Goal: Task Accomplishment & Management: Use online tool/utility

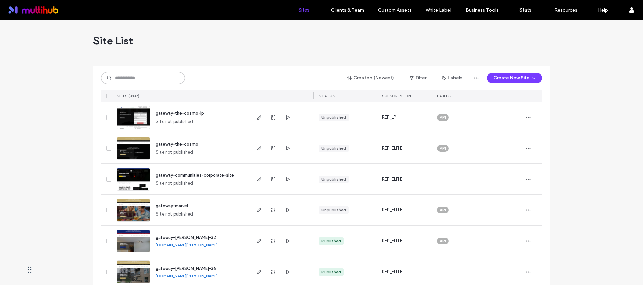
click at [134, 82] on input at bounding box center [143, 78] width 84 height 12
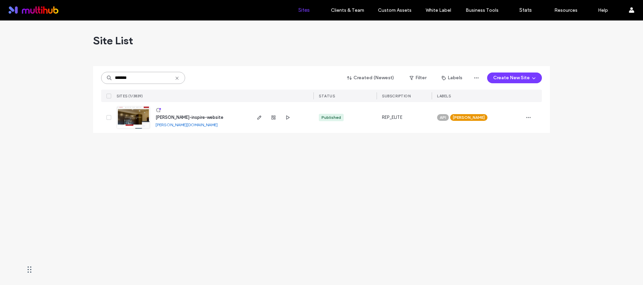
type input "*******"
click at [195, 117] on span "weidner-inspire-website" at bounding box center [189, 117] width 68 height 5
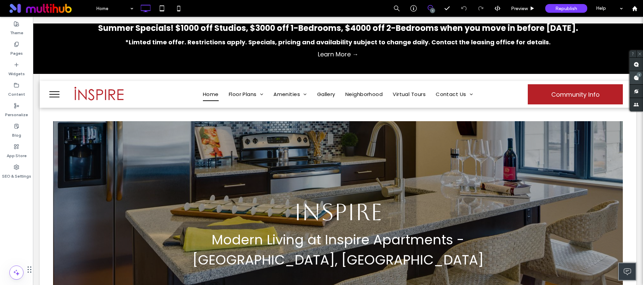
click at [636, 78] on use at bounding box center [635, 77] width 5 height 5
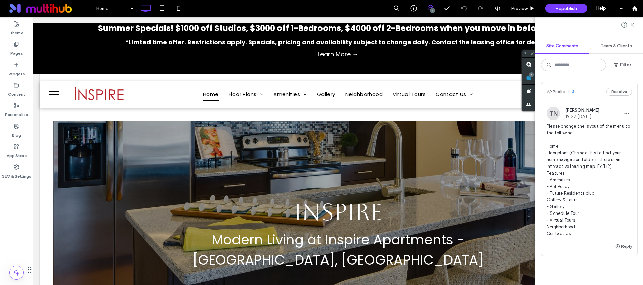
click at [589, 160] on span "Please change the layout of the menu to the following. Home Floor plans (Change…" at bounding box center [588, 180] width 85 height 114
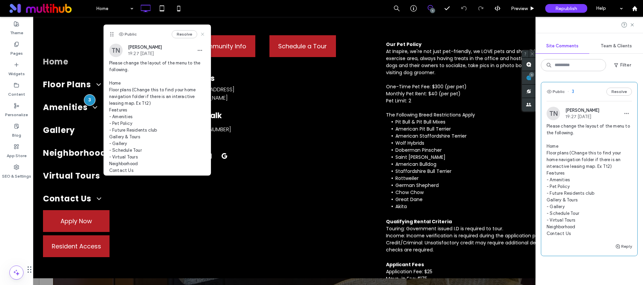
click at [201, 33] on use at bounding box center [202, 34] width 3 height 3
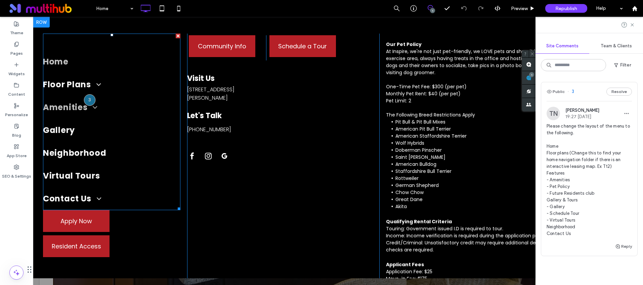
click at [105, 108] on link "Amenities" at bounding box center [111, 107] width 137 height 23
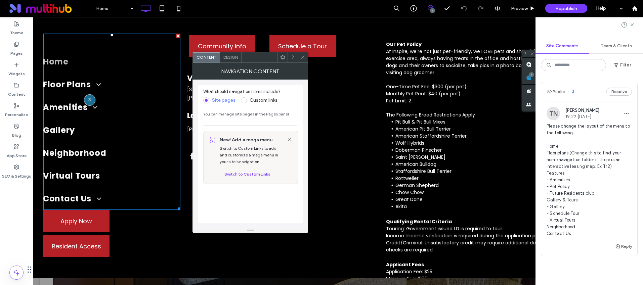
click at [301, 56] on icon at bounding box center [302, 57] width 5 height 5
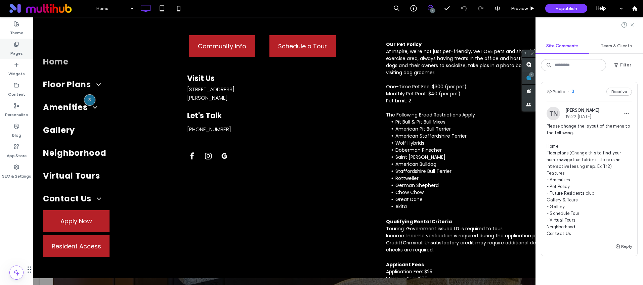
click at [13, 47] on label "Pages" at bounding box center [16, 51] width 12 height 9
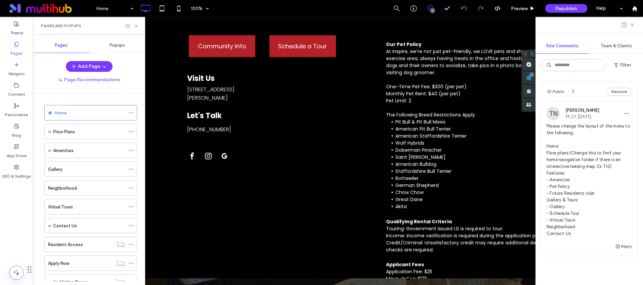
scroll to position [1, 0]
click at [82, 66] on button "Add Page" at bounding box center [89, 66] width 47 height 11
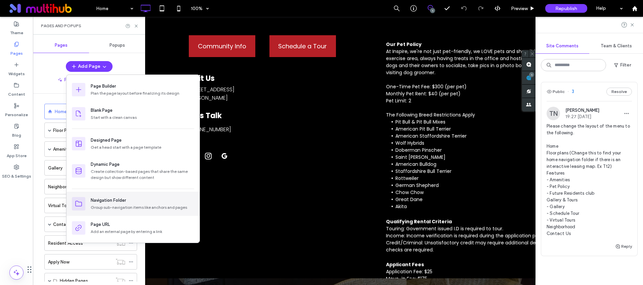
click at [127, 199] on div "Navigation Folder" at bounding box center [142, 200] width 103 height 7
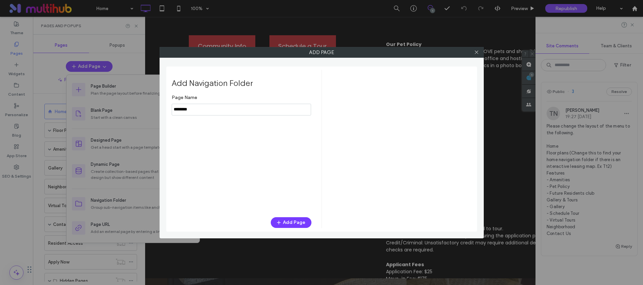
type input "********"
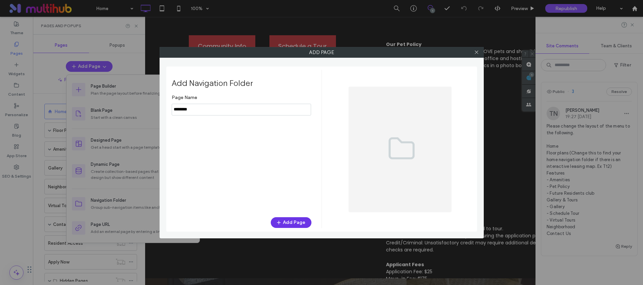
click at [289, 222] on button "Add Page" at bounding box center [291, 222] width 41 height 11
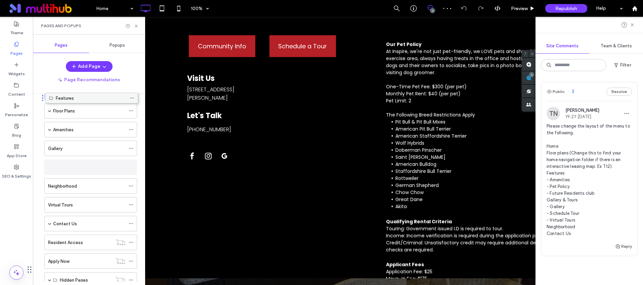
scroll to position [7, 0]
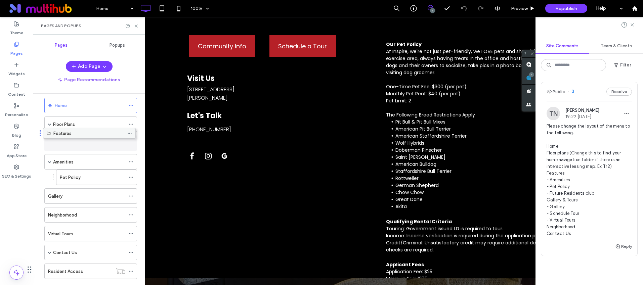
drag, startPoint x: 68, startPoint y: 255, endPoint x: 66, endPoint y: 134, distance: 121.2
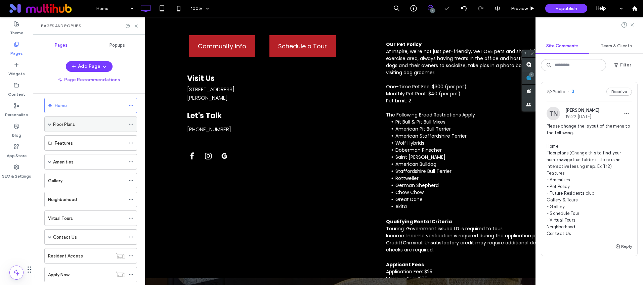
click at [49, 125] on span at bounding box center [49, 124] width 3 height 3
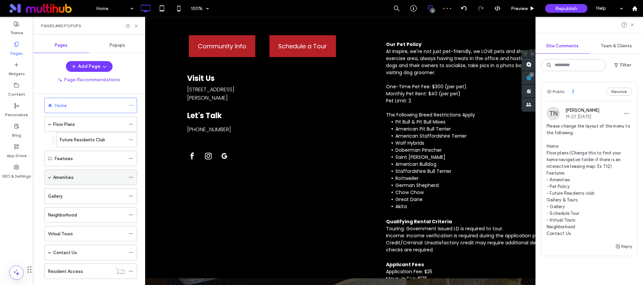
click at [49, 176] on span at bounding box center [49, 177] width 3 height 3
drag, startPoint x: 67, startPoint y: 193, endPoint x: 53, endPoint y: 194, distance: 14.1
drag, startPoint x: 69, startPoint y: 180, endPoint x: 81, endPoint y: 171, distance: 14.7
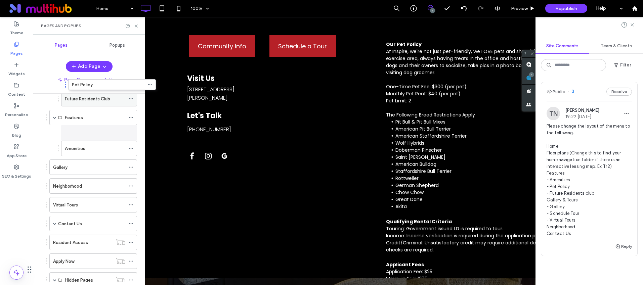
scroll to position [21, 0]
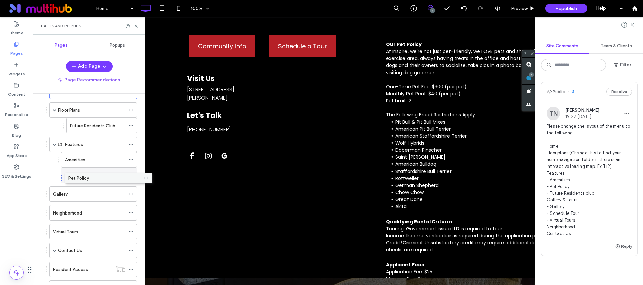
drag, startPoint x: 72, startPoint y: 258, endPoint x: 87, endPoint y: 181, distance: 78.4
drag, startPoint x: 93, startPoint y: 127, endPoint x: 91, endPoint y: 183, distance: 55.5
click at [85, 65] on button "Add Page" at bounding box center [89, 66] width 47 height 11
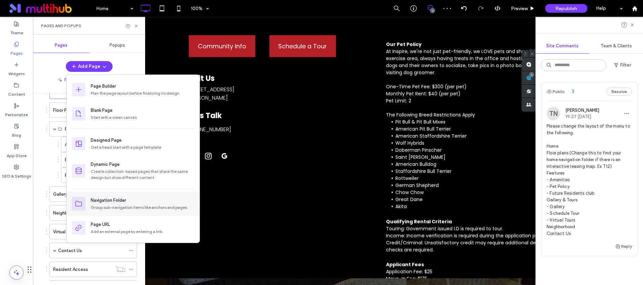
click at [132, 205] on div "Group sub-navigation items like anchors and pages" at bounding box center [142, 208] width 103 height 6
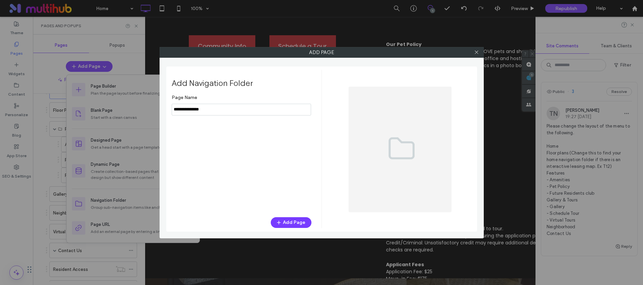
type input "**********"
click at [289, 228] on div "Add Navigation Folder Page Name Add Page" at bounding box center [247, 149] width 150 height 159
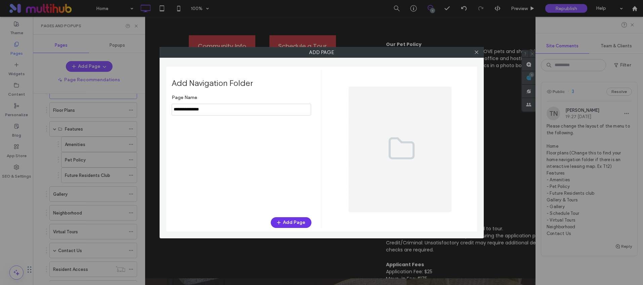
click at [290, 224] on button "Add Page" at bounding box center [291, 222] width 41 height 11
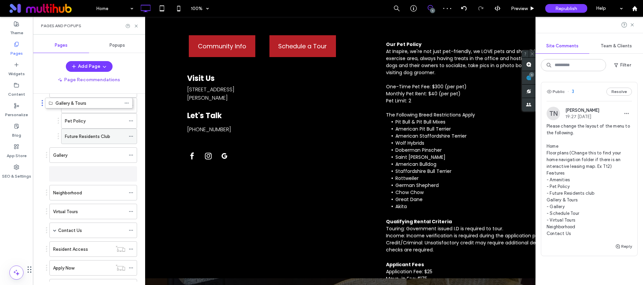
scroll to position [34, 0]
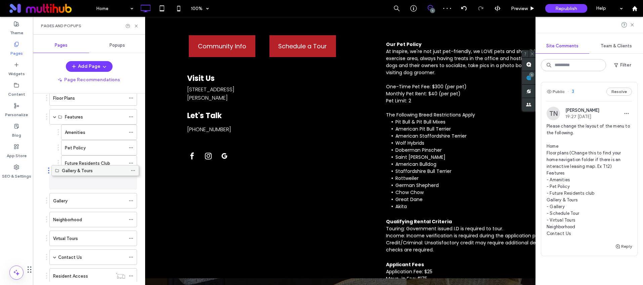
drag, startPoint x: 88, startPoint y: 259, endPoint x: 90, endPoint y: 175, distance: 84.3
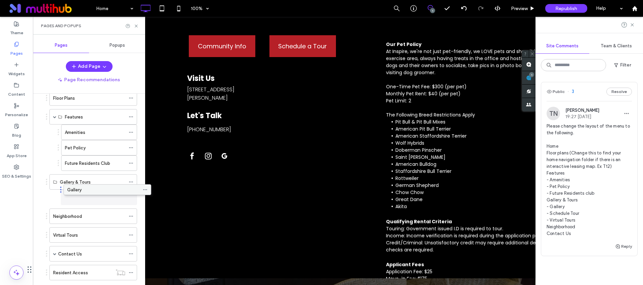
drag, startPoint x: 72, startPoint y: 200, endPoint x: 86, endPoint y: 191, distance: 16.6
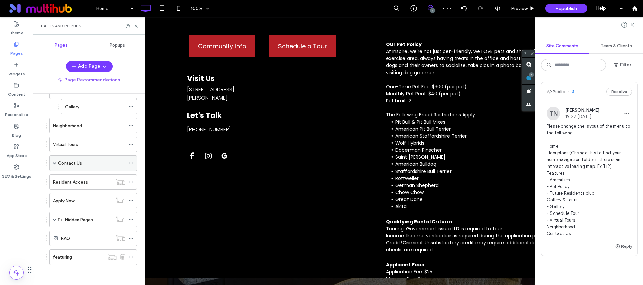
click at [55, 164] on span at bounding box center [54, 163] width 3 height 3
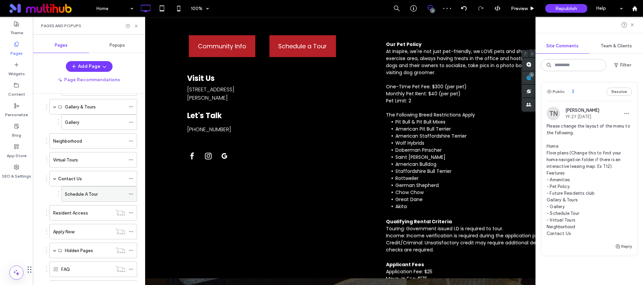
scroll to position [85, 0]
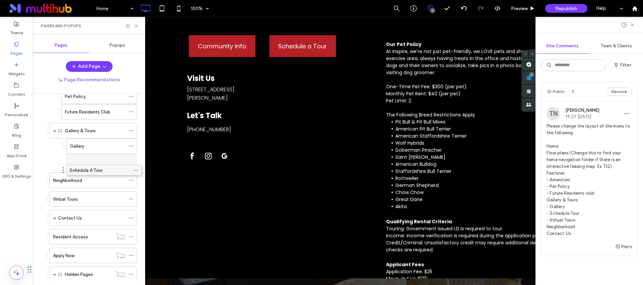
drag, startPoint x: 94, startPoint y: 217, endPoint x: 98, endPoint y: 169, distance: 48.9
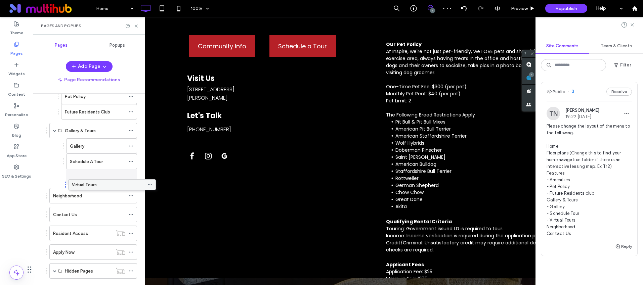
drag, startPoint x: 59, startPoint y: 199, endPoint x: 78, endPoint y: 187, distance: 22.4
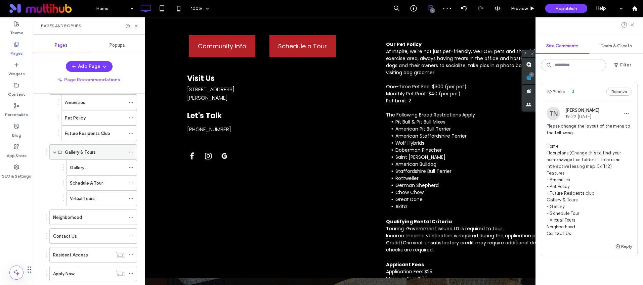
scroll to position [0, 0]
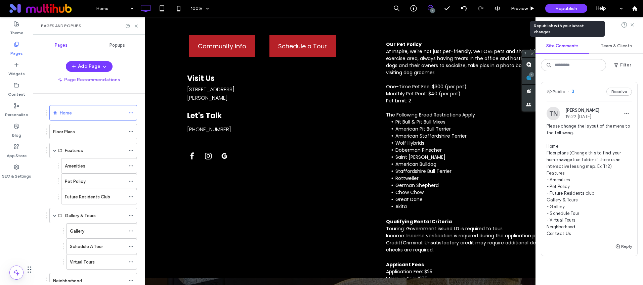
click at [556, 11] on span "Republish" at bounding box center [566, 9] width 22 height 6
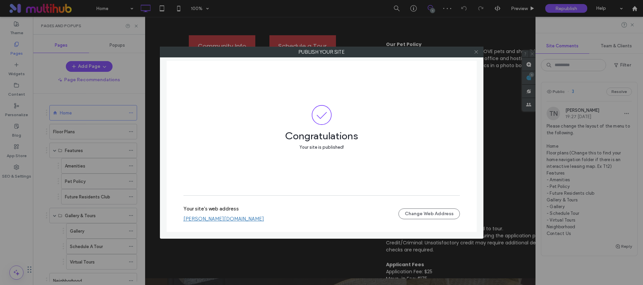
click at [475, 54] on icon at bounding box center [476, 51] width 5 height 5
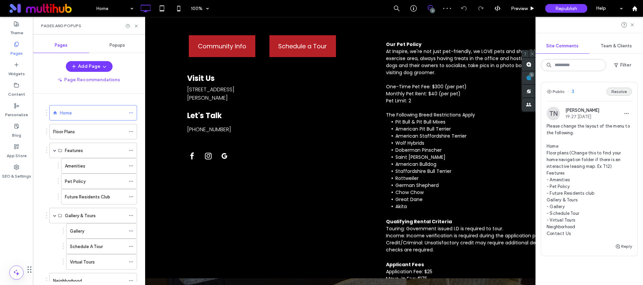
click at [610, 92] on button "Resolve" at bounding box center [619, 92] width 26 height 8
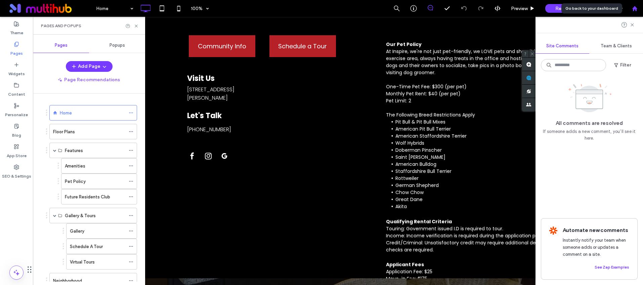
click at [633, 8] on use at bounding box center [634, 8] width 5 height 5
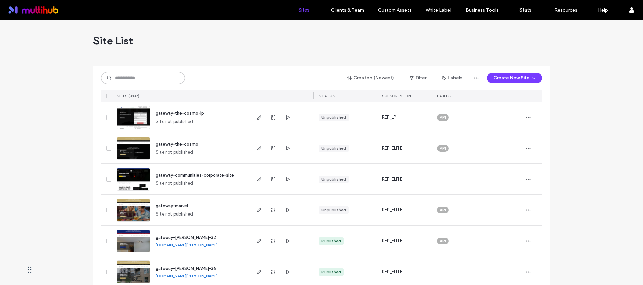
click at [153, 76] on input at bounding box center [143, 78] width 84 height 12
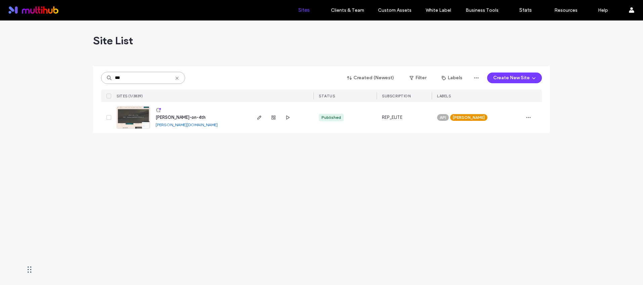
type input "***"
click at [193, 116] on span "weidner-joy-on-4th" at bounding box center [180, 117] width 50 height 5
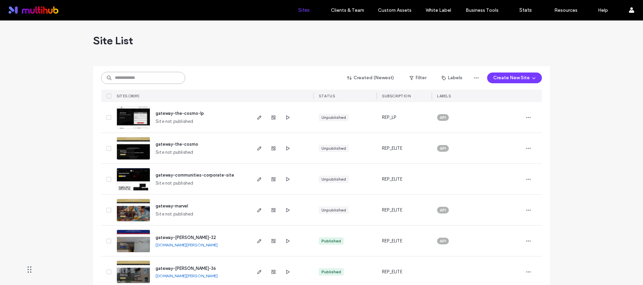
click at [129, 74] on input at bounding box center [143, 78] width 84 height 12
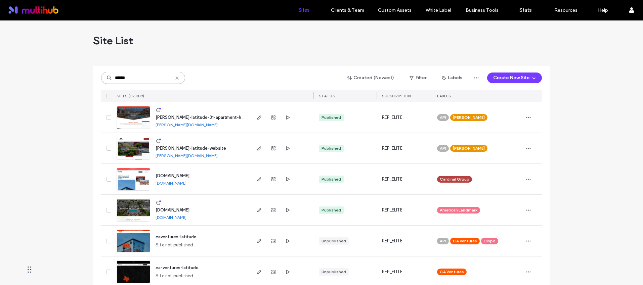
type input "******"
click at [193, 146] on span "weidner-latitude-website" at bounding box center [190, 148] width 71 height 5
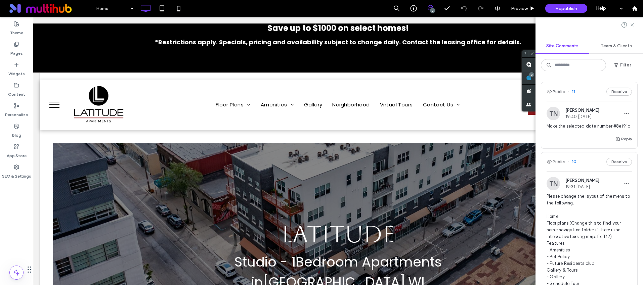
click at [577, 130] on span "Make the selected date number #8e191c" at bounding box center [588, 126] width 85 height 7
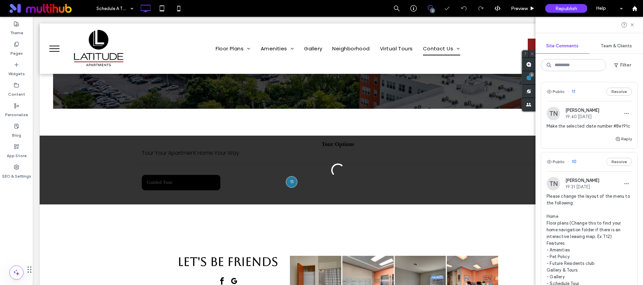
scroll to position [196, 0]
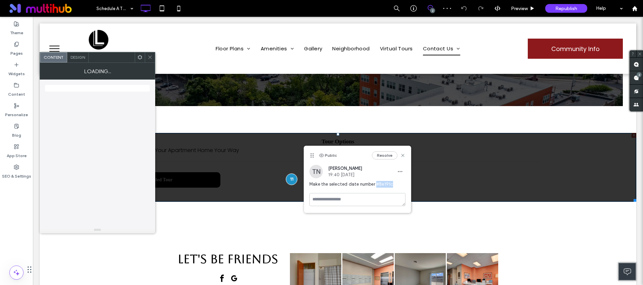
drag, startPoint x: 393, startPoint y: 185, endPoint x: 375, endPoint y: 185, distance: 17.8
click at [375, 185] on span "Make the selected date number #8e191c" at bounding box center [357, 184] width 96 height 7
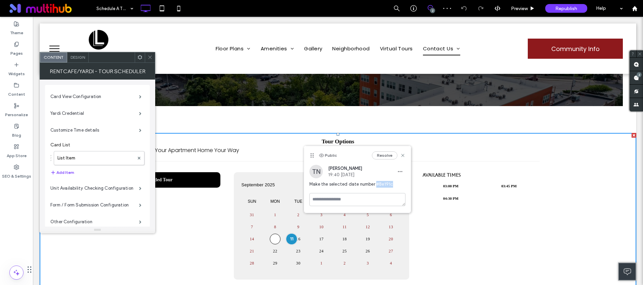
copy span "#8e191c"
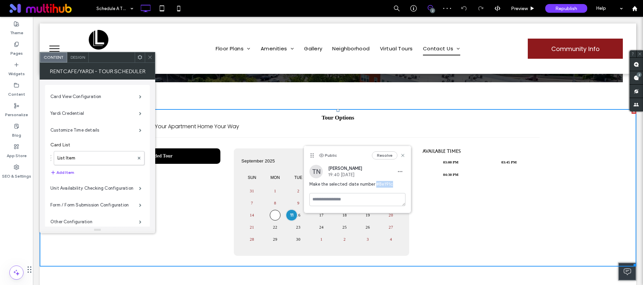
scroll to position [223, 0]
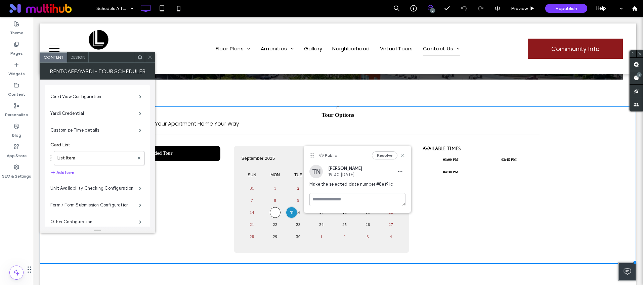
click at [74, 58] on span "Design" at bounding box center [78, 57] width 14 height 5
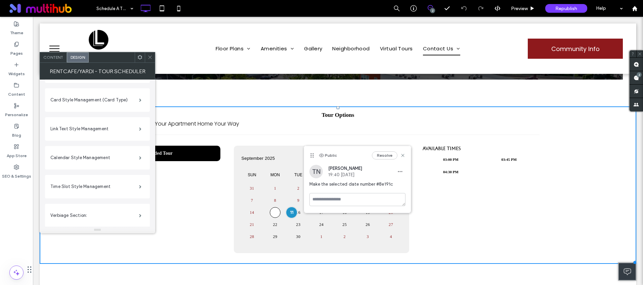
scroll to position [46, 0]
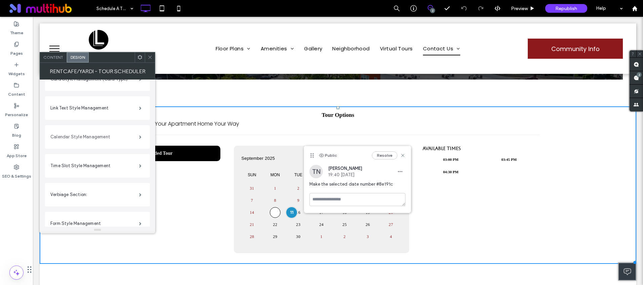
click at [92, 136] on label "Calendar Style Management" at bounding box center [94, 136] width 89 height 13
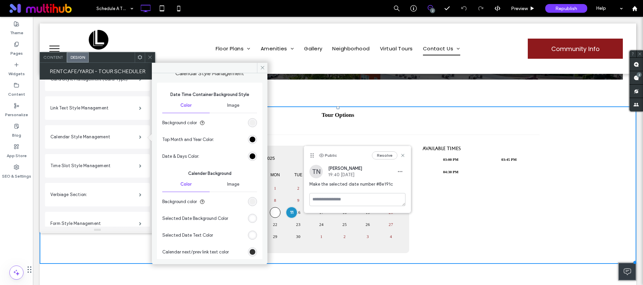
scroll to position [21, 0]
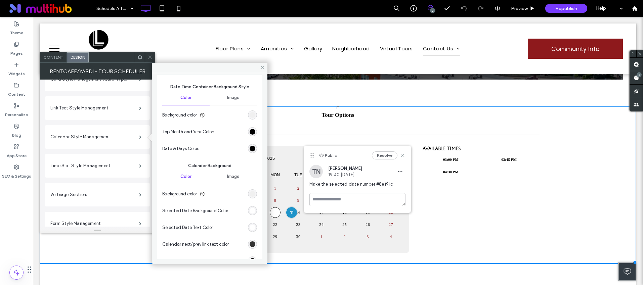
click at [250, 209] on div "rgb(255, 255, 255)" at bounding box center [253, 211] width 6 height 6
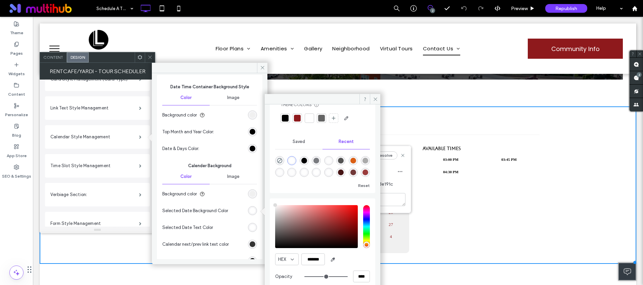
scroll to position [22, 0]
click at [315, 258] on input "*******" at bounding box center [313, 259] width 24 height 12
paste input "color picker textbox"
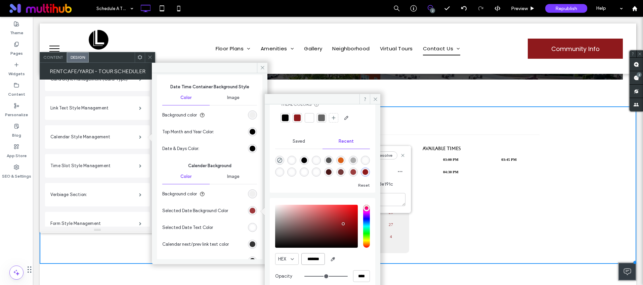
type input "*******"
click at [250, 212] on div "rgba(142, 25, 28, 1)" at bounding box center [253, 211] width 6 height 6
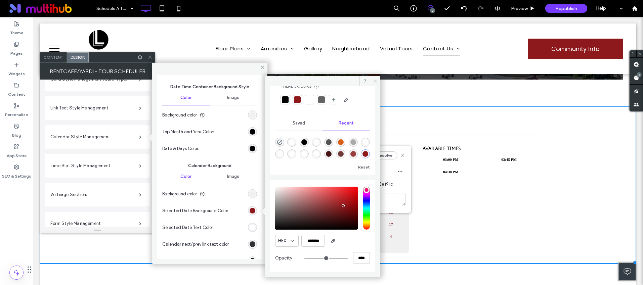
drag, startPoint x: 374, startPoint y: 81, endPoint x: 318, endPoint y: 90, distance: 56.8
click at [374, 81] on use at bounding box center [374, 80] width 3 height 3
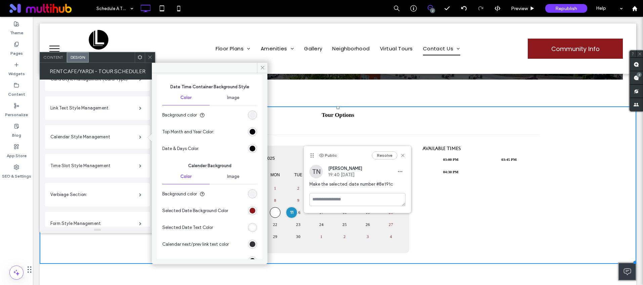
click at [250, 193] on div "rgb(240, 240, 240)" at bounding box center [253, 194] width 6 height 6
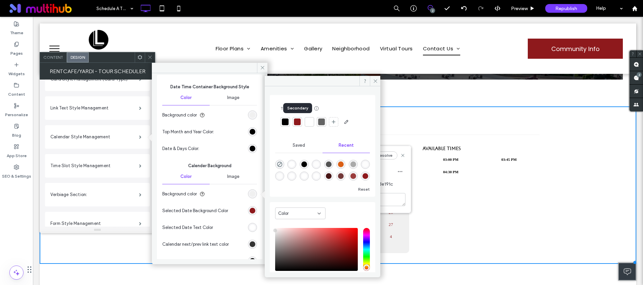
click at [297, 122] on div at bounding box center [297, 122] width 7 height 7
drag, startPoint x: 374, startPoint y: 81, endPoint x: 330, endPoint y: 83, distance: 43.4
click at [374, 81] on icon at bounding box center [375, 81] width 5 height 5
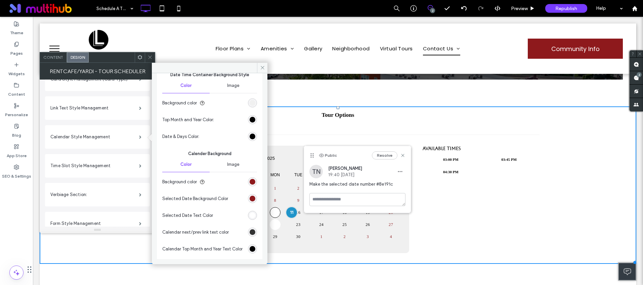
scroll to position [56, 0]
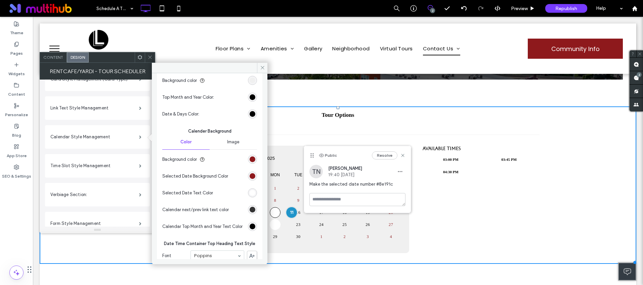
click at [228, 144] on span "Image" at bounding box center [233, 141] width 12 height 5
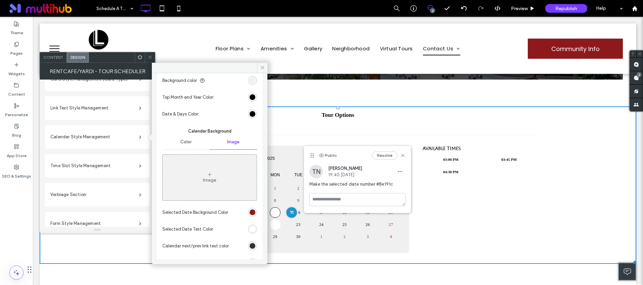
click at [180, 142] on span "Color" at bounding box center [185, 141] width 11 height 5
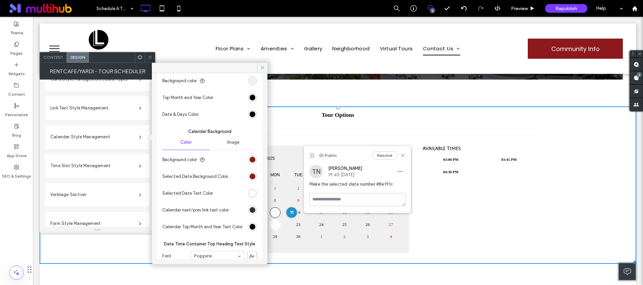
scroll to position [111, 0]
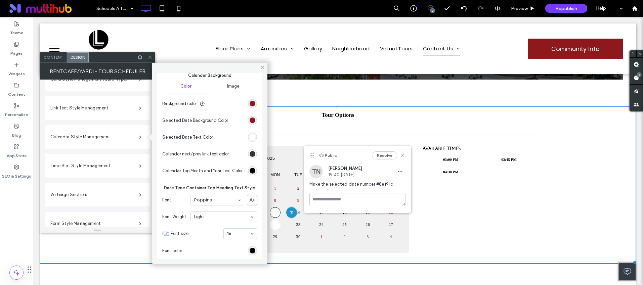
click at [250, 137] on div "rgb(255, 255, 255)" at bounding box center [253, 137] width 6 height 6
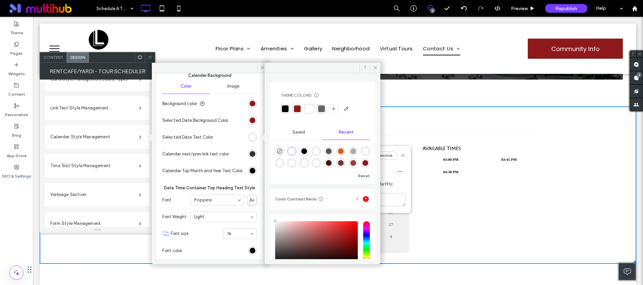
click at [298, 112] on div at bounding box center [297, 108] width 9 height 9
click at [375, 67] on icon at bounding box center [375, 67] width 5 height 5
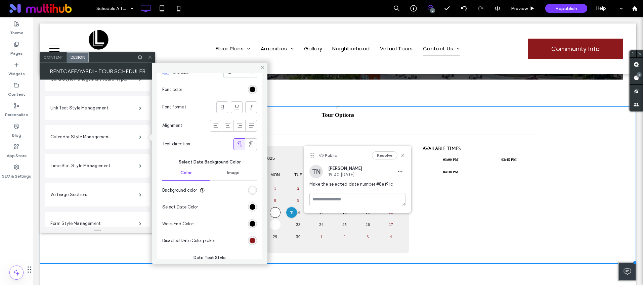
scroll to position [978, 0]
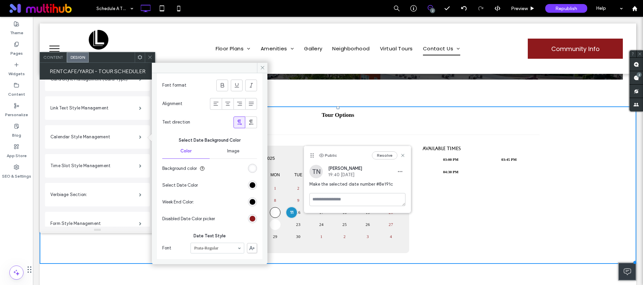
click at [250, 171] on div "rgb(255, 255, 255)" at bounding box center [253, 169] width 6 height 6
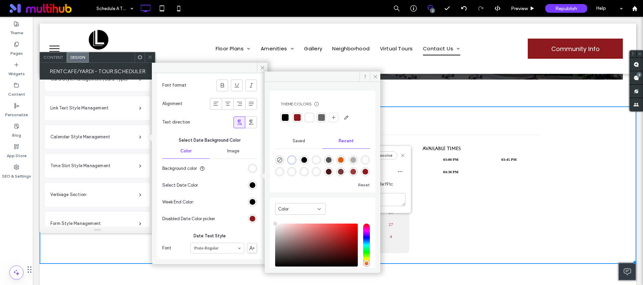
click at [297, 118] on div at bounding box center [297, 117] width 7 height 7
click at [373, 77] on icon at bounding box center [375, 76] width 5 height 5
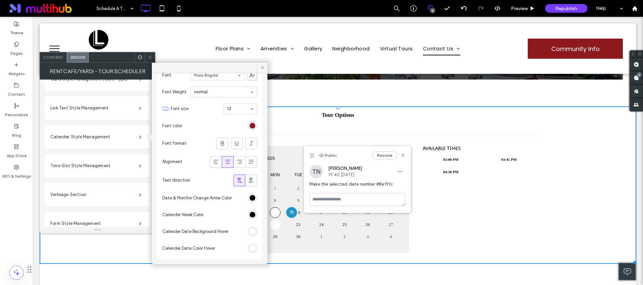
scroll to position [1159, 0]
click at [250, 232] on div "#ffffff" at bounding box center [253, 231] width 6 height 6
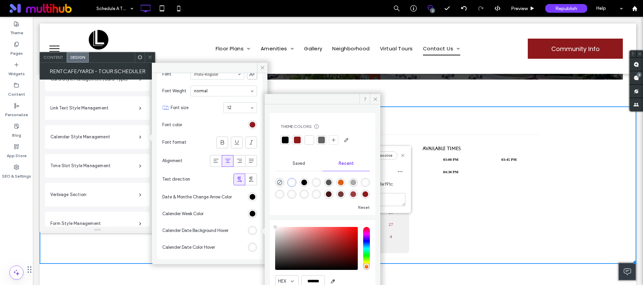
click at [296, 142] on div at bounding box center [297, 140] width 7 height 7
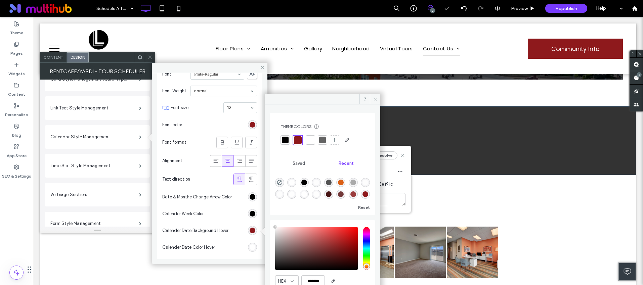
click at [376, 97] on icon at bounding box center [375, 99] width 5 height 5
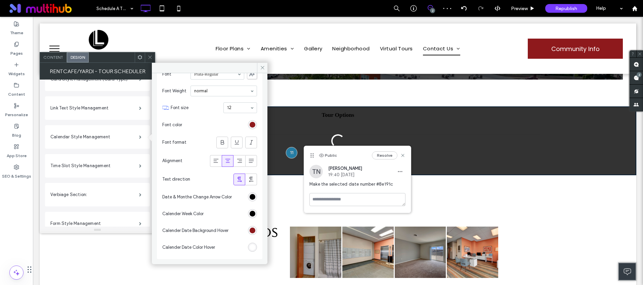
click at [250, 244] on div "#ffffff" at bounding box center [253, 247] width 6 height 6
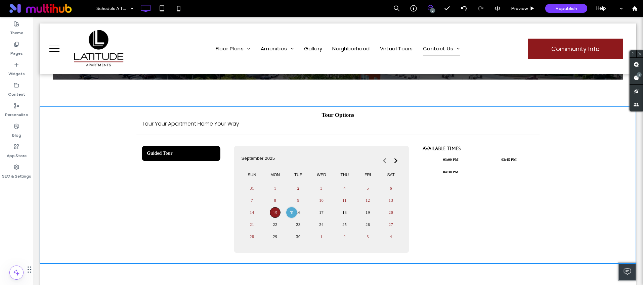
click at [285, 190] on table "Sun Mon Tue Wed Thu Fri Sat 31 1 2 3 4 5 6 7 8 9 10 11 12 13 14 15 16 17 18 19 …" at bounding box center [321, 206] width 162 height 74
click at [288, 175] on th "Tue" at bounding box center [297, 175] width 23 height 13
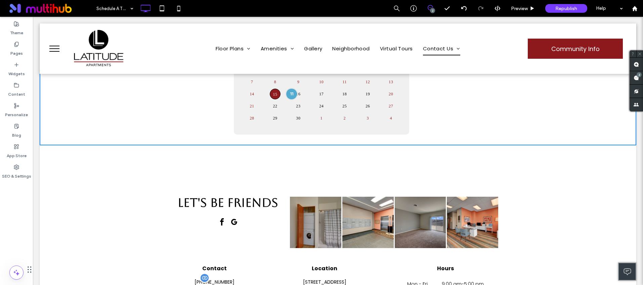
scroll to position [181, 0]
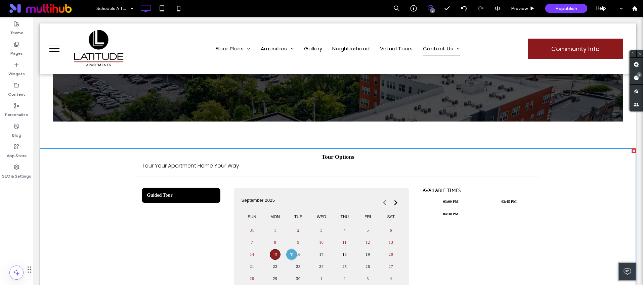
click at [313, 173] on div "Tour Options Tour Your Apartment Home Your Way" at bounding box center [337, 162] width 403 height 29
click at [156, 106] on div "Ready to see your new apartment in Milwaukee, WI? Schedule a tour of Latitude A…" at bounding box center [338, 24] width 570 height 193
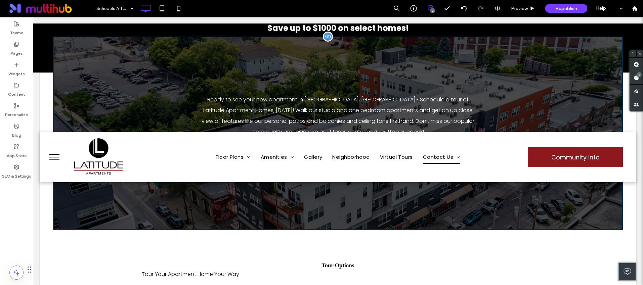
scroll to position [0, 0]
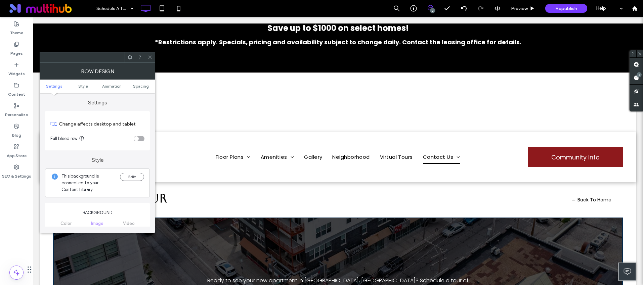
drag, startPoint x: 152, startPoint y: 55, endPoint x: 137, endPoint y: 83, distance: 31.7
click at [152, 55] on icon at bounding box center [149, 57] width 5 height 5
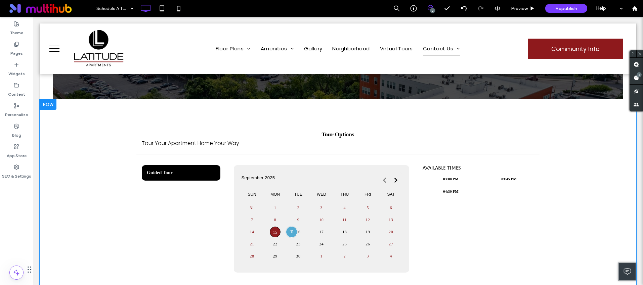
scroll to position [224, 0]
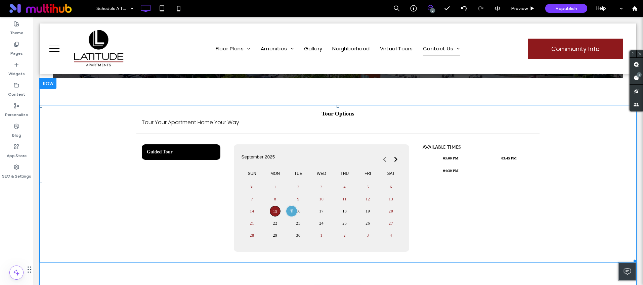
click at [307, 169] on span at bounding box center [338, 184] width 596 height 158
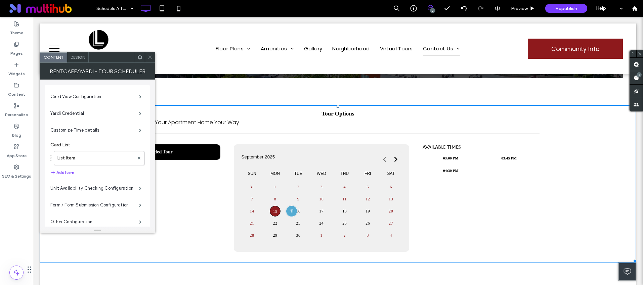
click at [76, 59] on span "Design" at bounding box center [78, 57] width 14 height 5
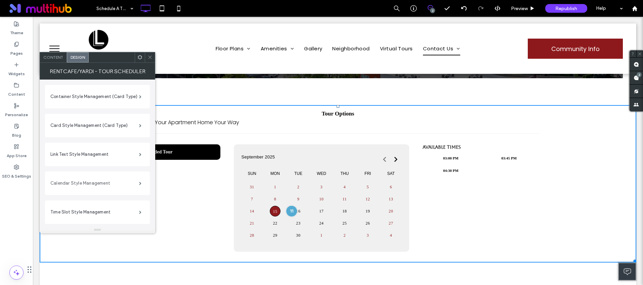
click at [87, 185] on label "Calendar Style Management" at bounding box center [94, 183] width 89 height 13
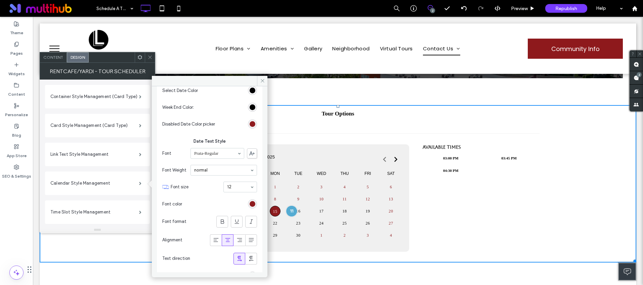
scroll to position [1159, 0]
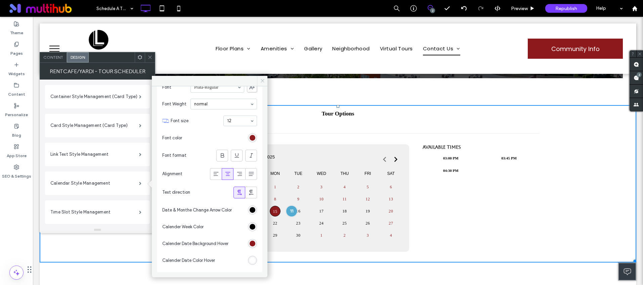
drag, startPoint x: 262, startPoint y: 79, endPoint x: 126, endPoint y: 45, distance: 140.5
click at [262, 79] on icon at bounding box center [262, 80] width 5 height 5
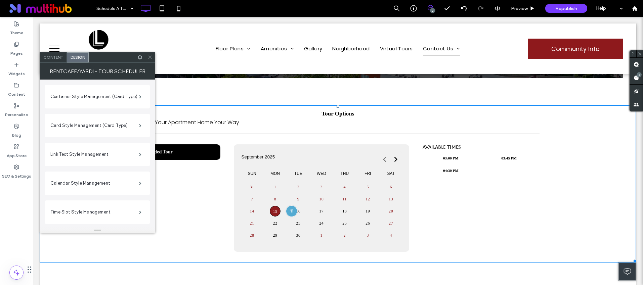
click at [144, 57] on div at bounding box center [140, 57] width 10 height 10
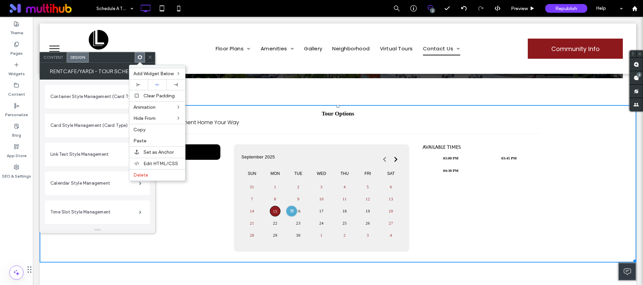
click at [148, 52] on div "Content Design Add Widget Below Clear Padding Animation Hide From Copy Paste Se…" at bounding box center [98, 57] width 116 height 11
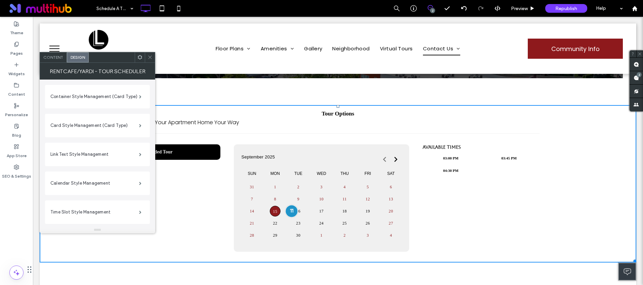
click at [286, 212] on div at bounding box center [291, 211] width 12 height 12
click at [151, 60] on span at bounding box center [149, 57] width 5 height 10
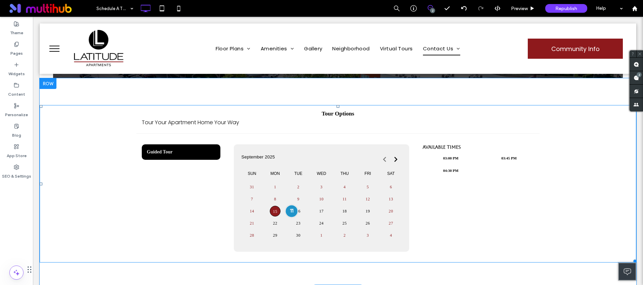
click at [288, 209] on div at bounding box center [291, 211] width 12 height 12
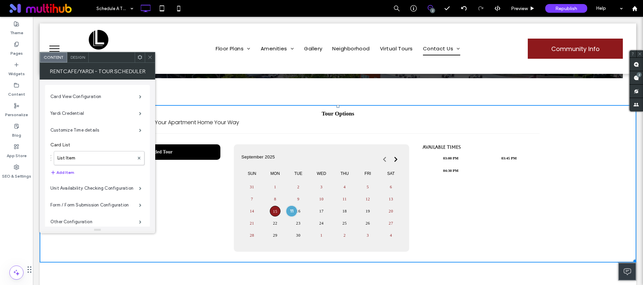
click at [148, 57] on icon at bounding box center [149, 57] width 5 height 5
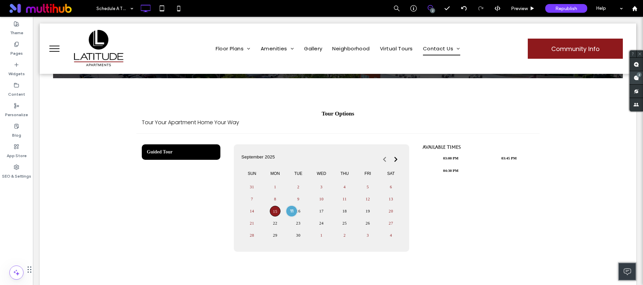
click at [638, 79] on span at bounding box center [635, 77] width 13 height 13
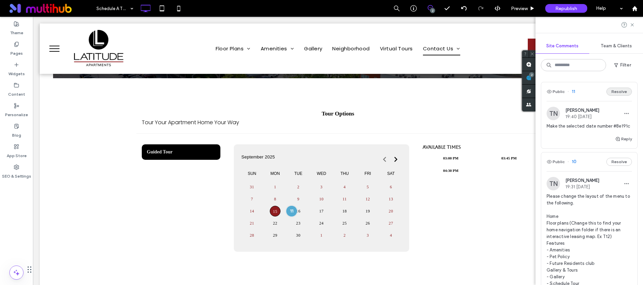
click at [615, 92] on button "Resolve" at bounding box center [619, 92] width 26 height 8
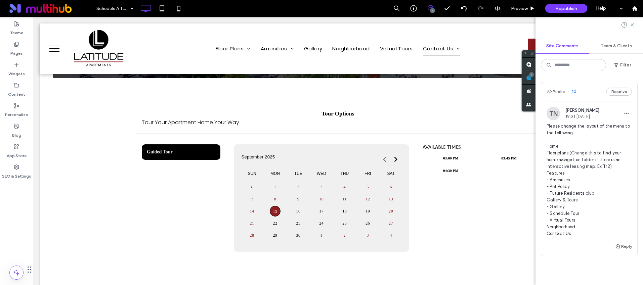
click at [571, 141] on span "Please change the layout of the menu to the following. Home Floor plans (Change…" at bounding box center [588, 180] width 85 height 114
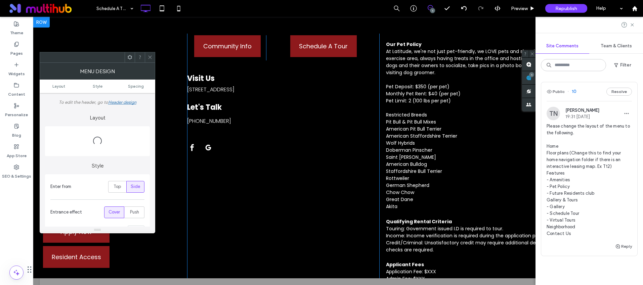
scroll to position [0, 0]
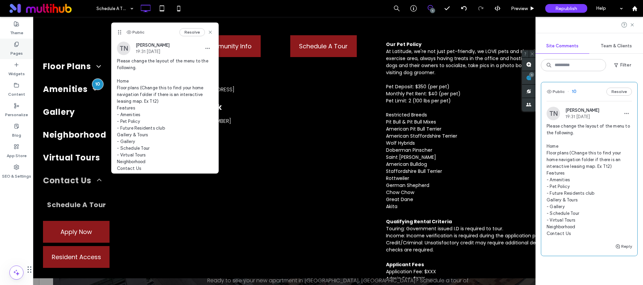
click at [20, 56] on label "Pages" at bounding box center [16, 51] width 12 height 9
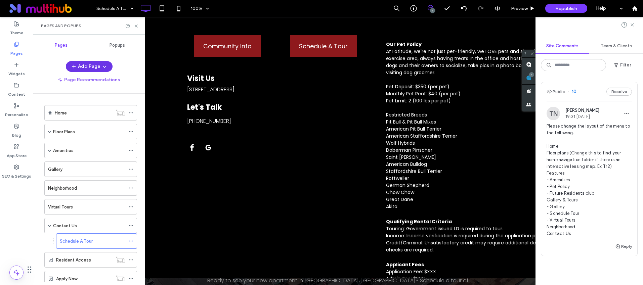
click at [91, 64] on button "Add Page" at bounding box center [89, 66] width 47 height 11
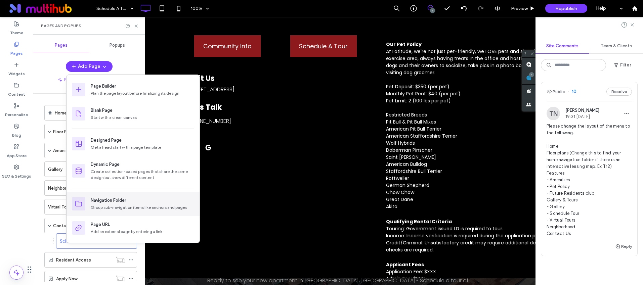
click at [162, 196] on div "Navigation Folder Group sub-navigation items like anchors and pages" at bounding box center [132, 204] width 133 height 24
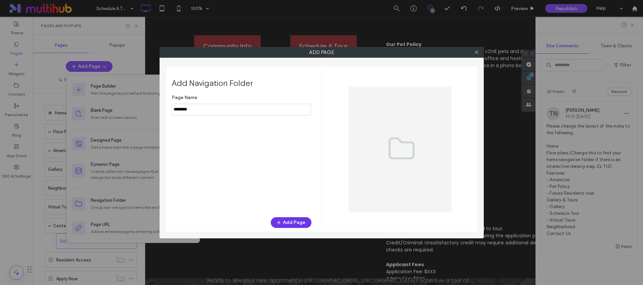
type input "********"
click at [297, 224] on button "Add Page" at bounding box center [291, 222] width 41 height 11
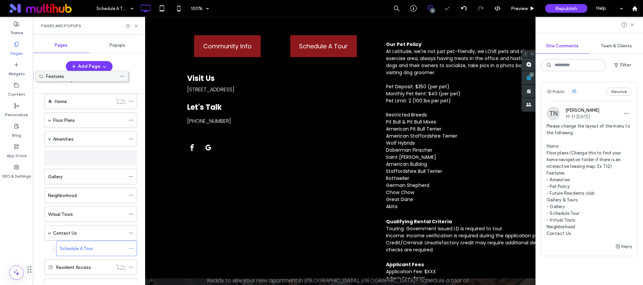
scroll to position [5, 0]
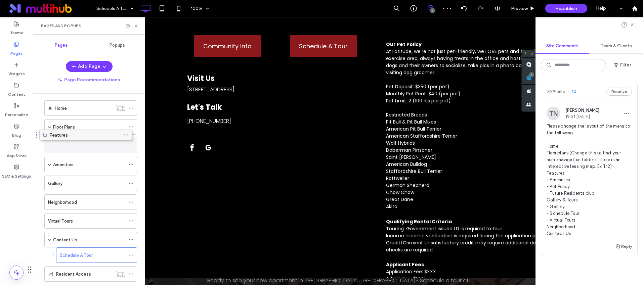
drag, startPoint x: 78, startPoint y: 257, endPoint x: 73, endPoint y: 138, distance: 118.6
click at [51, 128] on span at bounding box center [49, 126] width 3 height 3
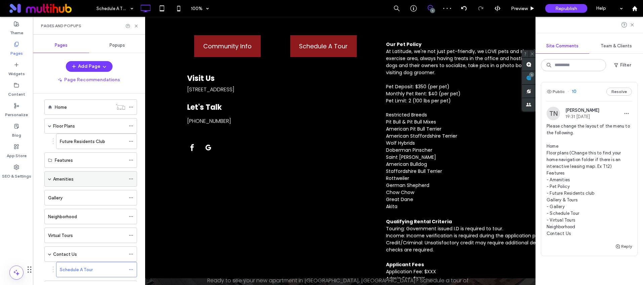
scroll to position [6, 0]
click at [49, 180] on span at bounding box center [49, 178] width 3 height 3
drag, startPoint x: 68, startPoint y: 194, endPoint x: 55, endPoint y: 192, distance: 13.7
drag, startPoint x: 67, startPoint y: 178, endPoint x: 82, endPoint y: 171, distance: 16.1
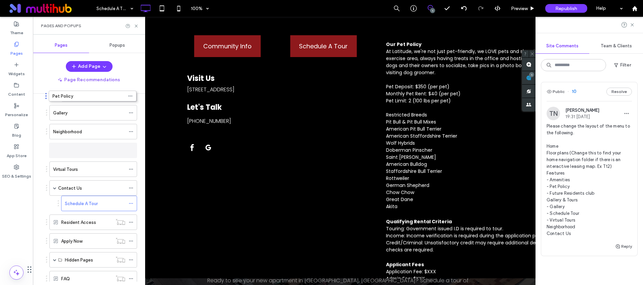
scroll to position [67, 0]
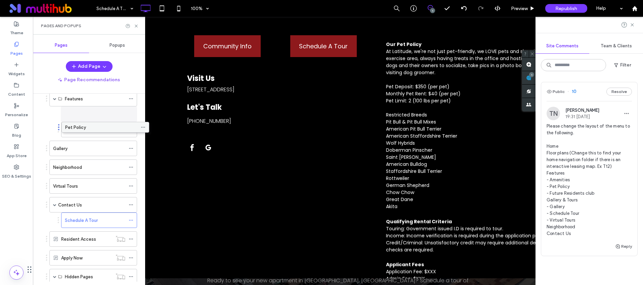
drag, startPoint x: 94, startPoint y: 254, endPoint x: 106, endPoint y: 127, distance: 127.9
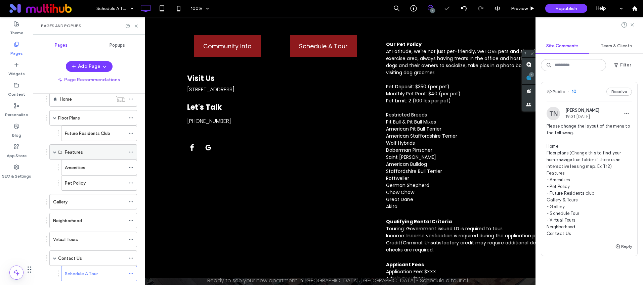
scroll to position [10, 0]
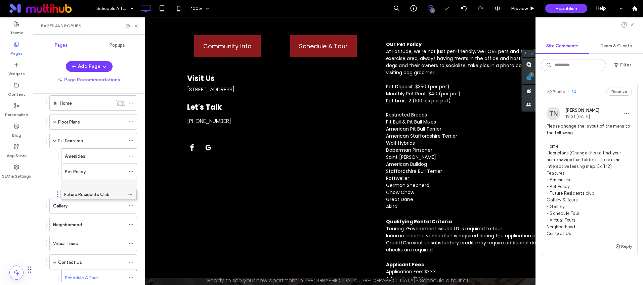
drag, startPoint x: 91, startPoint y: 139, endPoint x: 90, endPoint y: 195, distance: 56.1
click at [91, 65] on button "Add Page" at bounding box center [89, 66] width 47 height 11
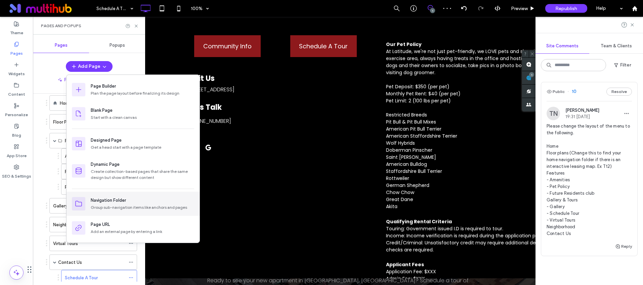
click at [141, 198] on div "Navigation Folder" at bounding box center [142, 200] width 103 height 7
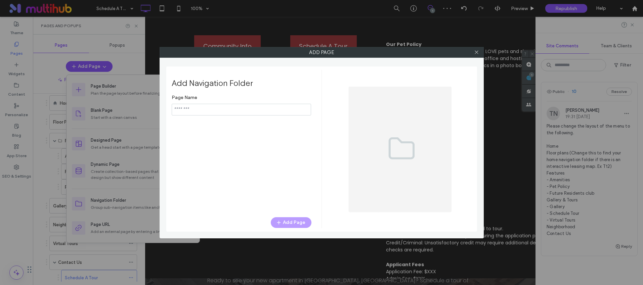
click at [216, 112] on input "notEmpty" at bounding box center [241, 110] width 139 height 12
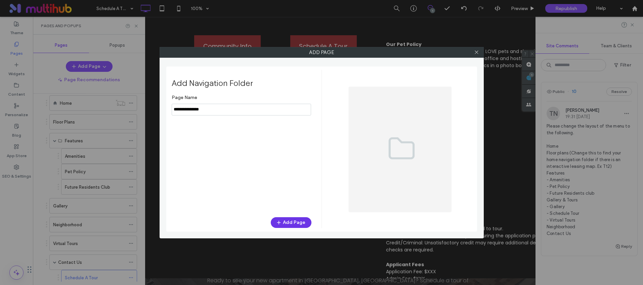
type input "**********"
click at [285, 221] on button "Add Page" at bounding box center [291, 222] width 41 height 11
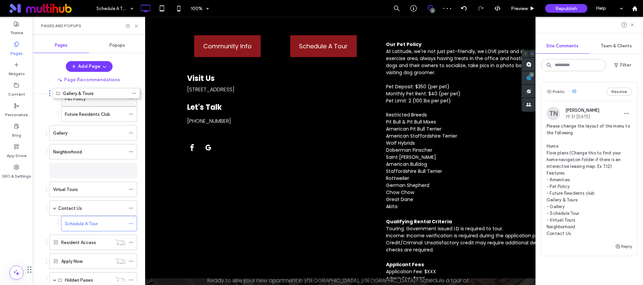
scroll to position [42, 0]
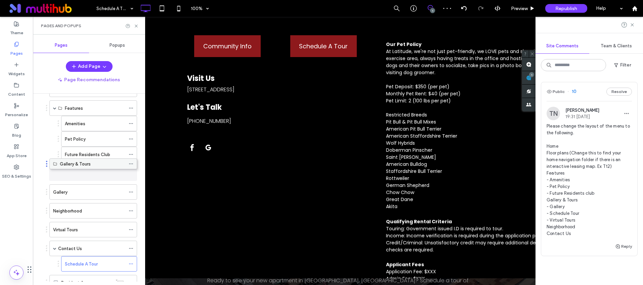
drag, startPoint x: 87, startPoint y: 258, endPoint x: 87, endPoint y: 167, distance: 91.0
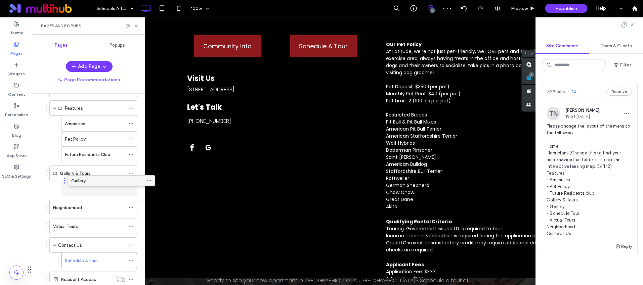
drag, startPoint x: 60, startPoint y: 192, endPoint x: 79, endPoint y: 182, distance: 21.5
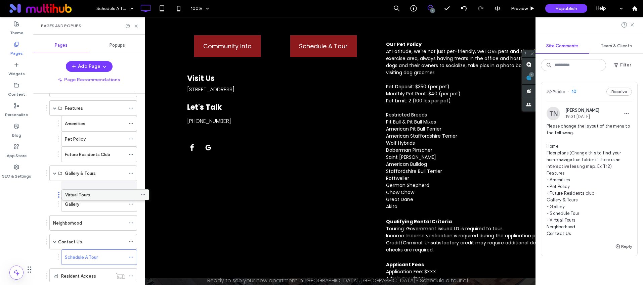
drag, startPoint x: 80, startPoint y: 228, endPoint x: 91, endPoint y: 199, distance: 31.2
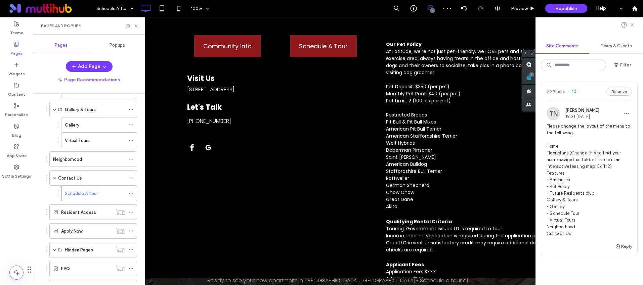
scroll to position [104, 0]
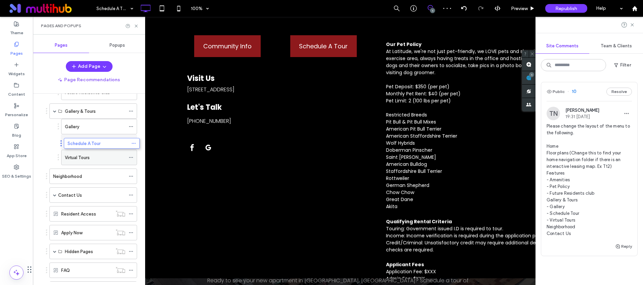
drag, startPoint x: 84, startPoint y: 194, endPoint x: 87, endPoint y: 141, distance: 52.8
click at [615, 93] on button "Resolve" at bounding box center [619, 92] width 26 height 8
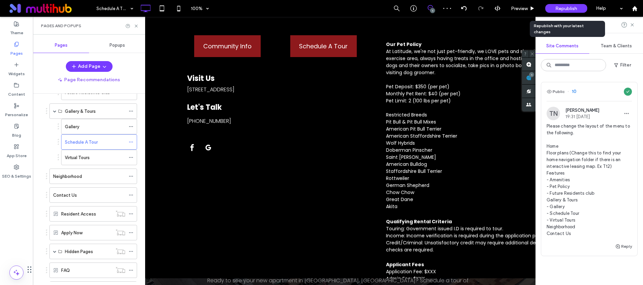
click at [563, 7] on span "Republish" at bounding box center [566, 9] width 22 height 6
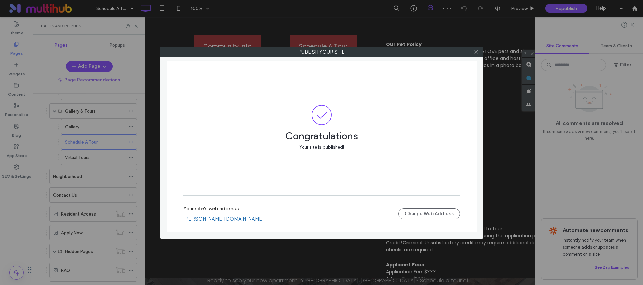
click at [476, 53] on icon at bounding box center [476, 51] width 5 height 5
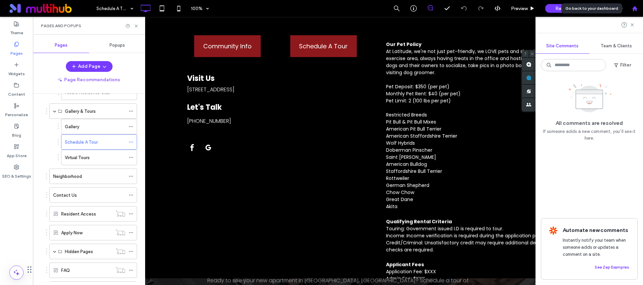
click at [641, 12] on div at bounding box center [634, 8] width 17 height 17
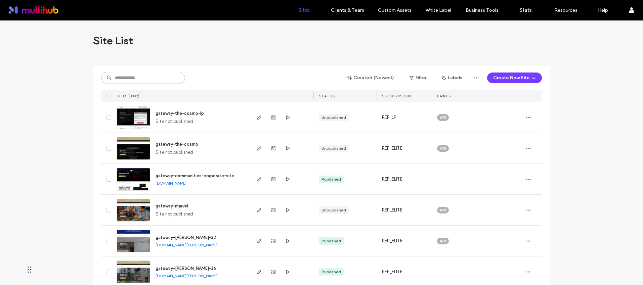
click at [138, 77] on input at bounding box center [143, 78] width 84 height 12
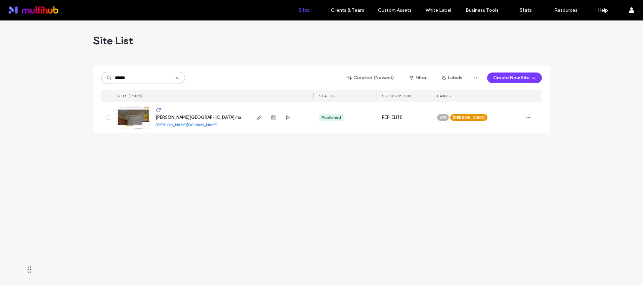
type input "******"
click at [208, 116] on span "weidner-leavenworth-haus-website" at bounding box center [209, 117] width 109 height 5
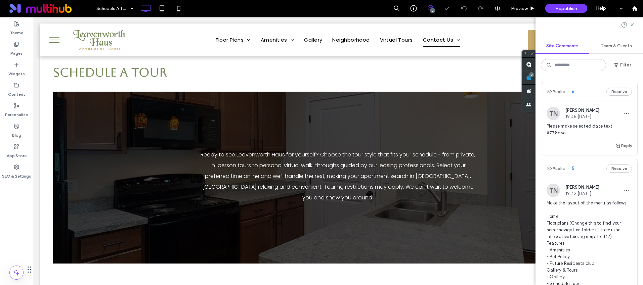
scroll to position [157, 0]
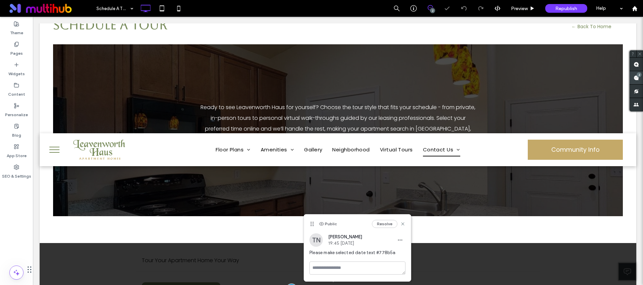
click at [631, 78] on span at bounding box center [635, 77] width 13 height 13
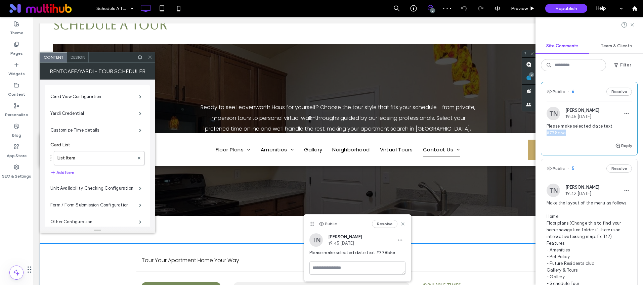
drag, startPoint x: 567, startPoint y: 133, endPoint x: 547, endPoint y: 134, distance: 19.8
click at [547, 134] on span "Please make selected date text #778b5a" at bounding box center [588, 129] width 85 height 13
copy span "#778b5a"
click at [148, 53] on span at bounding box center [149, 57] width 5 height 10
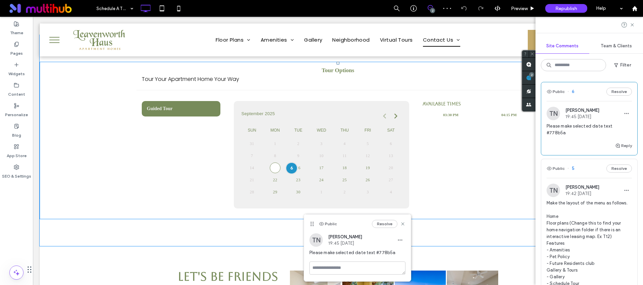
scroll to position [229, 0]
click at [263, 166] on span at bounding box center [338, 140] width 596 height 158
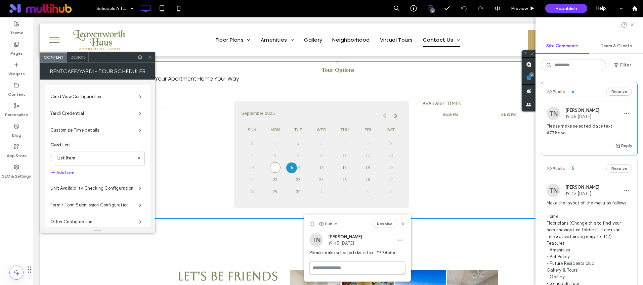
click at [79, 60] on div "Design" at bounding box center [77, 57] width 21 height 10
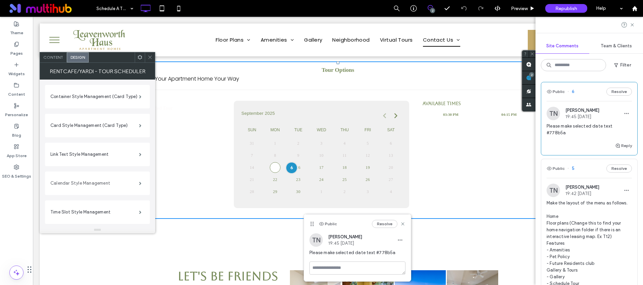
click at [91, 181] on label "Calendar Style Management" at bounding box center [94, 183] width 89 height 13
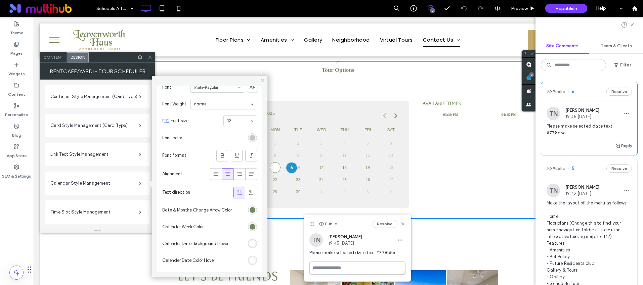
scroll to position [1159, 0]
click at [250, 261] on div "#ffffff" at bounding box center [253, 261] width 6 height 6
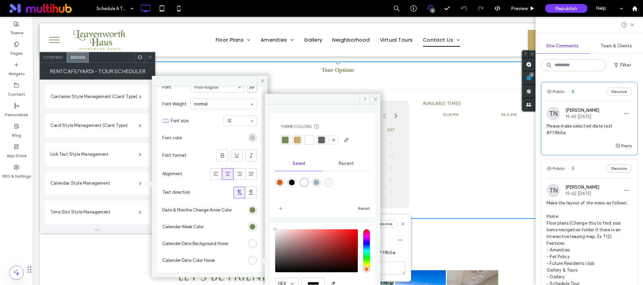
scroll to position [25, 0]
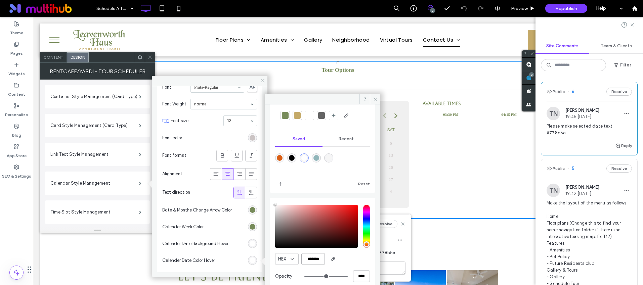
click at [313, 259] on input "*******" at bounding box center [313, 259] width 24 height 12
paste input "color picker textbox"
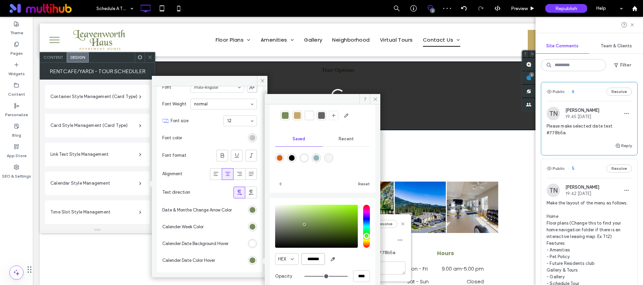
type input "*******"
click at [283, 116] on div at bounding box center [285, 115] width 7 height 7
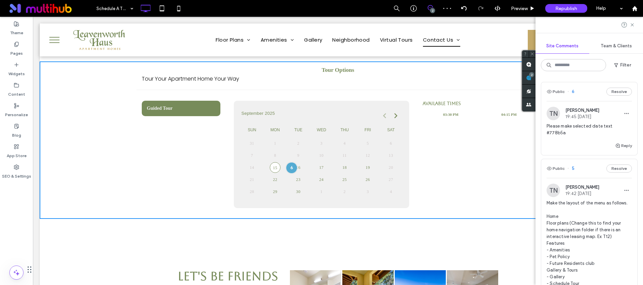
scroll to position [228, 0]
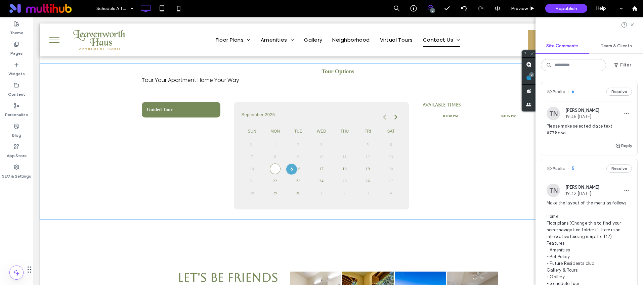
click at [333, 175] on td "25" at bounding box center [344, 181] width 23 height 12
click at [163, 138] on div "Guided Tour" at bounding box center [181, 155] width 79 height 107
click at [632, 26] on icon at bounding box center [631, 24] width 5 height 5
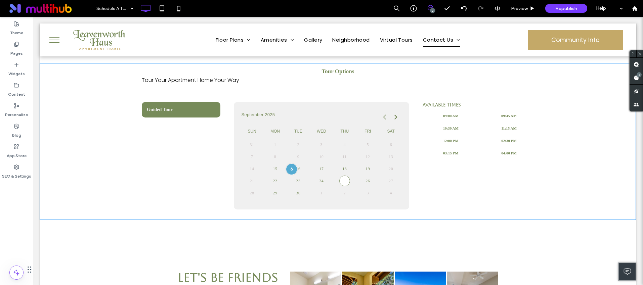
click at [137, 150] on div "**********" at bounding box center [337, 155] width 403 height 129
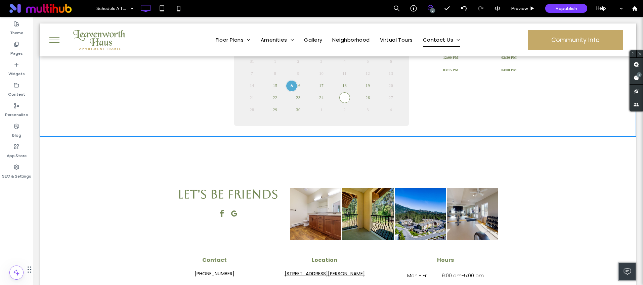
click at [274, 176] on div "Let's Be Friends Click To Paste Button Button Button Button Click To Paste Cont…" at bounding box center [338, 269] width 570 height 211
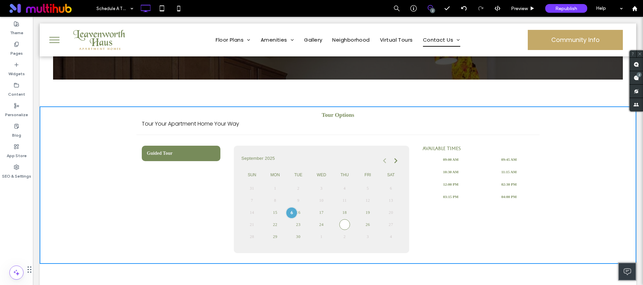
scroll to position [181, 0]
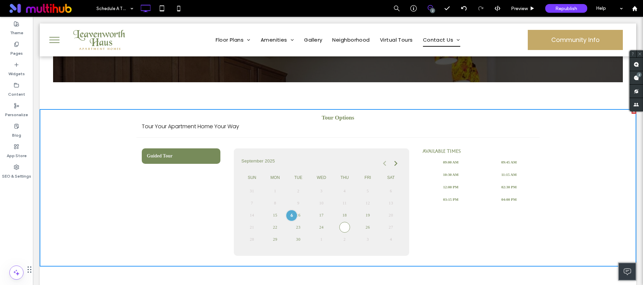
click at [134, 92] on div "**********" at bounding box center [338, 187] width 596 height 211
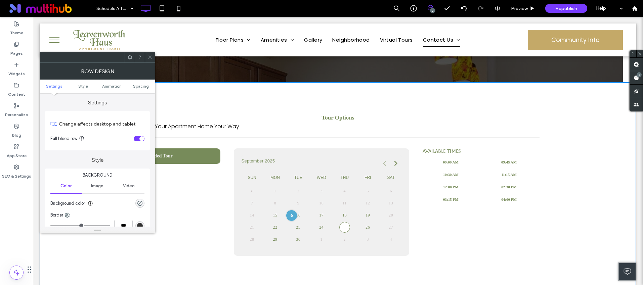
click at [199, 169] on div "Guided Tour" at bounding box center [181, 201] width 79 height 107
click at [147, 53] on span at bounding box center [149, 57] width 5 height 10
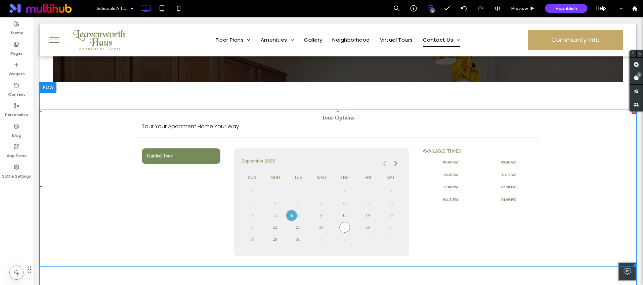
click at [257, 186] on span at bounding box center [338, 188] width 596 height 158
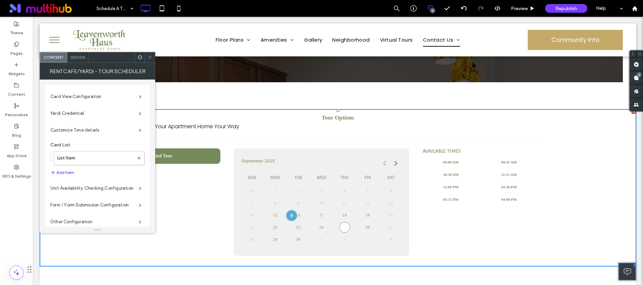
click at [77, 60] on div "Design" at bounding box center [77, 57] width 21 height 10
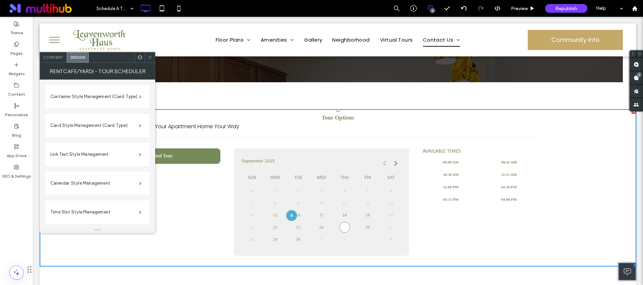
click at [92, 190] on div "Calendar Style Management" at bounding box center [97, 183] width 94 height 17
click at [92, 186] on label "Calendar Style Management" at bounding box center [94, 183] width 89 height 13
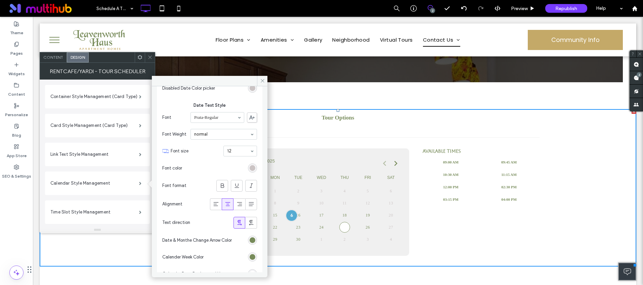
scroll to position [1159, 0]
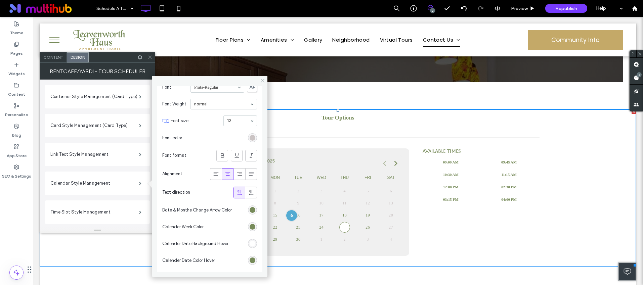
click at [252, 244] on div "#ffffff" at bounding box center [252, 243] width 9 height 9
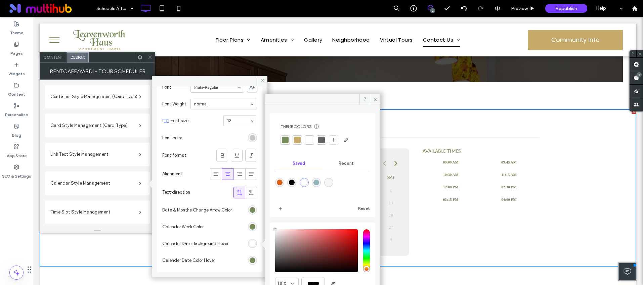
click at [286, 140] on div at bounding box center [285, 140] width 7 height 7
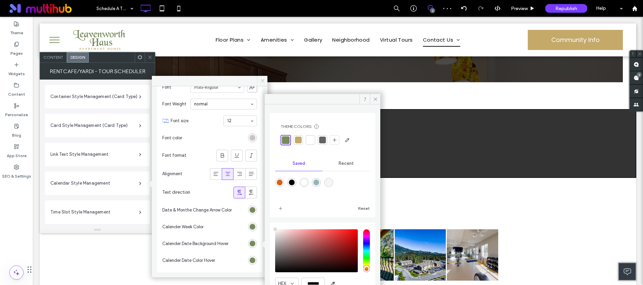
click at [260, 80] on icon at bounding box center [262, 80] width 5 height 5
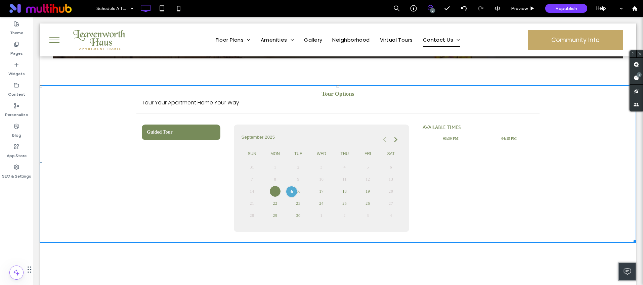
scroll to position [209, 0]
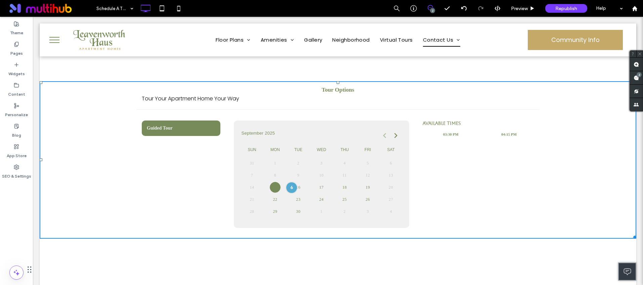
click at [341, 191] on link "18" at bounding box center [344, 187] width 11 height 11
click at [240, 153] on th "Sun" at bounding box center [251, 150] width 23 height 13
click at [518, 4] on div "Preview" at bounding box center [523, 8] width 34 height 17
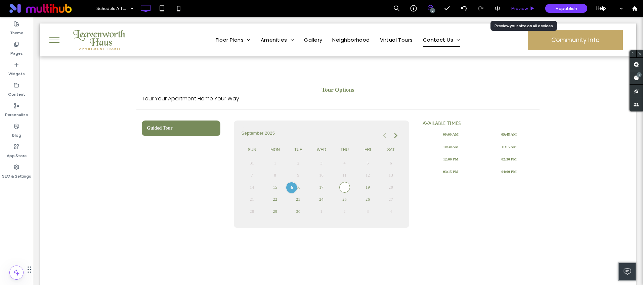
click at [515, 8] on span "Preview" at bounding box center [519, 9] width 17 height 6
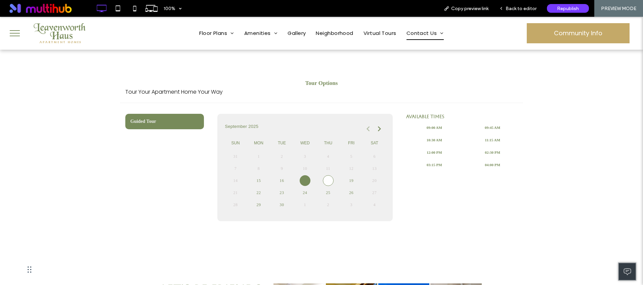
click at [302, 179] on link "17" at bounding box center [305, 180] width 11 height 11
click at [518, 6] on span "Back to editor" at bounding box center [520, 9] width 31 height 6
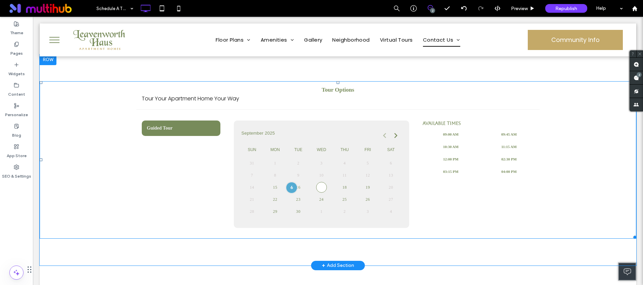
click at [301, 148] on span at bounding box center [338, 160] width 596 height 158
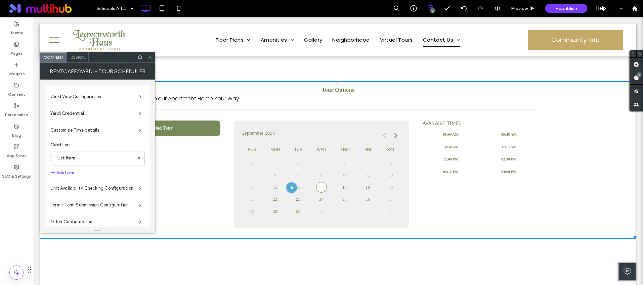
click at [78, 58] on span "Design" at bounding box center [78, 57] width 14 height 5
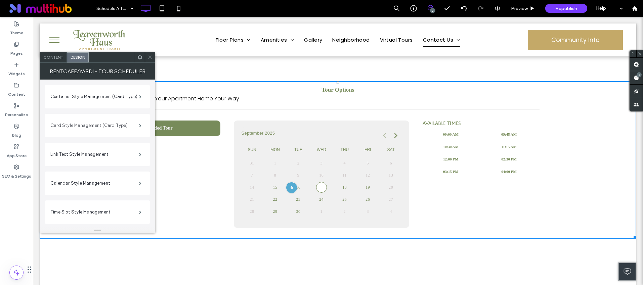
click at [89, 132] on label "Card Style Management (Card Type)" at bounding box center [94, 125] width 89 height 13
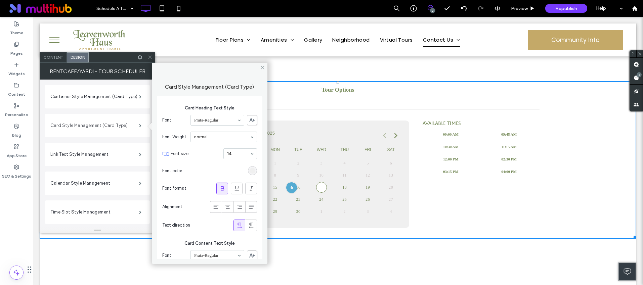
click at [88, 126] on label "Card Style Management (Card Type)" at bounding box center [94, 125] width 89 height 13
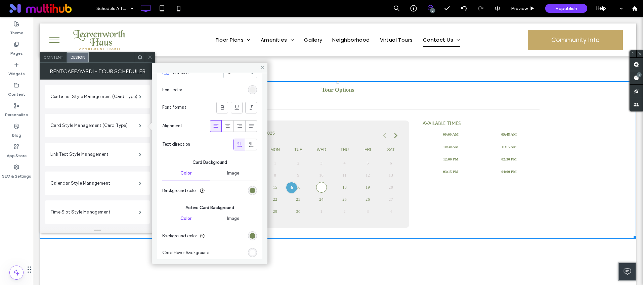
scroll to position [238, 0]
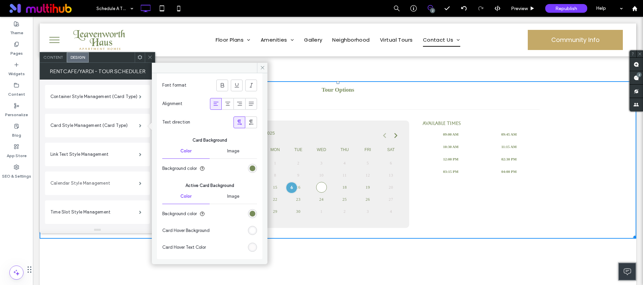
click at [86, 183] on label "Calendar Style Management" at bounding box center [94, 183] width 89 height 13
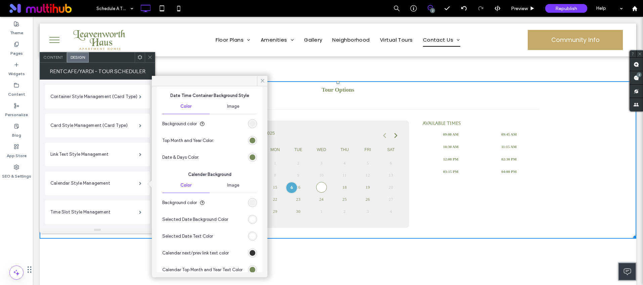
scroll to position [32, 0]
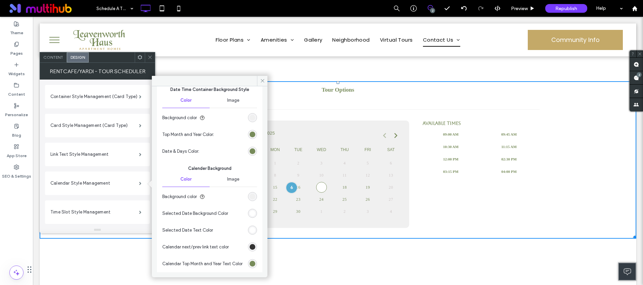
click at [250, 214] on div "rgb(255, 255, 255)" at bounding box center [253, 214] width 6 height 6
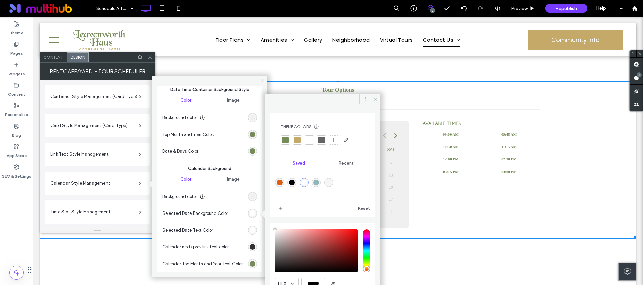
click at [288, 140] on div at bounding box center [285, 140] width 7 height 7
click at [376, 98] on icon at bounding box center [375, 99] width 5 height 5
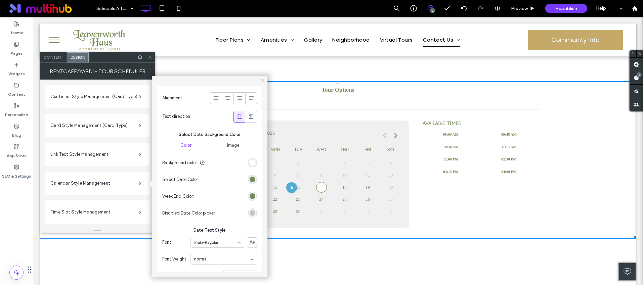
scroll to position [1002, 0]
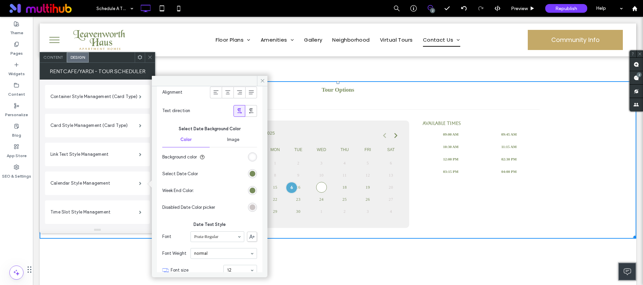
click at [250, 160] on div "rgb(255, 255, 255)" at bounding box center [253, 157] width 6 height 6
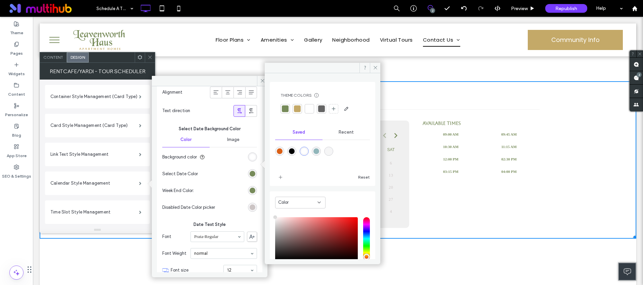
click at [287, 109] on div at bounding box center [285, 108] width 7 height 7
drag, startPoint x: 376, startPoint y: 66, endPoint x: 298, endPoint y: 76, distance: 78.9
click at [376, 66] on use at bounding box center [374, 67] width 3 height 3
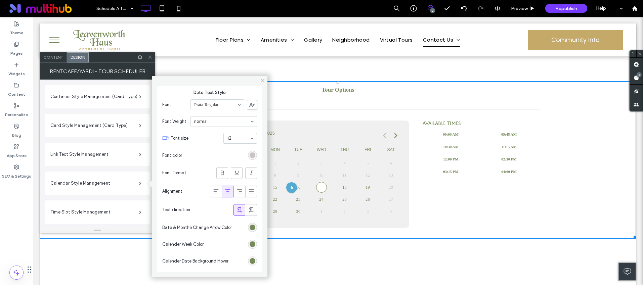
scroll to position [1159, 0]
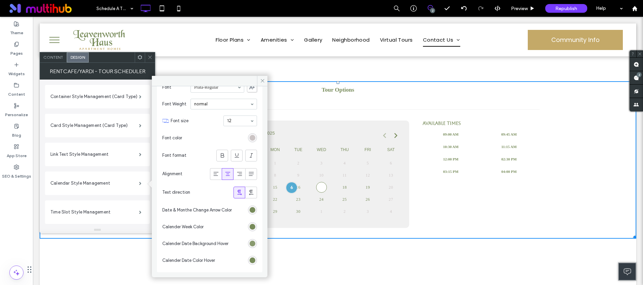
click at [250, 245] on div "rgba(119, 139, 90, 1)" at bounding box center [253, 244] width 6 height 6
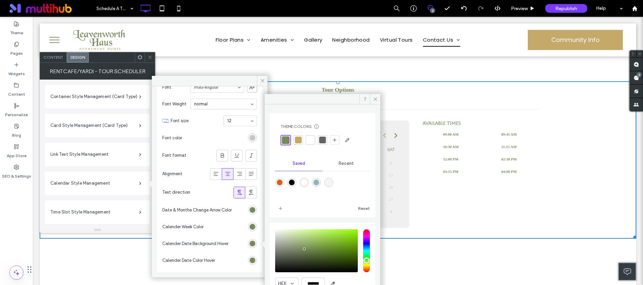
click at [284, 137] on div at bounding box center [286, 140] width 8 height 8
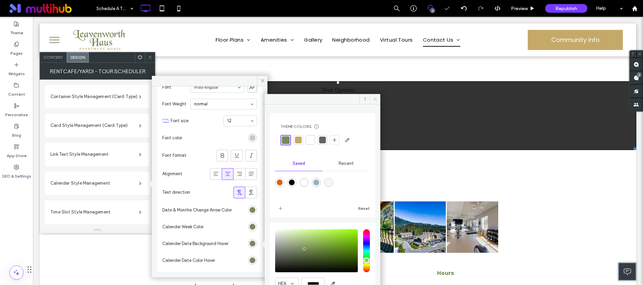
click at [374, 97] on icon at bounding box center [375, 99] width 5 height 5
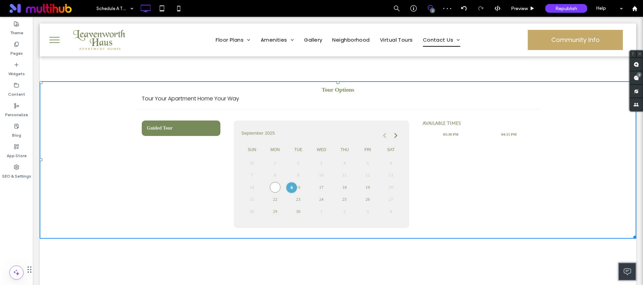
scroll to position [179, 0]
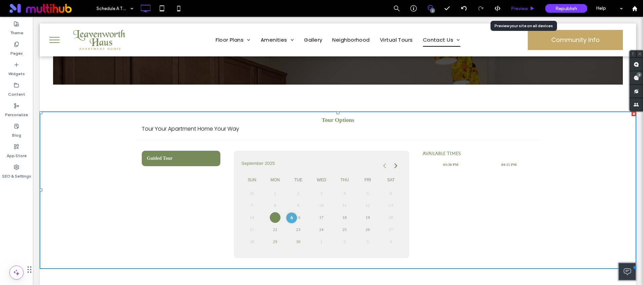
click at [519, 2] on div "Preview" at bounding box center [523, 8] width 34 height 17
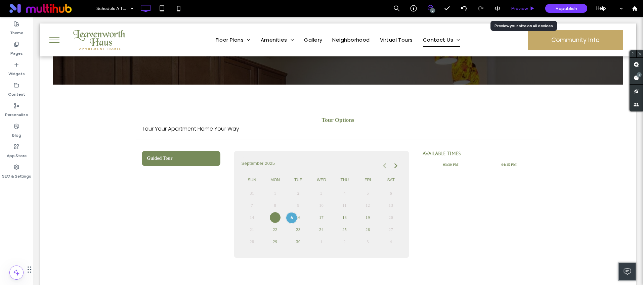
click at [519, 6] on span "Preview" at bounding box center [519, 9] width 17 height 6
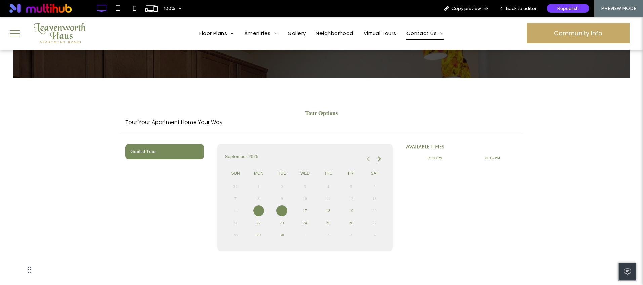
click at [276, 209] on link "16" at bounding box center [281, 211] width 11 height 11
click at [258, 210] on link "15" at bounding box center [258, 211] width 11 height 11
click at [500, 4] on div "Back to editor" at bounding box center [518, 8] width 48 height 17
click at [508, 6] on span "Back to editor" at bounding box center [520, 9] width 31 height 6
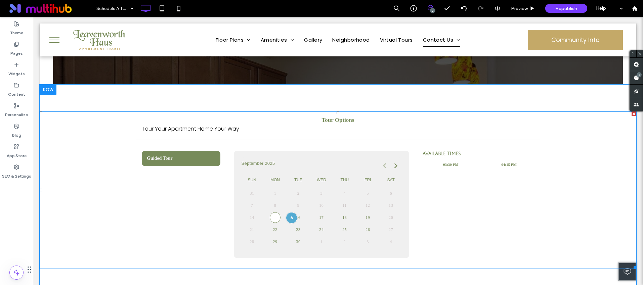
click at [357, 205] on span at bounding box center [338, 190] width 596 height 158
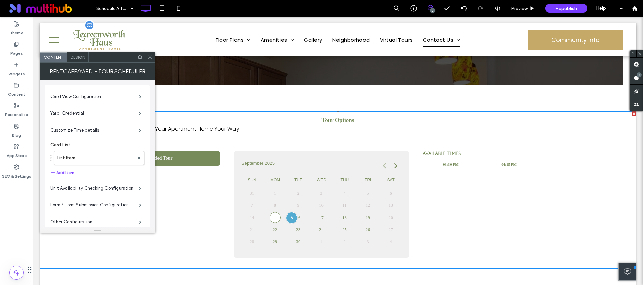
click at [80, 50] on img at bounding box center [99, 40] width 59 height 30
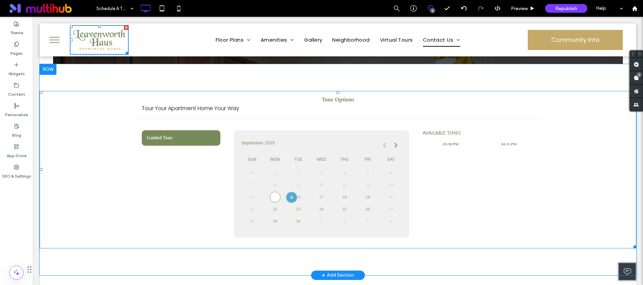
scroll to position [204, 0]
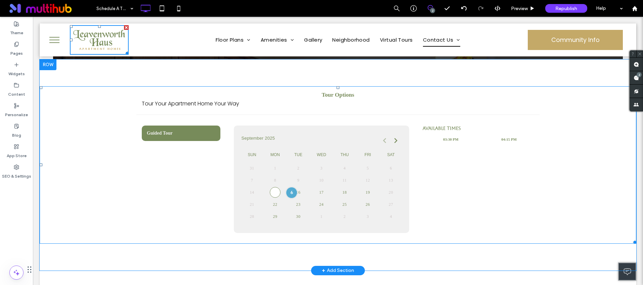
click at [253, 140] on span at bounding box center [338, 165] width 596 height 158
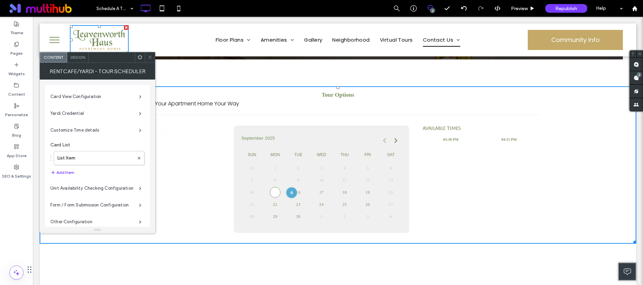
click at [77, 53] on div "Design" at bounding box center [77, 57] width 21 height 10
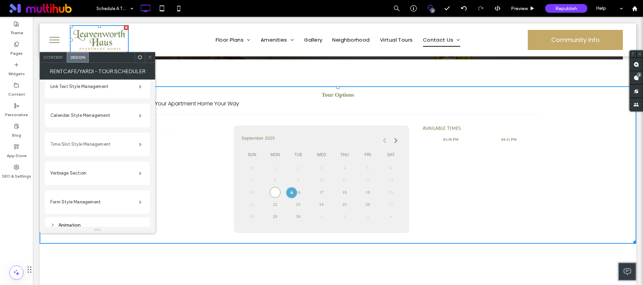
scroll to position [63, 0]
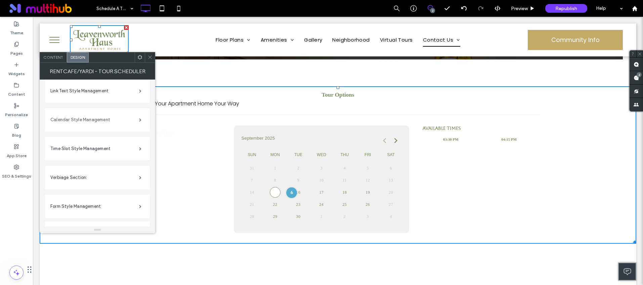
click at [85, 114] on label "Calendar Style Management" at bounding box center [94, 119] width 89 height 13
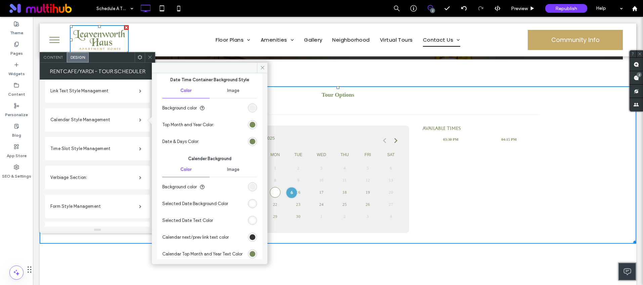
scroll to position [85, 0]
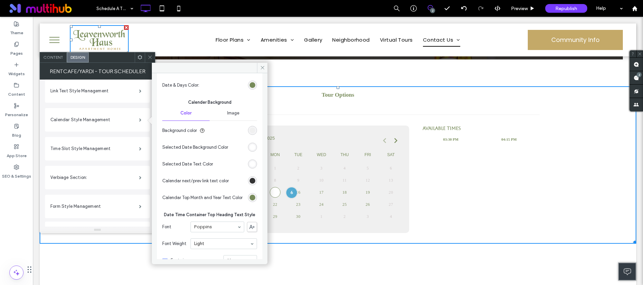
click at [250, 146] on div "rgb(255, 255, 255)" at bounding box center [253, 147] width 6 height 6
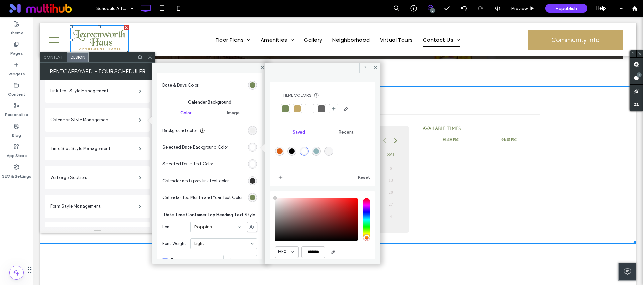
click at [281, 108] on div at bounding box center [284, 108] width 9 height 9
click at [373, 65] on icon at bounding box center [375, 67] width 5 height 5
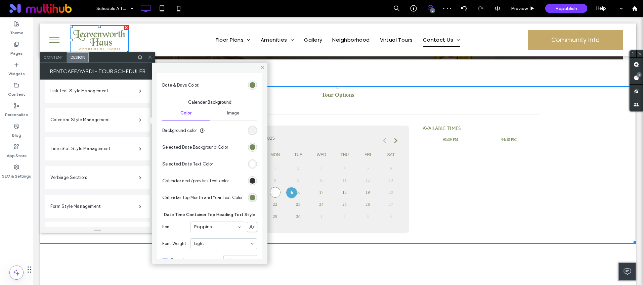
click at [250, 131] on div "rgb(240, 240, 240)" at bounding box center [253, 131] width 6 height 6
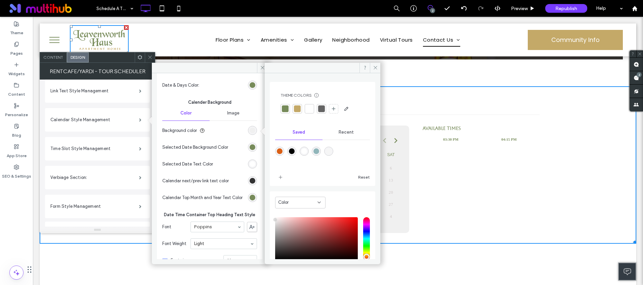
click at [284, 107] on div at bounding box center [285, 108] width 7 height 7
click at [331, 151] on div "rgba(246,246,246,1)" at bounding box center [329, 151] width 6 height 6
type input "*******"
click at [373, 68] on icon at bounding box center [375, 67] width 5 height 5
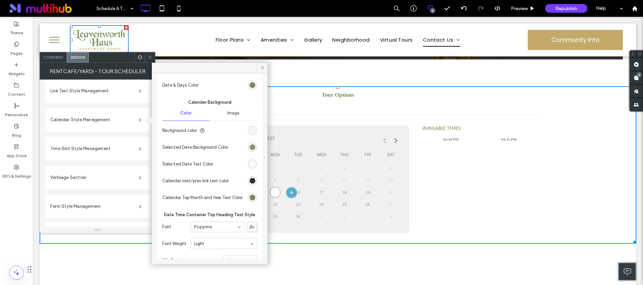
click at [250, 147] on div "rgba(119, 139, 90, 1)" at bounding box center [253, 147] width 6 height 6
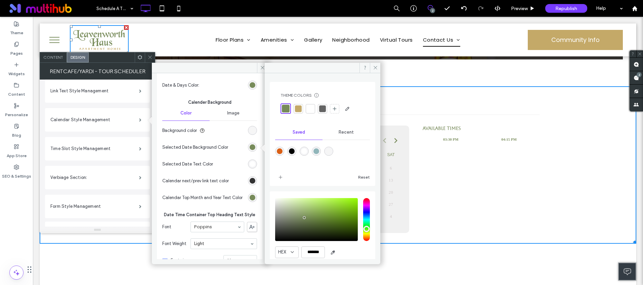
click at [281, 106] on div at bounding box center [285, 108] width 10 height 10
click at [374, 67] on icon at bounding box center [375, 67] width 5 height 5
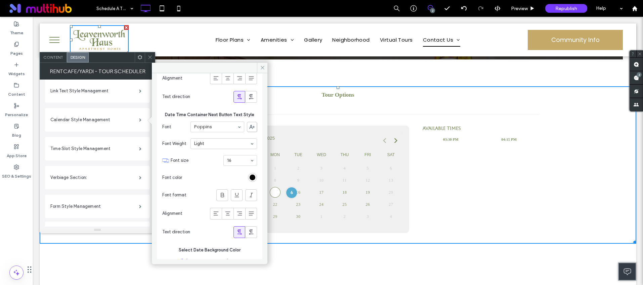
scroll to position [1007, 0]
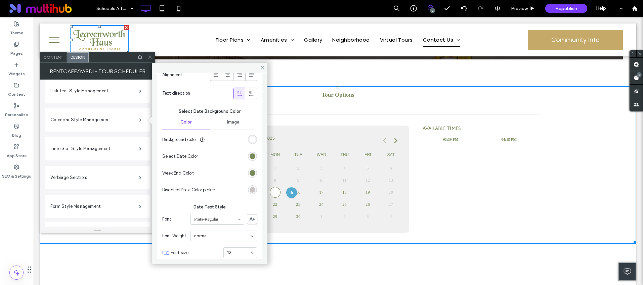
click at [248, 144] on div "rgb(255, 255, 255)" at bounding box center [252, 139] width 9 height 9
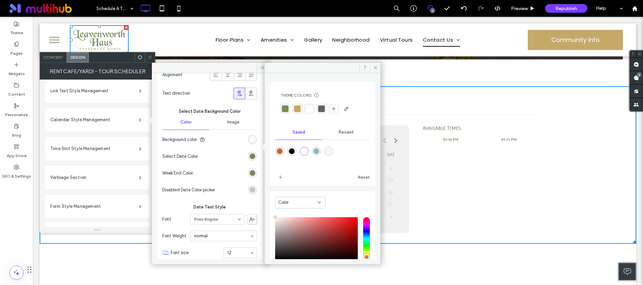
click at [287, 110] on div at bounding box center [285, 108] width 7 height 7
drag, startPoint x: 374, startPoint y: 65, endPoint x: 267, endPoint y: 74, distance: 107.5
click at [374, 65] on icon at bounding box center [375, 67] width 5 height 5
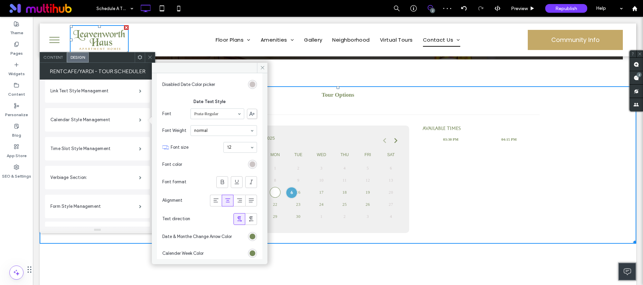
scroll to position [1159, 0]
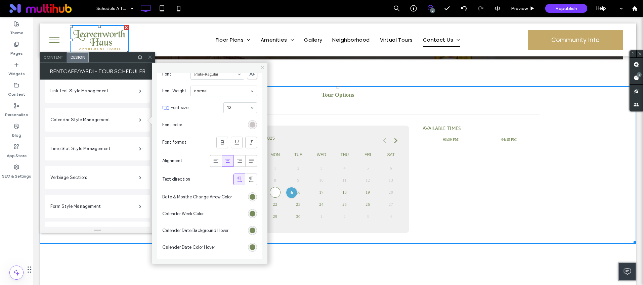
click at [261, 67] on icon at bounding box center [262, 67] width 5 height 5
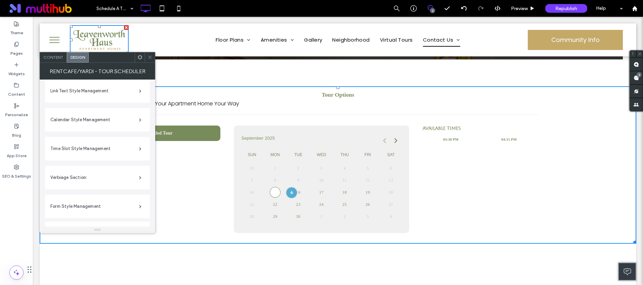
drag, startPoint x: 147, startPoint y: 56, endPoint x: 429, endPoint y: 41, distance: 281.8
click at [147, 56] on icon at bounding box center [149, 57] width 5 height 5
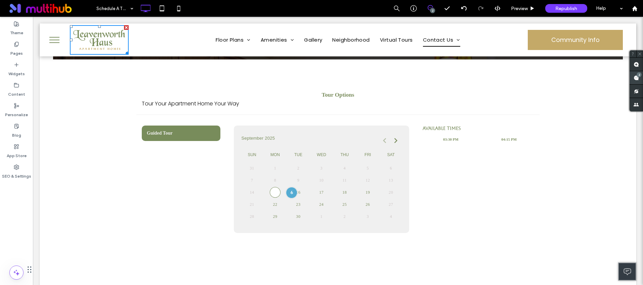
click at [637, 74] on div "2" at bounding box center [638, 74] width 5 height 5
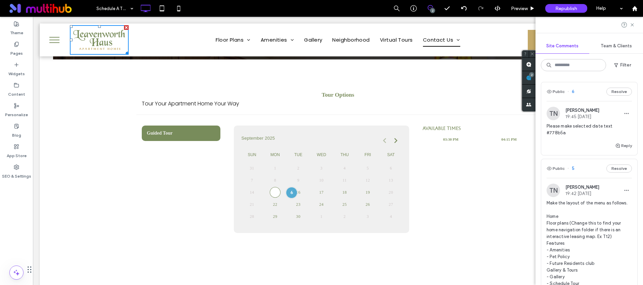
click at [572, 225] on span "Make the layout of the menu as follows. Home Floor plans (Change this to find y…" at bounding box center [588, 253] width 85 height 107
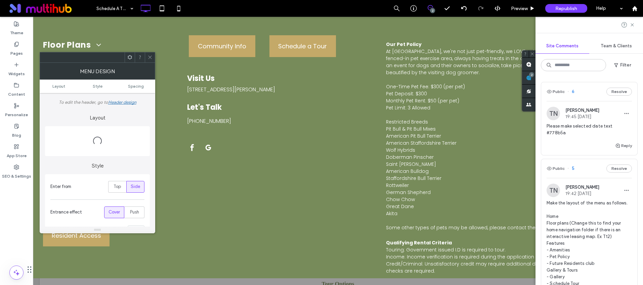
scroll to position [0, 0]
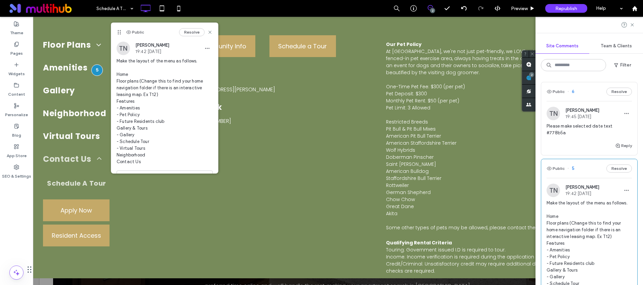
drag, startPoint x: 208, startPoint y: 33, endPoint x: 200, endPoint y: 39, distance: 10.2
click at [208, 33] on div "Public Resolve" at bounding box center [164, 32] width 107 height 19
drag, startPoint x: 203, startPoint y: 32, endPoint x: 70, endPoint y: 102, distance: 150.4
click at [207, 32] on icon at bounding box center [209, 32] width 5 height 5
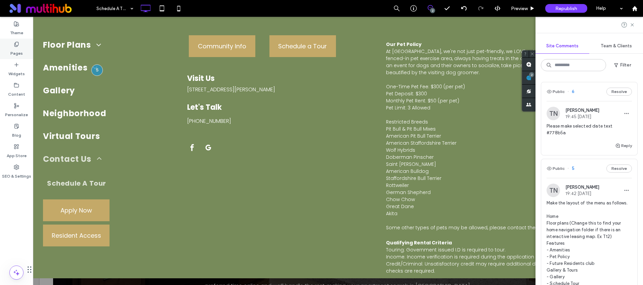
click at [13, 53] on label "Pages" at bounding box center [16, 51] width 12 height 9
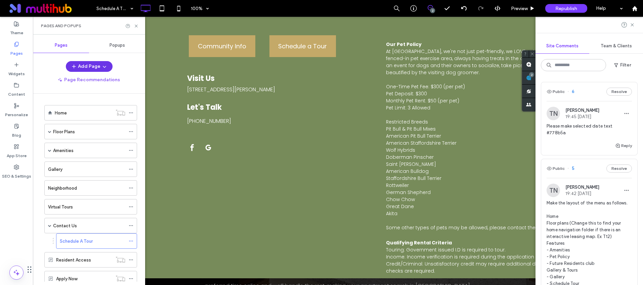
click at [95, 70] on button "Add Page" at bounding box center [89, 66] width 47 height 11
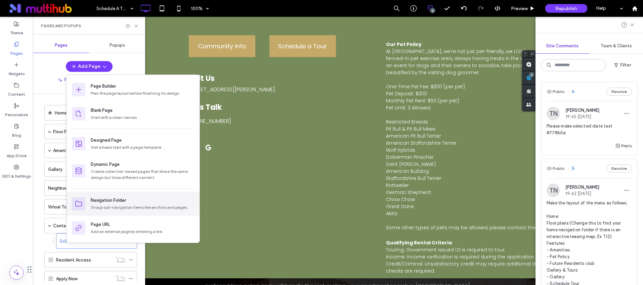
click at [140, 200] on div "Navigation Folder" at bounding box center [142, 200] width 103 height 7
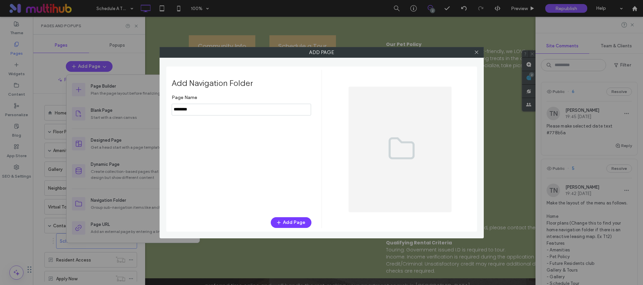
type input "********"
click at [291, 221] on button "Add Page" at bounding box center [291, 222] width 41 height 11
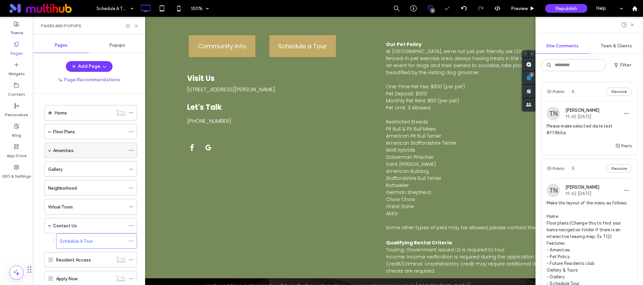
click at [47, 147] on div "Amenities" at bounding box center [90, 150] width 93 height 15
click at [50, 131] on span at bounding box center [49, 131] width 3 height 3
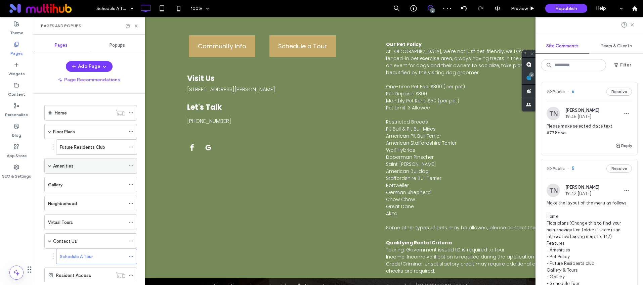
click at [49, 165] on span at bounding box center [49, 165] width 3 height 3
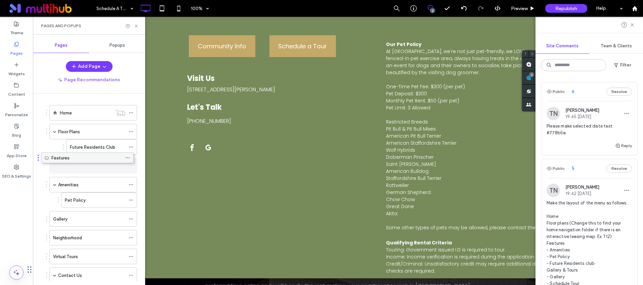
drag, startPoint x: 66, startPoint y: 257, endPoint x: 63, endPoint y: 160, distance: 97.1
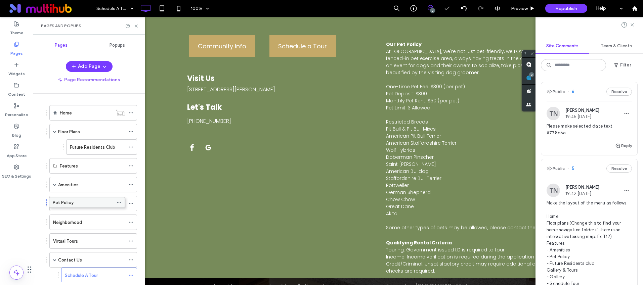
drag, startPoint x: 64, startPoint y: 200, endPoint x: 55, endPoint y: 200, distance: 9.1
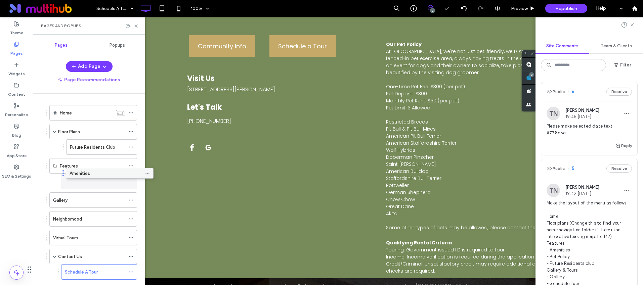
drag, startPoint x: 65, startPoint y: 186, endPoint x: 82, endPoint y: 177, distance: 18.8
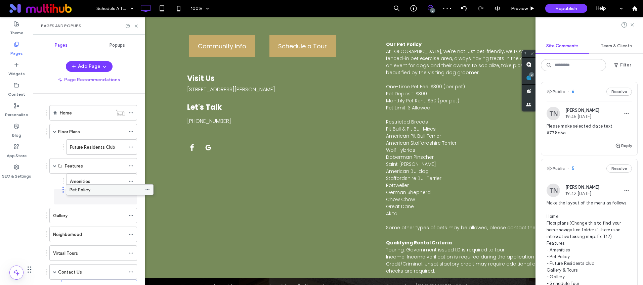
drag, startPoint x: 80, startPoint y: 260, endPoint x: 96, endPoint y: 194, distance: 67.2
drag, startPoint x: 93, startPoint y: 151, endPoint x: 97, endPoint y: 207, distance: 55.5
click at [93, 65] on button "Add Page" at bounding box center [89, 66] width 47 height 11
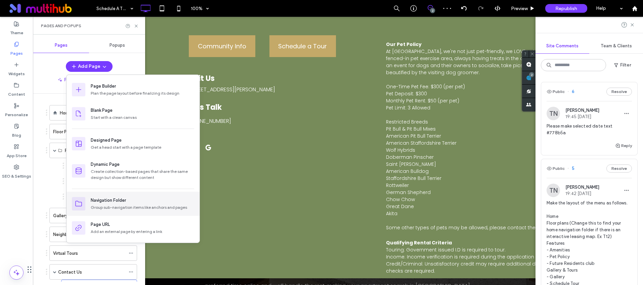
click at [141, 199] on div "Navigation Folder" at bounding box center [142, 200] width 103 height 7
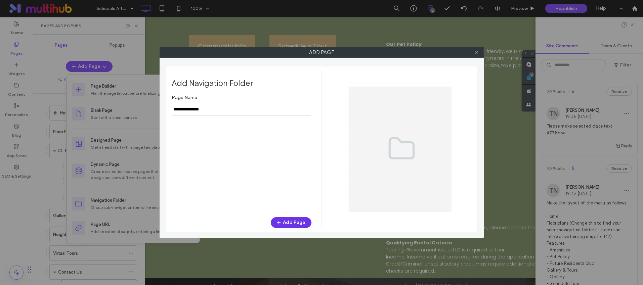
type input "**********"
click at [302, 221] on button "Add Page" at bounding box center [291, 222] width 41 height 11
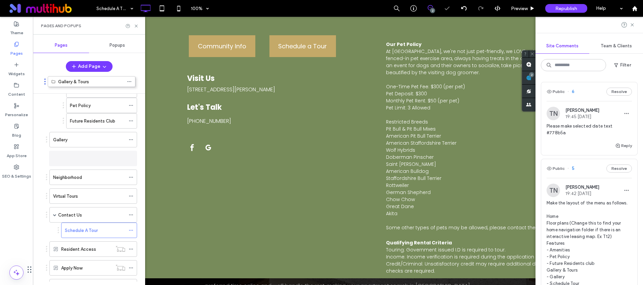
scroll to position [29, 0]
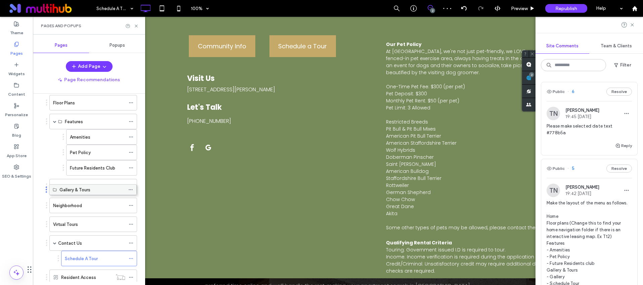
drag, startPoint x: 89, startPoint y: 258, endPoint x: 89, endPoint y: 192, distance: 65.2
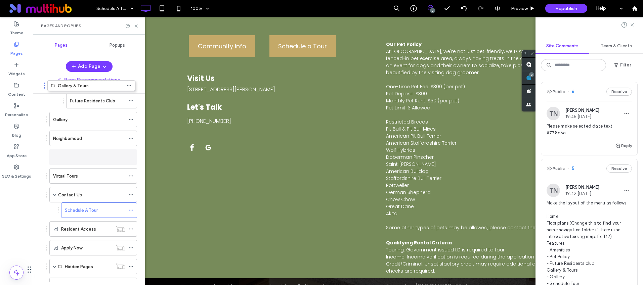
scroll to position [62, 0]
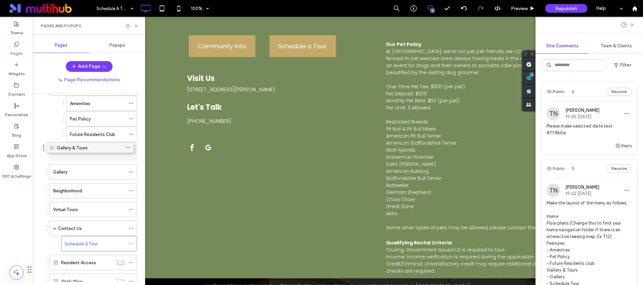
drag, startPoint x: 84, startPoint y: 260, endPoint x: 81, endPoint y: 152, distance: 107.2
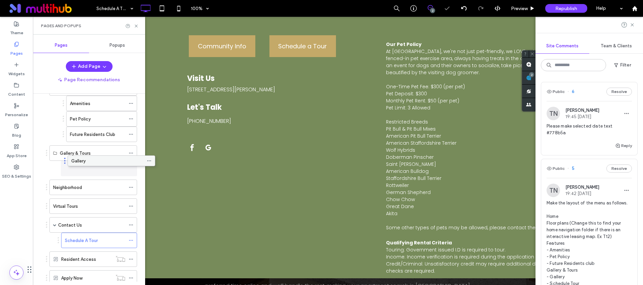
drag, startPoint x: 65, startPoint y: 172, endPoint x: 83, endPoint y: 163, distance: 20.1
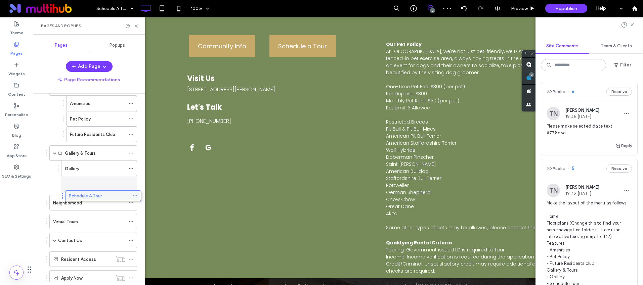
drag, startPoint x: 80, startPoint y: 240, endPoint x: 84, endPoint y: 195, distance: 45.2
drag, startPoint x: 69, startPoint y: 222, endPoint x: 79, endPoint y: 196, distance: 27.6
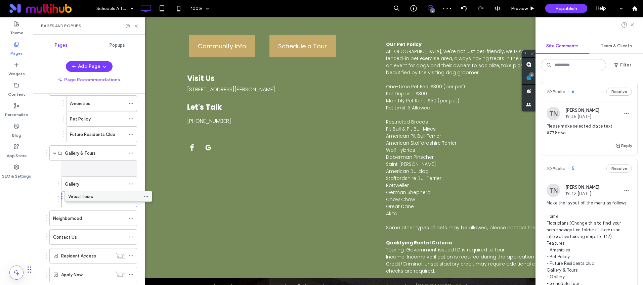
drag, startPoint x: 75, startPoint y: 197, endPoint x: 90, endPoint y: 193, distance: 15.6
click at [619, 165] on button "Resolve" at bounding box center [619, 169] width 26 height 8
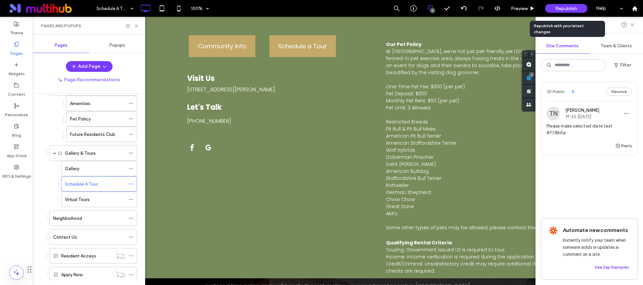
click at [565, 9] on span "Republish" at bounding box center [566, 9] width 22 height 6
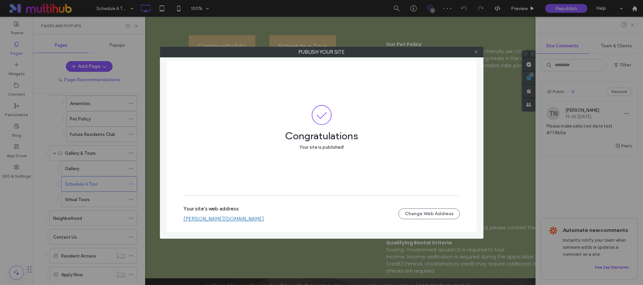
click at [477, 52] on icon at bounding box center [476, 51] width 5 height 5
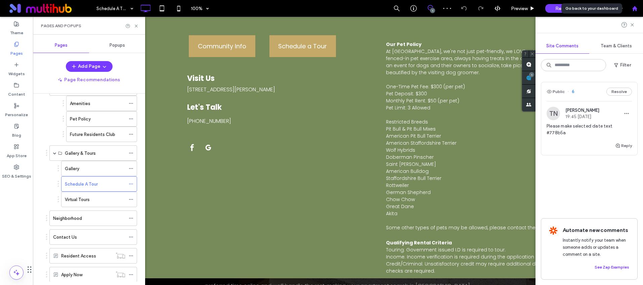
click at [631, 8] on div at bounding box center [634, 9] width 16 height 6
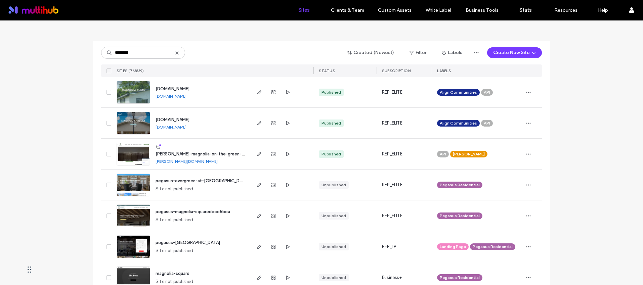
scroll to position [41, 0]
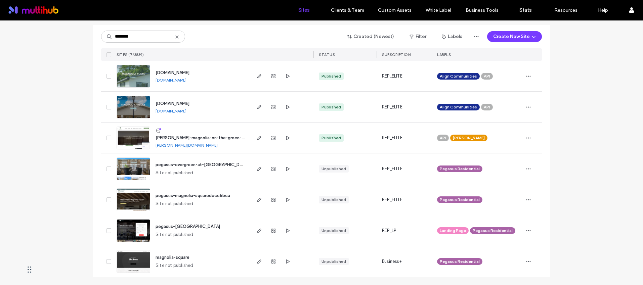
type input "********"
click at [223, 137] on span "weidner-magnolia-on-the-green-website" at bounding box center [206, 137] width 102 height 5
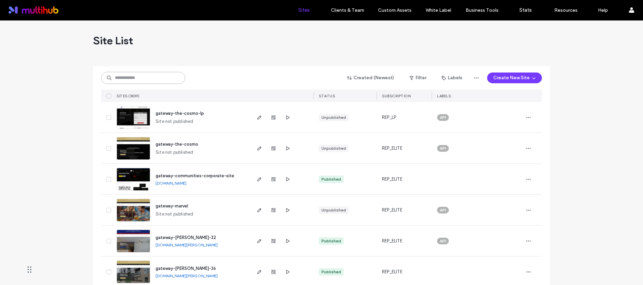
click at [149, 77] on input at bounding box center [143, 78] width 84 height 12
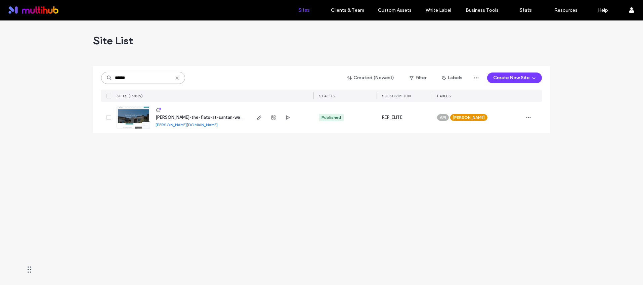
type input "******"
click at [211, 115] on span "weidner-the-flats-at-santan-website" at bounding box center [202, 117] width 95 height 5
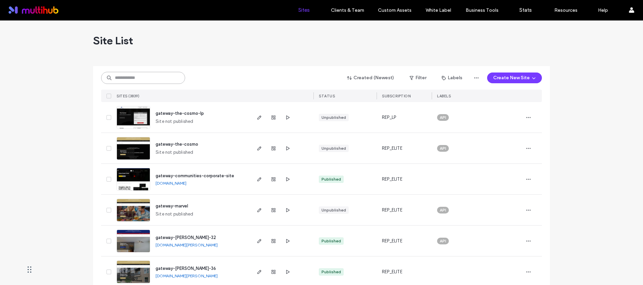
click at [124, 74] on input at bounding box center [143, 78] width 84 height 12
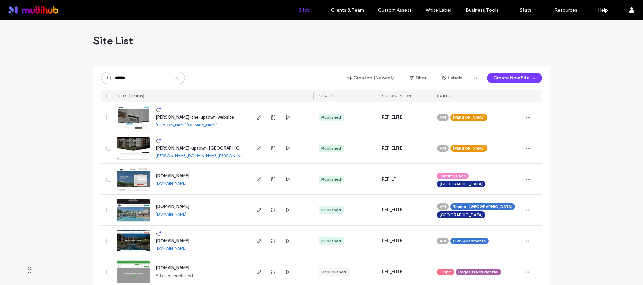
type input "******"
click at [187, 117] on span "weidner-the-uptown-website" at bounding box center [194, 117] width 79 height 5
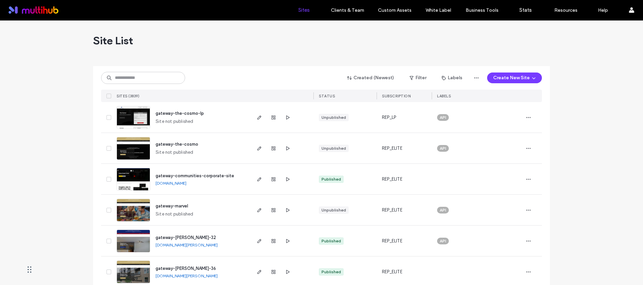
click at [138, 83] on div "Created (Newest) Filter Labels Create New Site SITES (3839) STATUS SUBSCRIPTION…" at bounding box center [321, 84] width 441 height 36
click at [138, 82] on input at bounding box center [143, 78] width 84 height 12
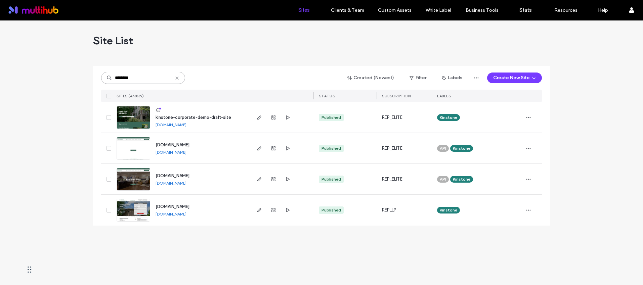
type input "********"
click at [204, 116] on span "kinstone-corporate-demo-draft-site" at bounding box center [193, 117] width 76 height 5
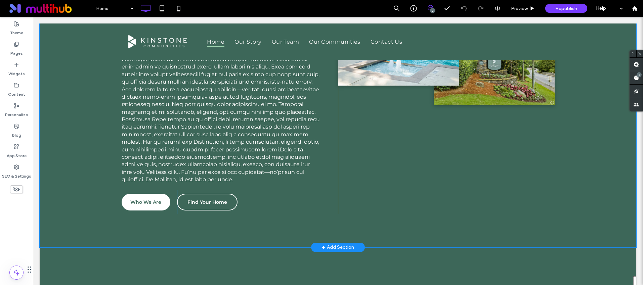
scroll to position [330, 0]
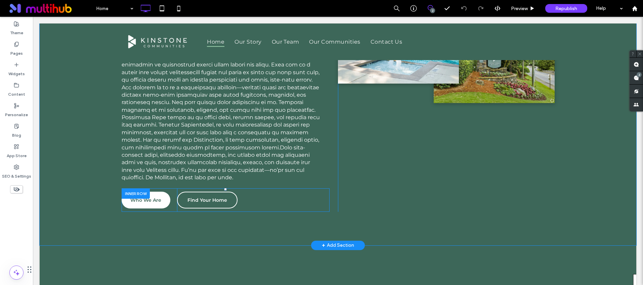
click at [130, 196] on div at bounding box center [136, 193] width 28 height 10
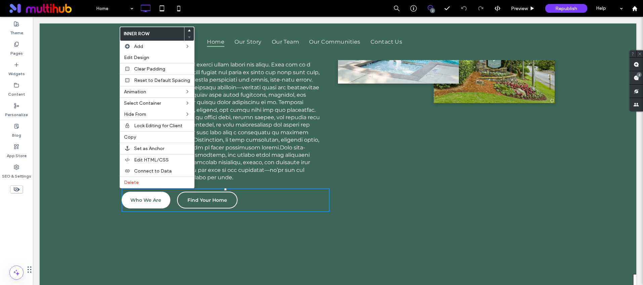
click at [214, 12] on div "Home 2 Preview Republish Help" at bounding box center [368, 8] width 550 height 17
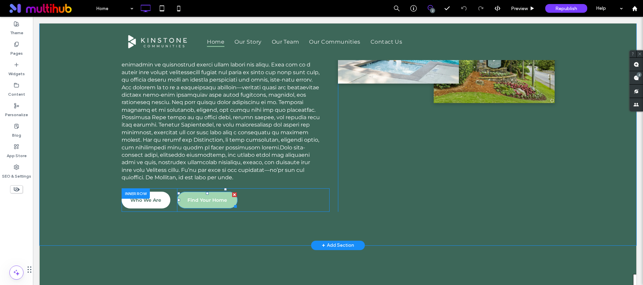
click at [200, 202] on span "Find Your Home" at bounding box center [207, 200] width 40 height 13
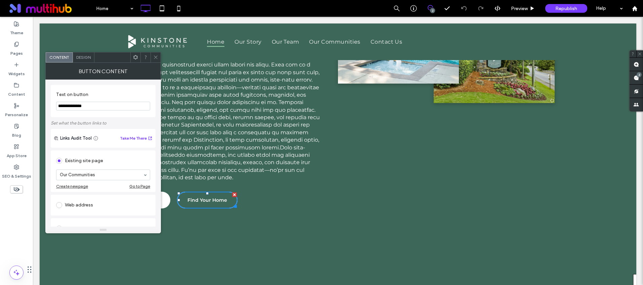
click at [155, 57] on icon at bounding box center [155, 57] width 5 height 5
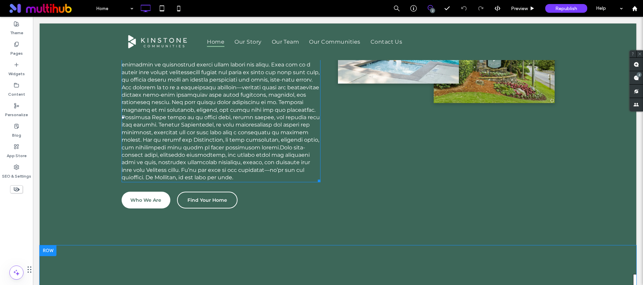
scroll to position [465, 0]
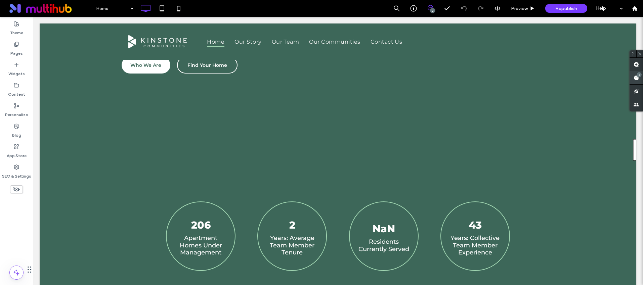
click at [640, 79] on span at bounding box center [635, 77] width 13 height 13
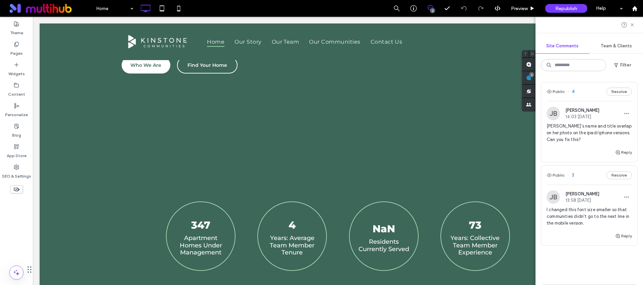
click at [590, 126] on span "Grace's name and title overlap on her photo on the ipad/iphone versions. Can yo…" at bounding box center [588, 133] width 85 height 20
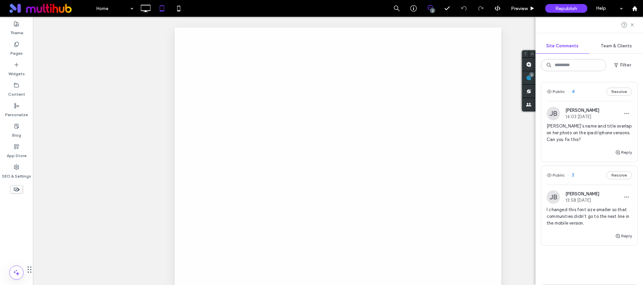
scroll to position [0, 0]
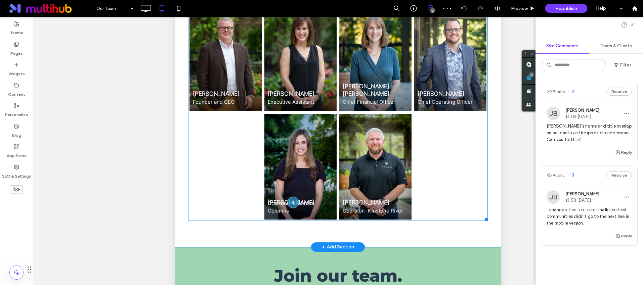
scroll to position [199, 0]
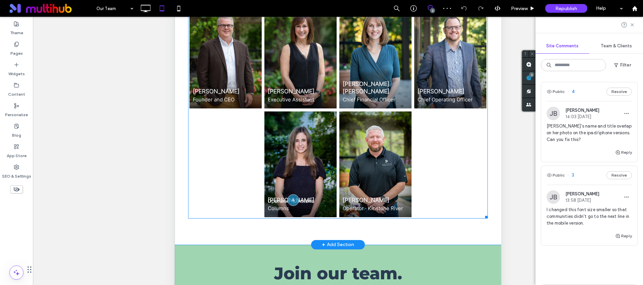
click at [296, 162] on span at bounding box center [338, 110] width 300 height 218
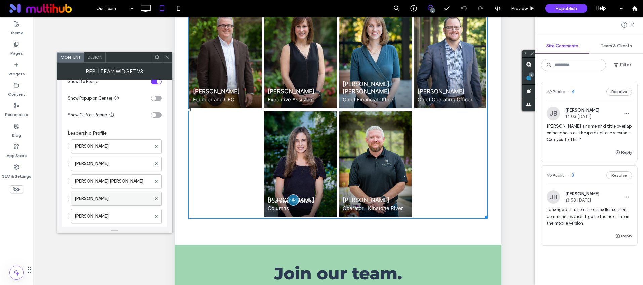
scroll to position [445, 0]
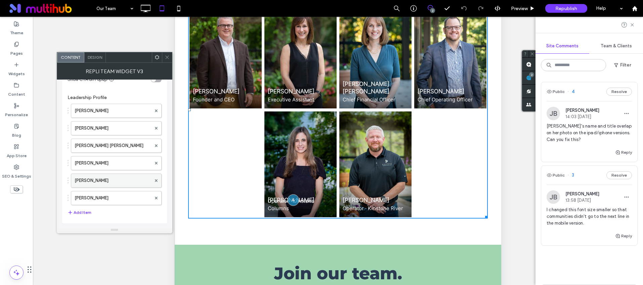
click at [104, 180] on label "Grace Daley" at bounding box center [113, 180] width 77 height 13
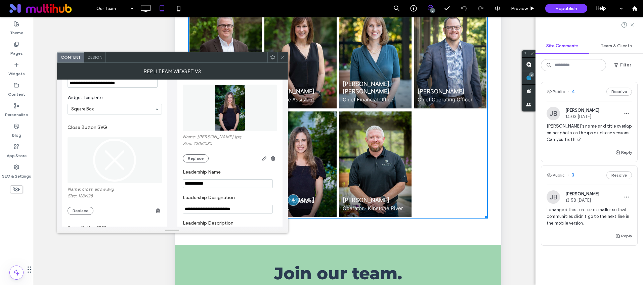
scroll to position [100, 0]
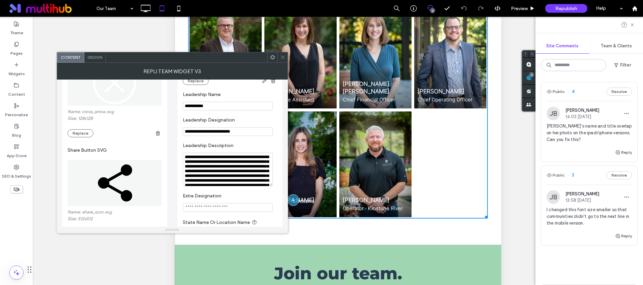
click at [183, 159] on textarea "**********" at bounding box center [228, 170] width 90 height 34
type textarea "**********"
click at [183, 132] on input "**********" at bounding box center [228, 131] width 90 height 9
drag, startPoint x: 194, startPoint y: 132, endPoint x: 179, endPoint y: 131, distance: 15.5
click at [179, 131] on div "**********" at bounding box center [229, 117] width 105 height 264
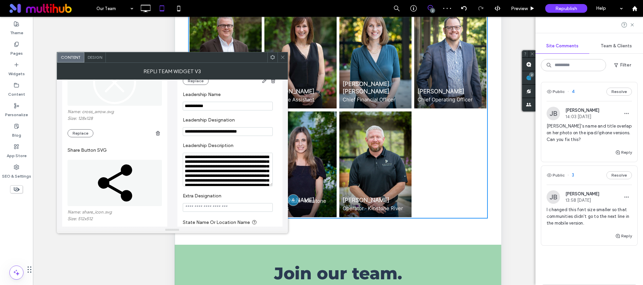
type input "**********"
click at [279, 58] on div at bounding box center [282, 57] width 10 height 10
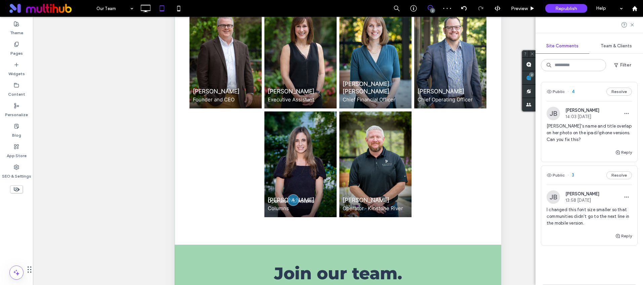
click at [589, 213] on span "I changed this font size smaller so that communities didn't go to the next line…" at bounding box center [588, 217] width 85 height 20
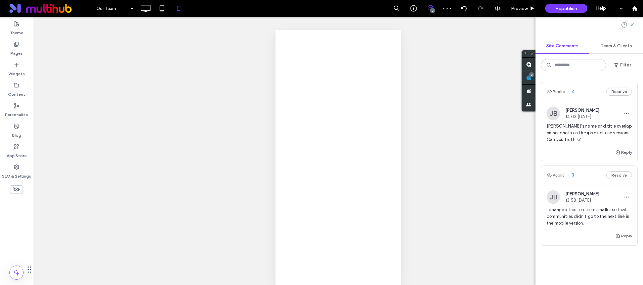
scroll to position [0, 0]
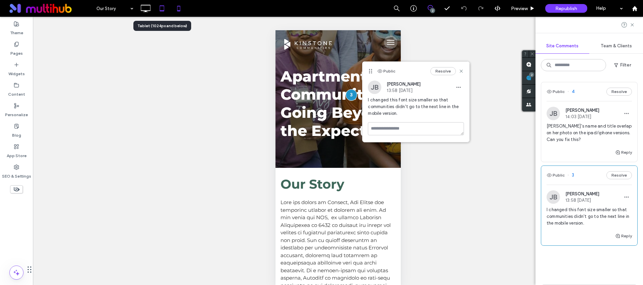
click at [163, 12] on icon at bounding box center [161, 8] width 13 height 13
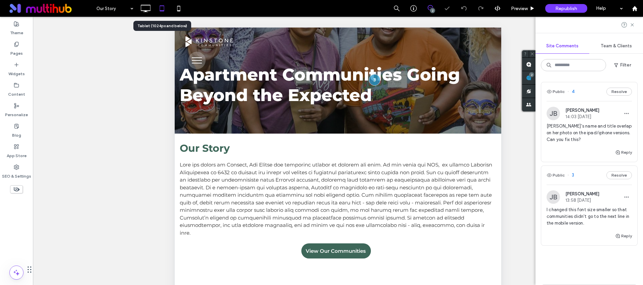
click at [154, 8] on div at bounding box center [162, 8] width 16 height 13
click at [147, 7] on icon at bounding box center [145, 8] width 13 height 13
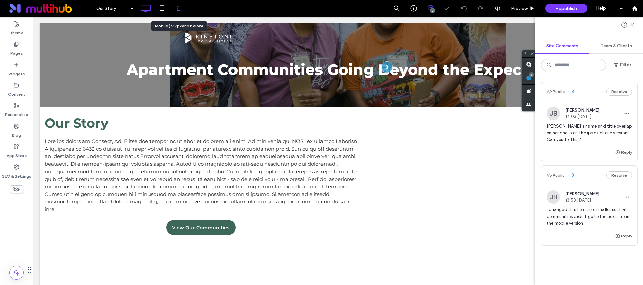
click at [179, 12] on icon at bounding box center [178, 8] width 13 height 13
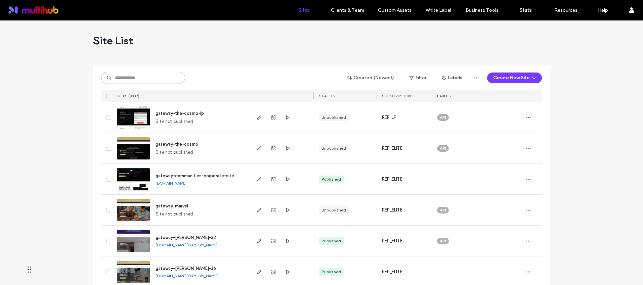
click at [143, 81] on input at bounding box center [143, 78] width 84 height 12
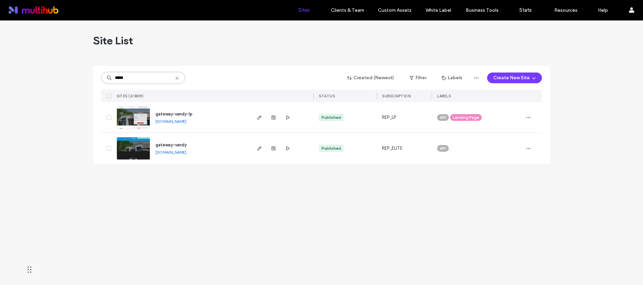
type input "*****"
click at [181, 114] on span "gateway-vandy-lp" at bounding box center [173, 113] width 37 height 5
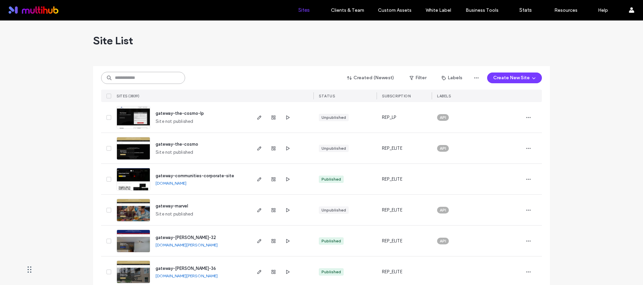
click at [153, 74] on input at bounding box center [143, 78] width 84 height 12
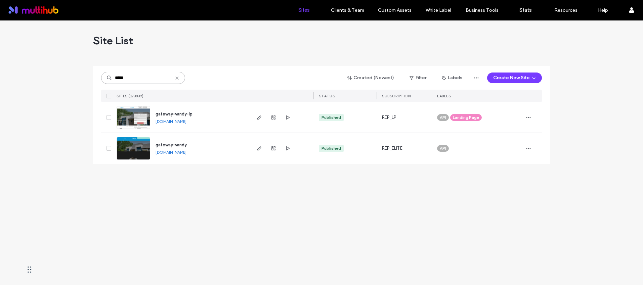
type input "*****"
click at [184, 148] on div "gateway-vandy" at bounding box center [170, 145] width 31 height 7
click at [184, 143] on span "gateway-vandy" at bounding box center [170, 144] width 31 height 5
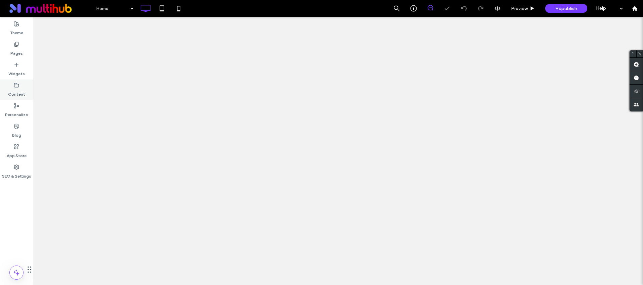
click at [10, 94] on label "Content" at bounding box center [16, 92] width 17 height 9
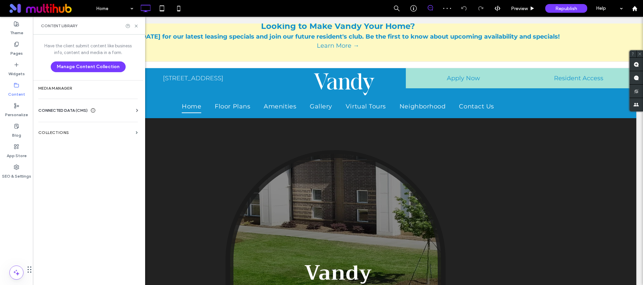
click at [70, 109] on span "CONNECTED DATA (CMS)" at bounding box center [62, 110] width 49 height 7
click at [20, 150] on label "App Store" at bounding box center [17, 153] width 20 height 9
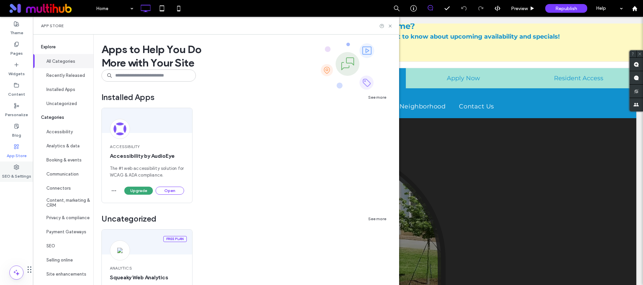
click at [27, 169] on div "SEO & Settings" at bounding box center [16, 172] width 33 height 20
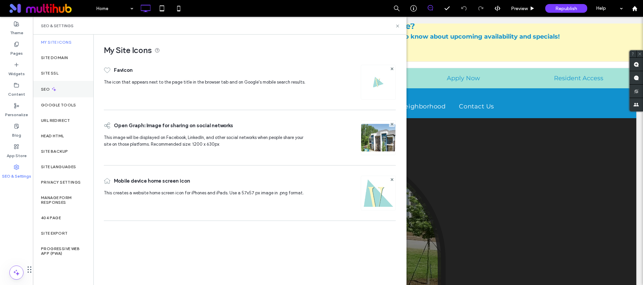
click at [69, 95] on div "SEO" at bounding box center [63, 89] width 60 height 16
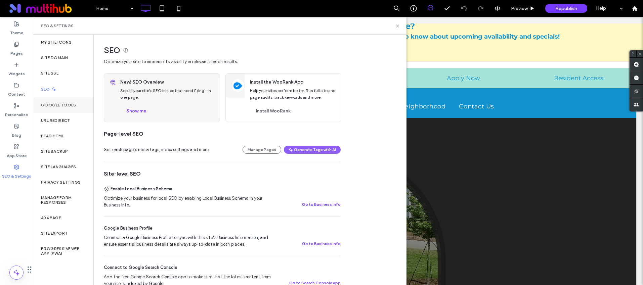
click at [65, 103] on label "Google Tools" at bounding box center [58, 105] width 35 height 5
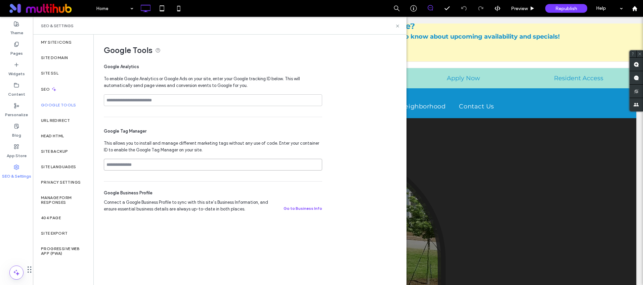
click at [153, 163] on input at bounding box center [213, 165] width 218 height 12
paste input "**********"
type input "**********"
click at [357, 136] on div "**********" at bounding box center [247, 128] width 307 height 186
click at [50, 89] on label "SEO" at bounding box center [46, 89] width 10 height 5
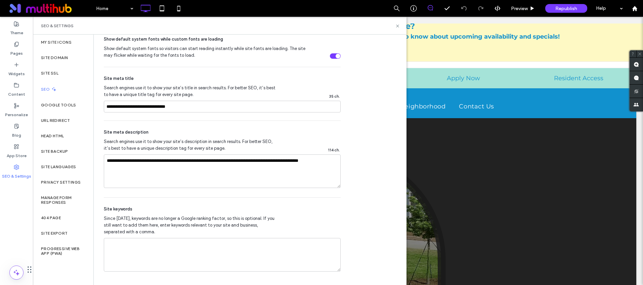
scroll to position [379, 0]
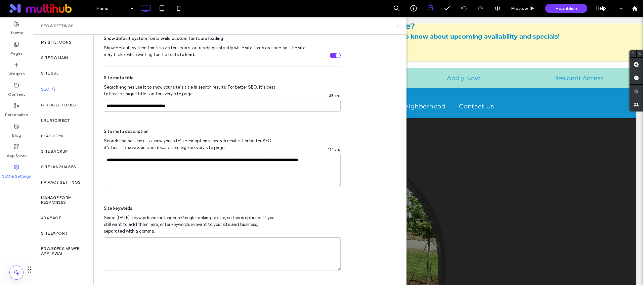
click at [395, 26] on icon at bounding box center [397, 26] width 5 height 5
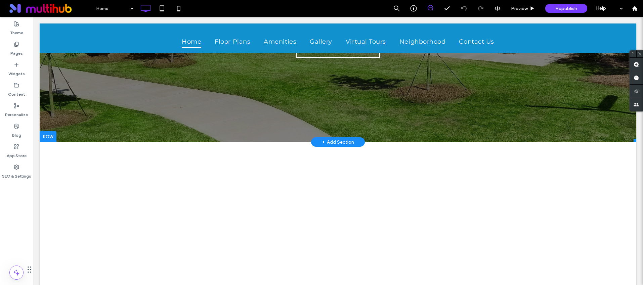
scroll to position [149, 0]
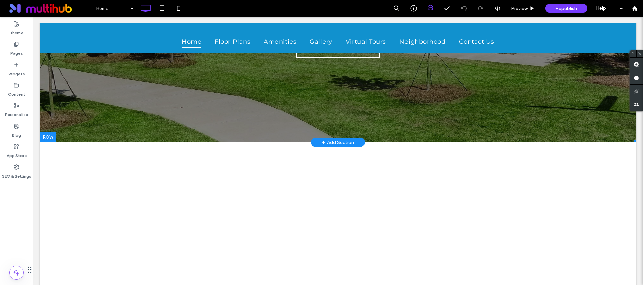
click at [47, 109] on span at bounding box center [338, 8] width 596 height 268
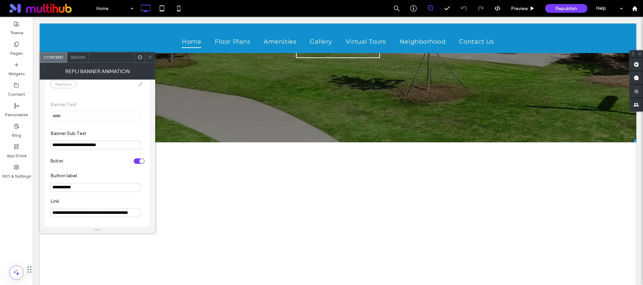
scroll to position [7, 0]
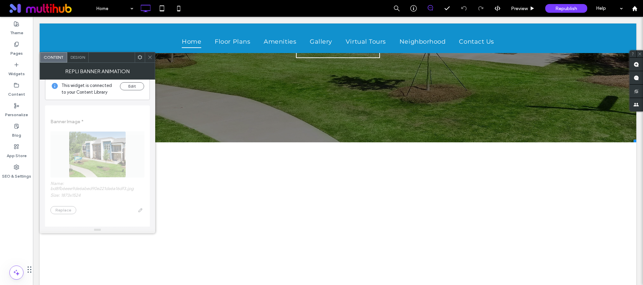
click at [150, 56] on icon at bounding box center [149, 57] width 5 height 5
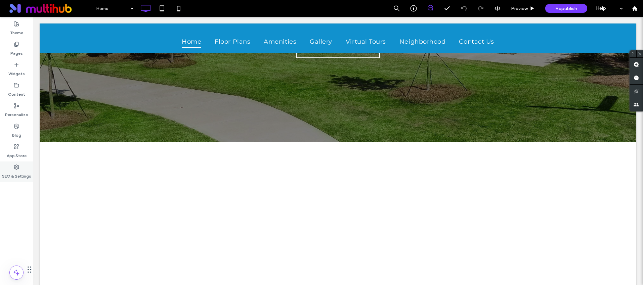
click at [18, 162] on div "SEO & Settings" at bounding box center [16, 172] width 33 height 20
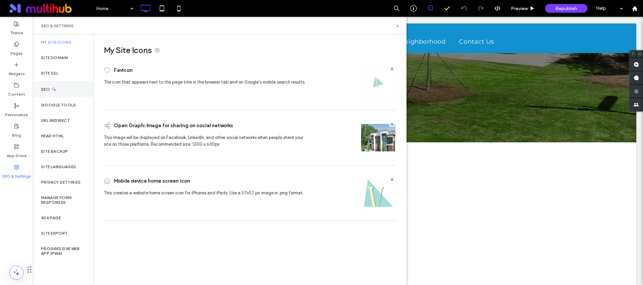
click at [49, 93] on div "SEO" at bounding box center [63, 89] width 60 height 16
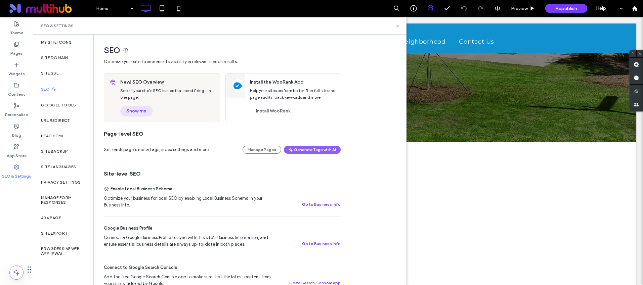
click at [139, 111] on button "Show me" at bounding box center [136, 111] width 32 height 11
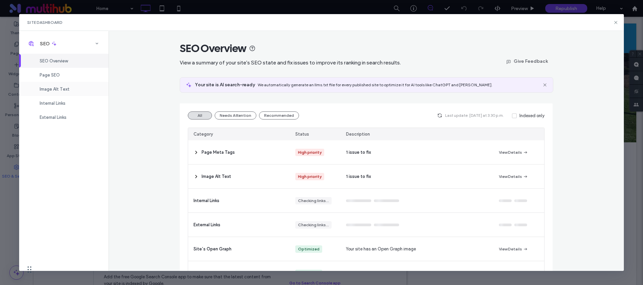
click at [55, 87] on span "Image Alt Text" at bounding box center [55, 89] width 30 height 5
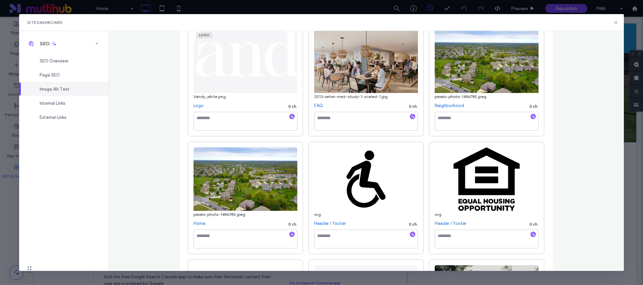
scroll to position [0, 0]
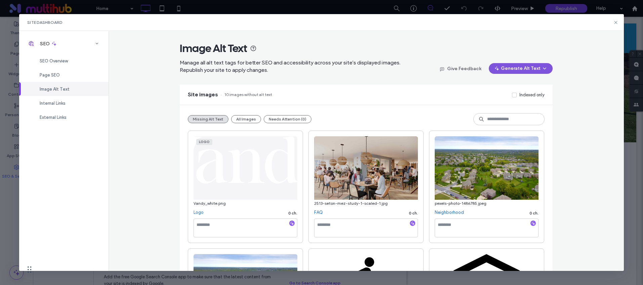
click at [524, 71] on button "Generate Alt Text" at bounding box center [521, 68] width 64 height 11
click at [518, 85] on span "Generate Missing Alt Text Only" at bounding box center [511, 86] width 61 height 7
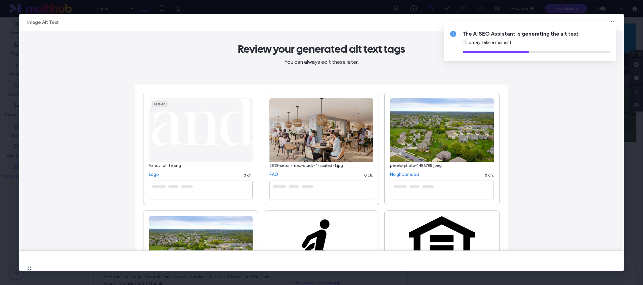
type textarea "**********"
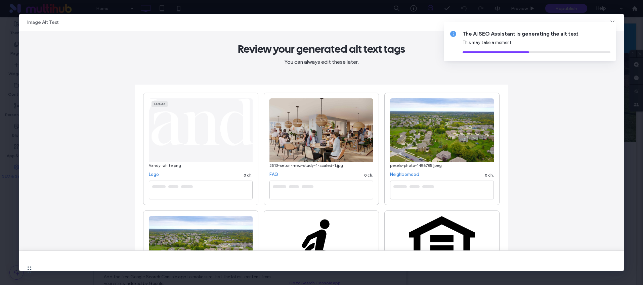
type textarea "**********"
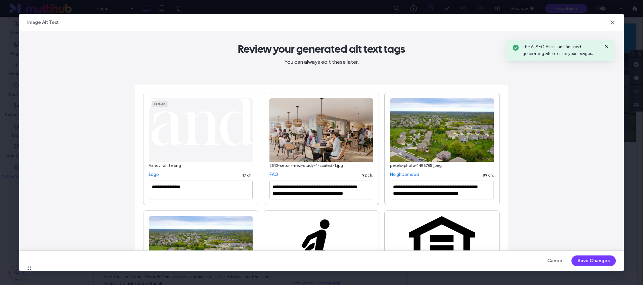
drag, startPoint x: 595, startPoint y: 258, endPoint x: 586, endPoint y: 145, distance: 113.2
click at [595, 258] on button "Save Changes" at bounding box center [593, 261] width 44 height 11
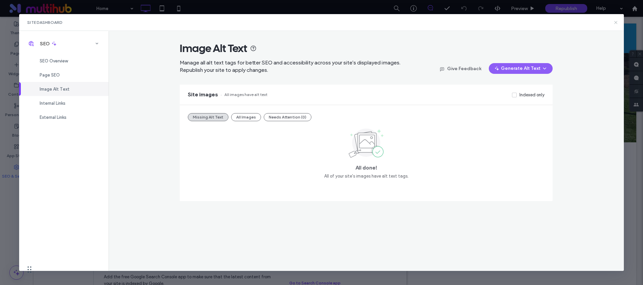
click at [618, 21] on icon at bounding box center [615, 22] width 5 height 5
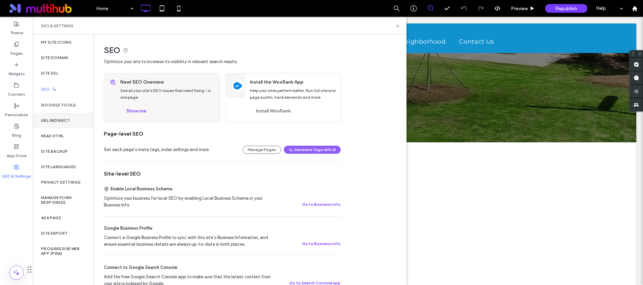
click at [52, 123] on div "URL Redirect" at bounding box center [63, 120] width 60 height 15
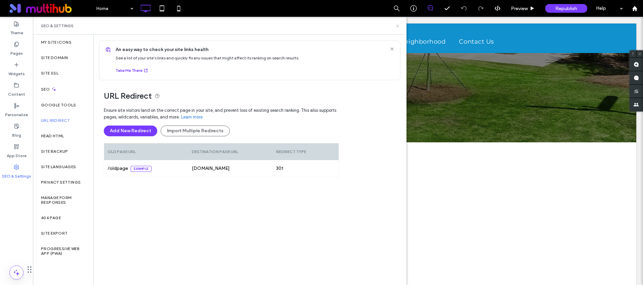
click at [397, 23] on div "SEO & Settings" at bounding box center [219, 26] width 373 height 18
click at [396, 27] on use at bounding box center [397, 26] width 3 height 3
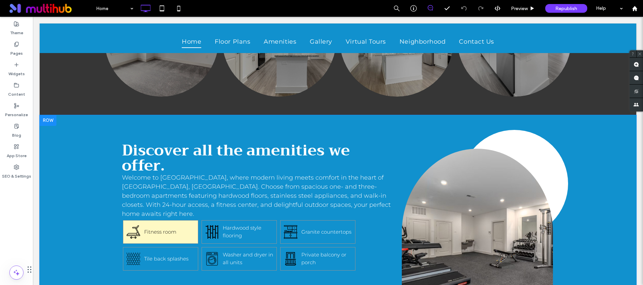
scroll to position [787, 0]
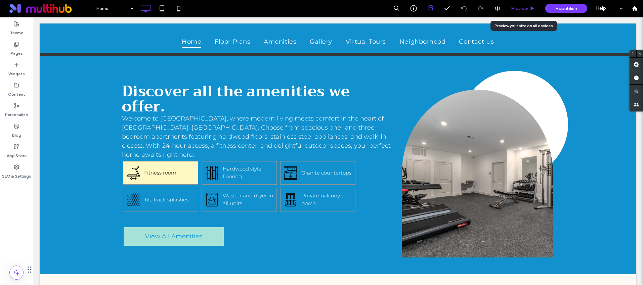
click at [518, 8] on span "Preview" at bounding box center [519, 9] width 17 height 6
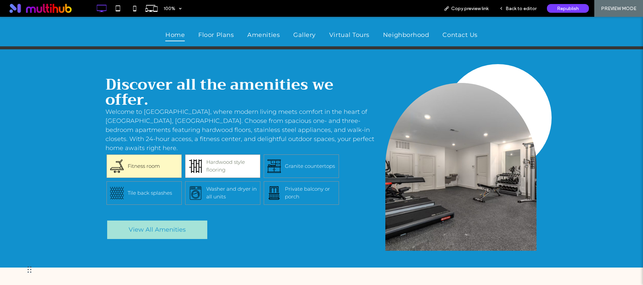
click at [231, 159] on p "Hardwood style flooring" at bounding box center [231, 166] width 50 height 15
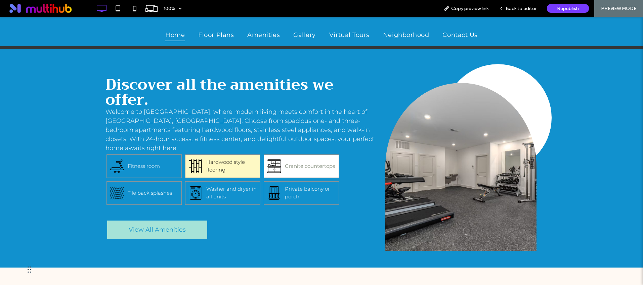
click at [285, 163] on p "Granite countertops" at bounding box center [310, 167] width 50 height 8
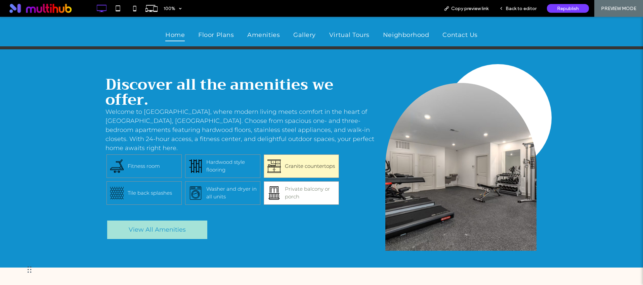
click at [296, 185] on p "Private balcony or porch" at bounding box center [310, 192] width 50 height 15
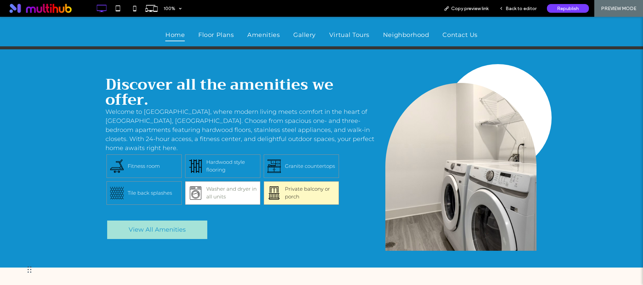
click at [224, 185] on p "Washer and dryer in all units" at bounding box center [231, 192] width 50 height 15
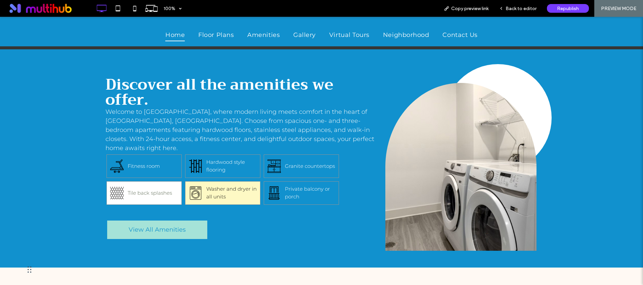
click at [154, 189] on p "Tile back splashes" at bounding box center [153, 193] width 50 height 8
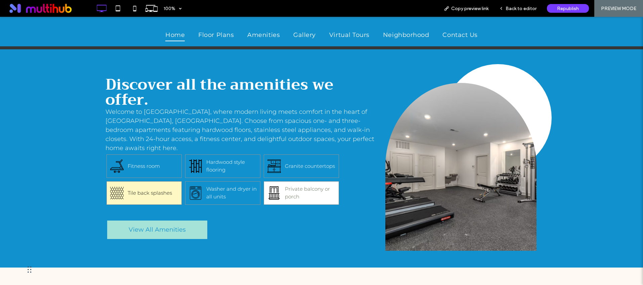
click at [298, 181] on div "Private balcony or porch" at bounding box center [301, 193] width 75 height 24
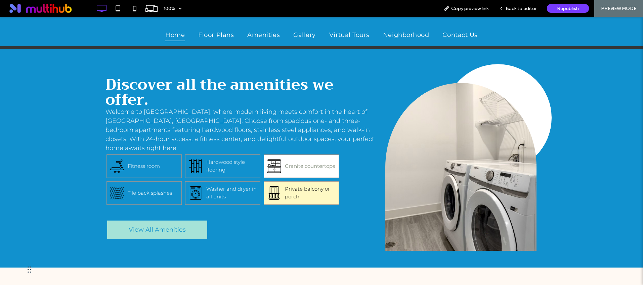
click at [300, 163] on p "Granite countertops" at bounding box center [310, 167] width 50 height 8
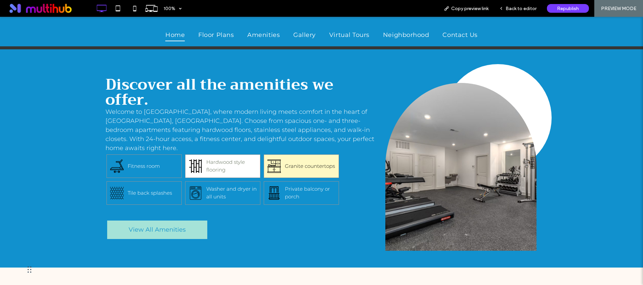
click at [240, 154] on div "Hardwood style flooring" at bounding box center [222, 166] width 75 height 24
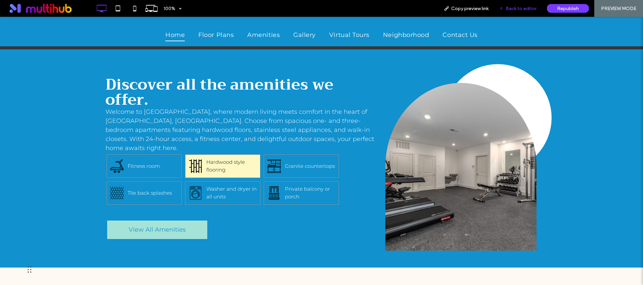
drag, startPoint x: 514, startPoint y: 8, endPoint x: 486, endPoint y: 6, distance: 29.0
click at [514, 8] on span "Back to editor" at bounding box center [520, 9] width 31 height 6
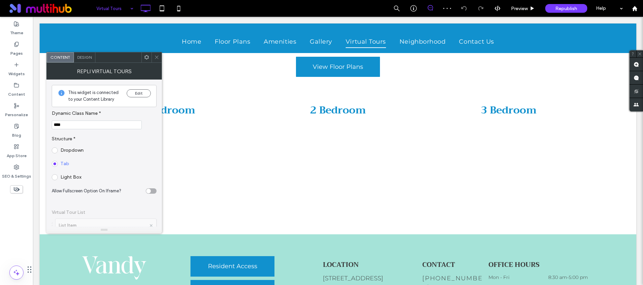
drag, startPoint x: 158, startPoint y: 58, endPoint x: 129, endPoint y: 93, distance: 44.8
click at [158, 58] on use at bounding box center [156, 57] width 3 height 3
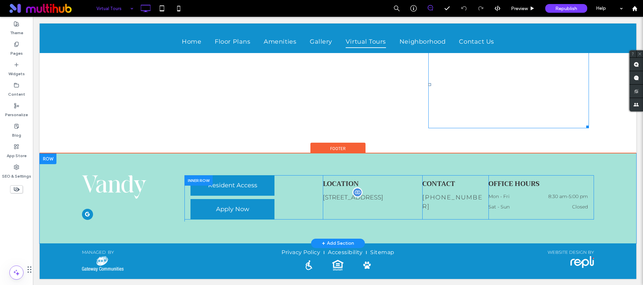
scroll to position [207, 0]
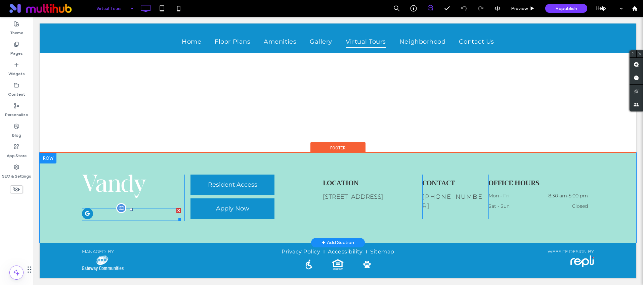
click at [112, 217] on div at bounding box center [131, 214] width 99 height 13
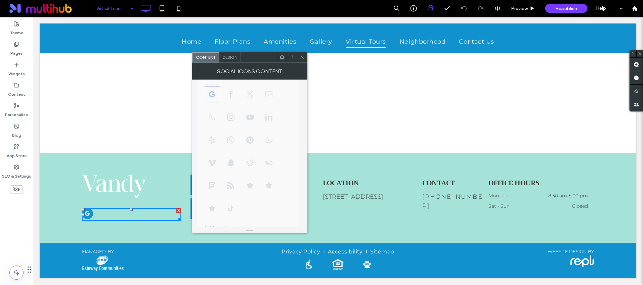
scroll to position [0, 0]
drag, startPoint x: 301, startPoint y: 55, endPoint x: 386, endPoint y: 91, distance: 92.1
click at [301, 55] on icon at bounding box center [302, 57] width 5 height 5
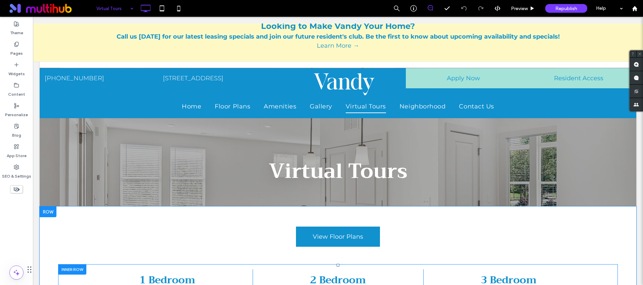
scroll to position [207, 0]
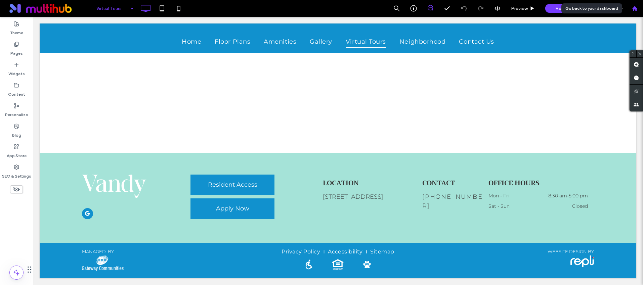
click at [628, 9] on div at bounding box center [634, 9] width 16 height 6
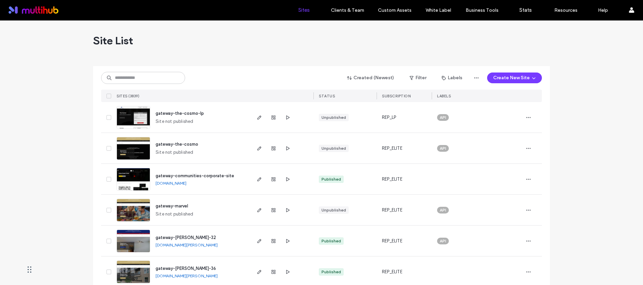
click at [132, 72] on div "Created (Newest) Filter Labels Create New Site" at bounding box center [321, 78] width 441 height 13
click at [133, 75] on input at bounding box center [143, 78] width 84 height 12
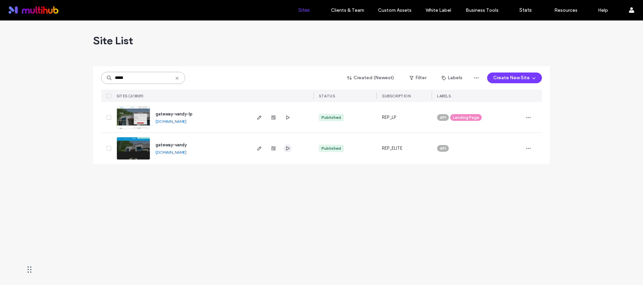
type input "*****"
click at [286, 148] on use "button" at bounding box center [287, 148] width 3 height 4
click at [178, 77] on icon at bounding box center [176, 78] width 5 height 5
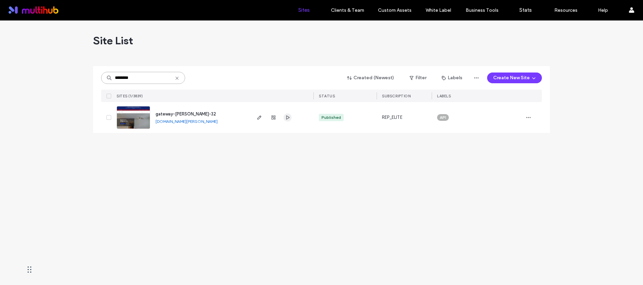
type input "********"
click at [285, 119] on icon "button" at bounding box center [287, 117] width 5 height 5
click at [174, 80] on icon at bounding box center [176, 78] width 5 height 5
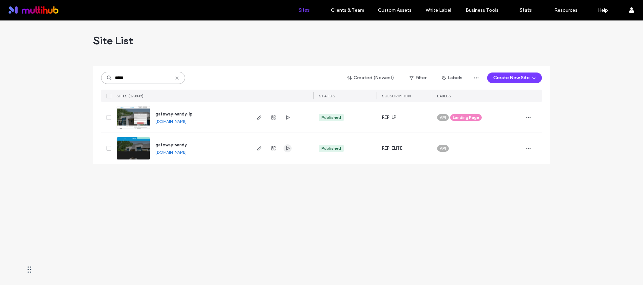
type input "*****"
click at [286, 148] on icon "button" at bounding box center [287, 148] width 5 height 5
click at [177, 79] on icon at bounding box center [176, 78] width 5 height 5
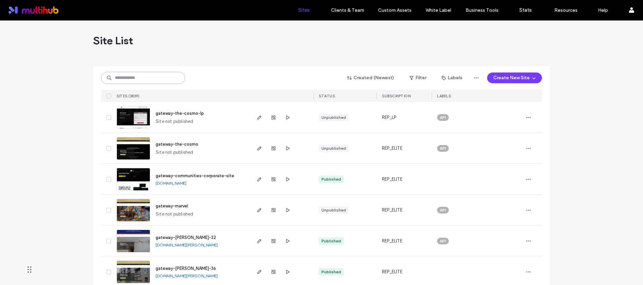
click at [153, 79] on input at bounding box center [143, 78] width 84 height 12
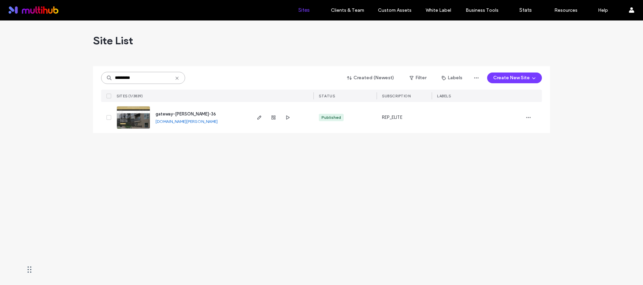
type input "*********"
click at [188, 114] on span "gateway-catherine-36" at bounding box center [185, 113] width 60 height 5
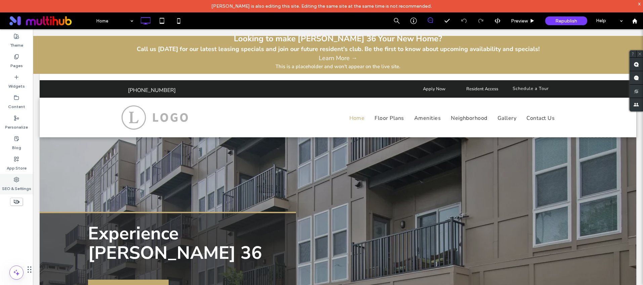
click at [15, 182] on label "SEO & Settings" at bounding box center [16, 186] width 29 height 9
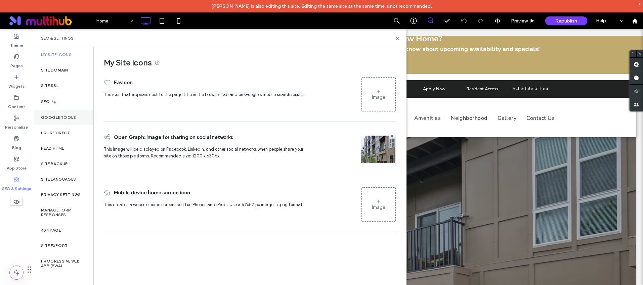
click at [57, 119] on label "Google Tools" at bounding box center [58, 117] width 35 height 5
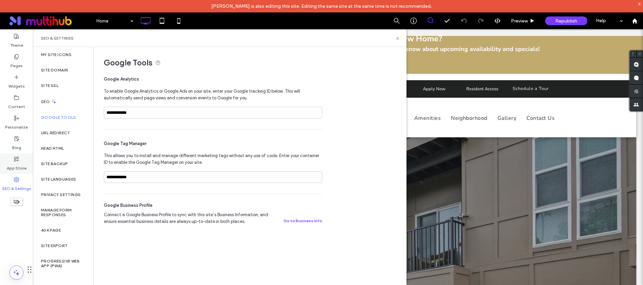
click at [22, 155] on div "App Store" at bounding box center [16, 163] width 33 height 20
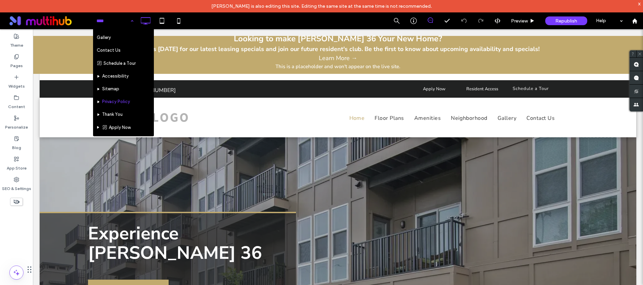
scroll to position [125, 0]
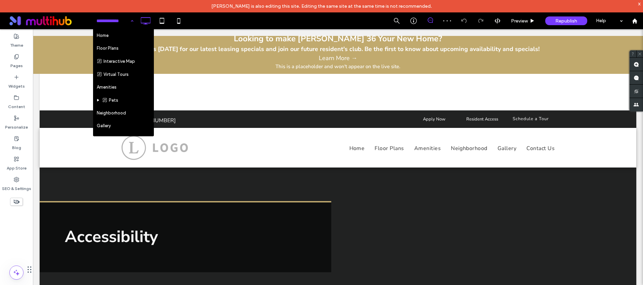
click at [116, 20] on input at bounding box center [113, 20] width 34 height 17
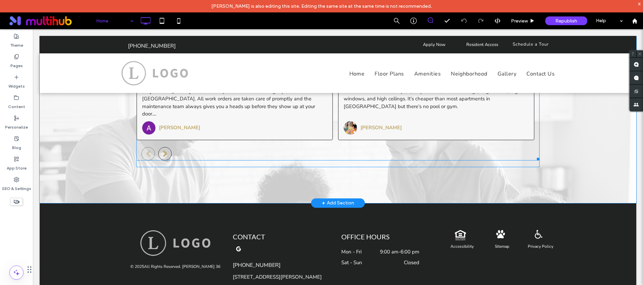
scroll to position [1500, 0]
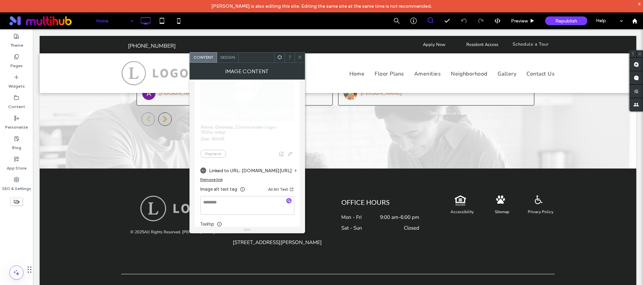
scroll to position [125, 0]
click at [301, 54] on span at bounding box center [299, 57] width 5 height 10
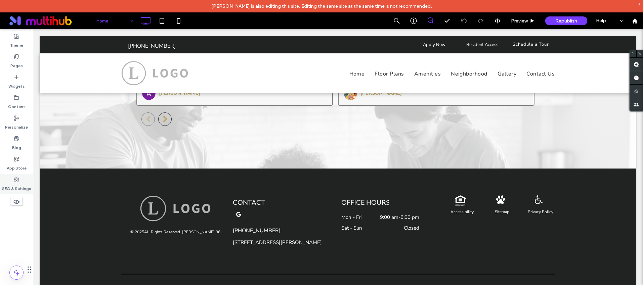
click at [22, 185] on label "SEO & Settings" at bounding box center [16, 186] width 29 height 9
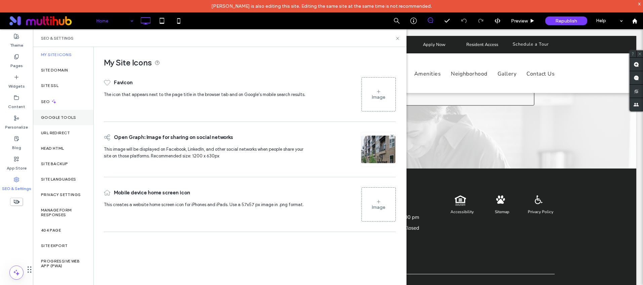
click at [77, 119] on div "Google Tools" at bounding box center [63, 117] width 60 height 15
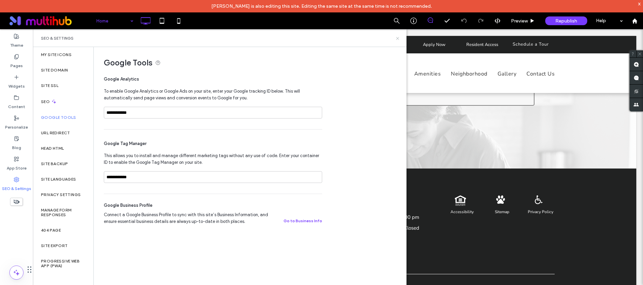
click at [397, 40] on icon at bounding box center [397, 38] width 5 height 5
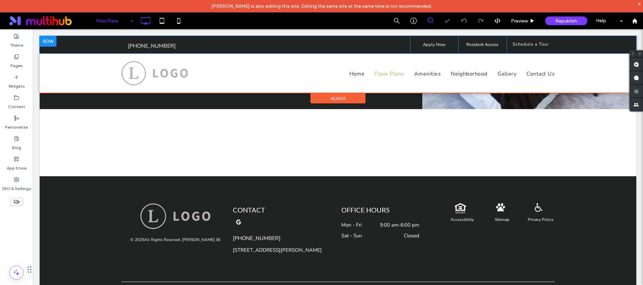
scroll to position [192, 0]
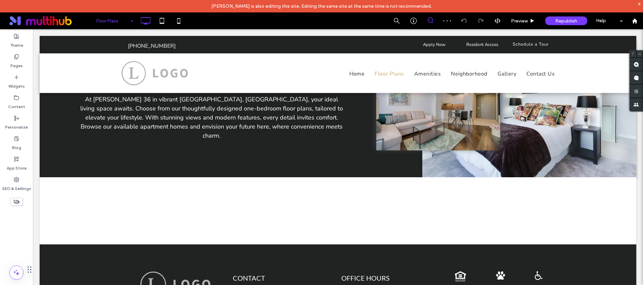
click at [108, 19] on input at bounding box center [113, 20] width 34 height 17
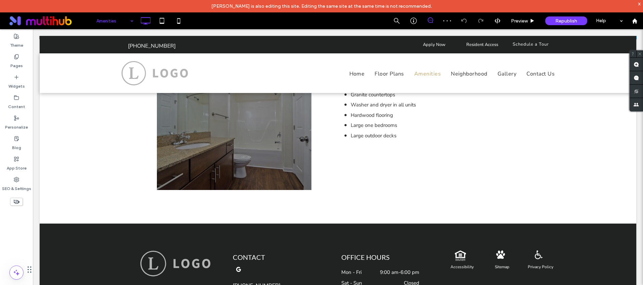
scroll to position [516, 0]
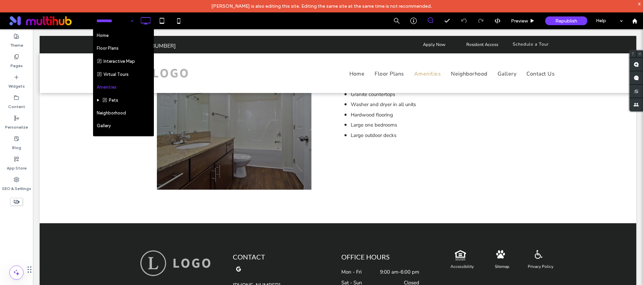
click at [124, 24] on input at bounding box center [113, 20] width 34 height 17
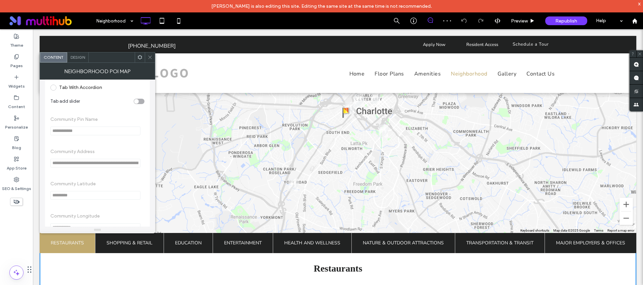
scroll to position [299, 0]
click at [149, 55] on icon at bounding box center [149, 57] width 5 height 5
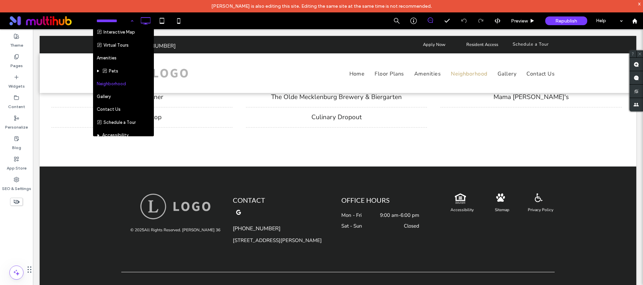
scroll to position [82, 0]
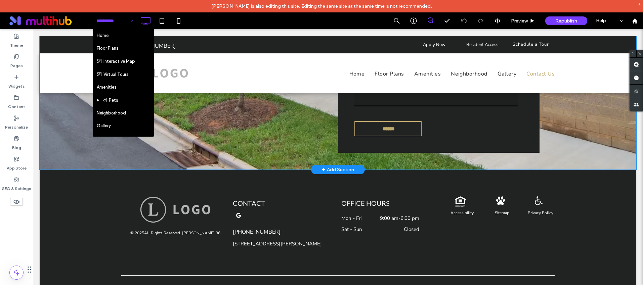
scroll to position [206, 0]
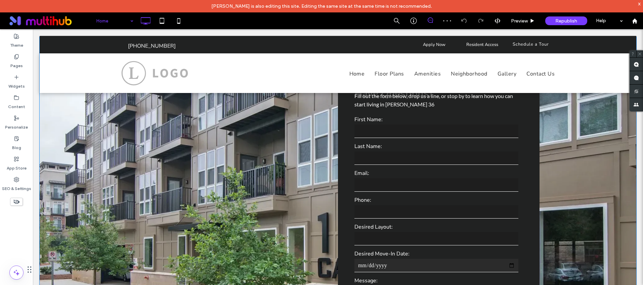
scroll to position [959, 0]
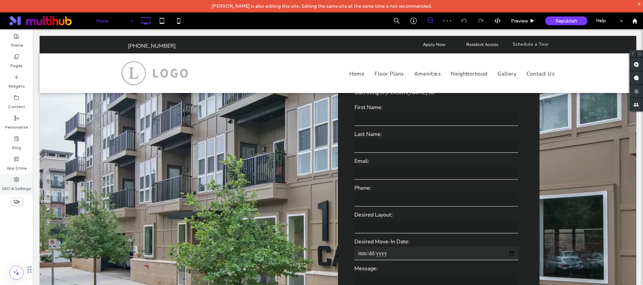
click at [19, 179] on div "SEO & Settings" at bounding box center [16, 184] width 33 height 20
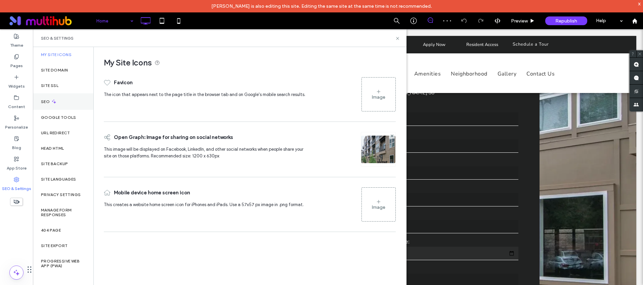
click at [61, 99] on div "SEO" at bounding box center [63, 101] width 60 height 16
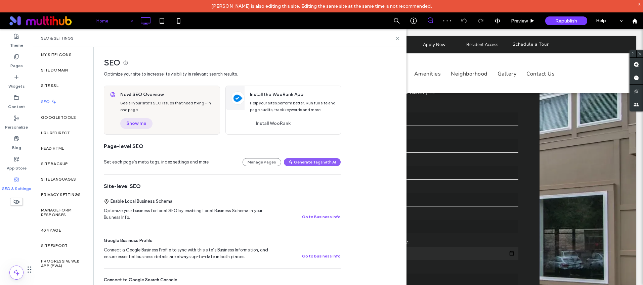
click at [138, 119] on button "Show me" at bounding box center [136, 123] width 32 height 11
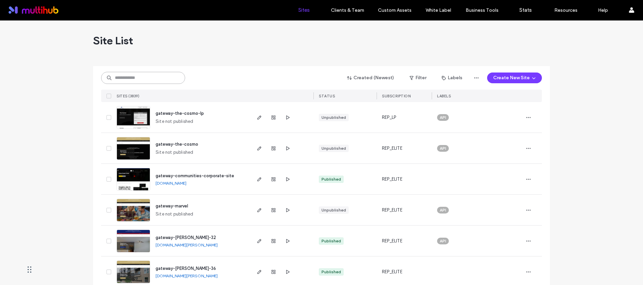
click at [172, 80] on input at bounding box center [143, 78] width 84 height 12
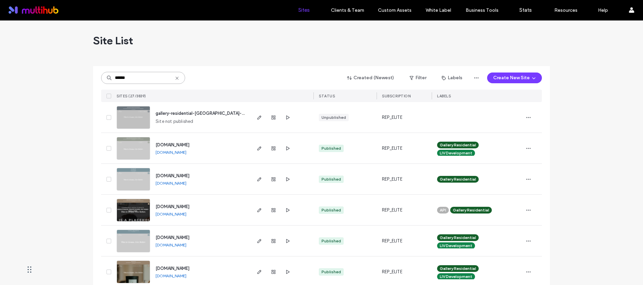
type input "******"
click at [189, 143] on span "[DOMAIN_NAME]" at bounding box center [172, 144] width 34 height 5
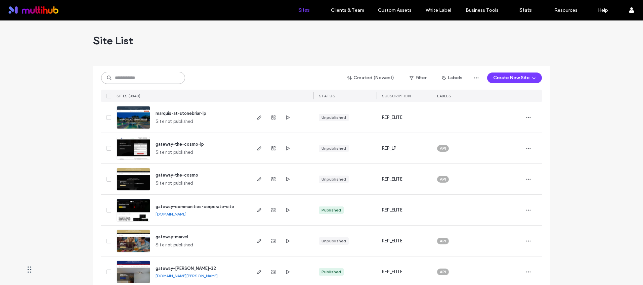
click at [151, 77] on input at bounding box center [143, 78] width 84 height 12
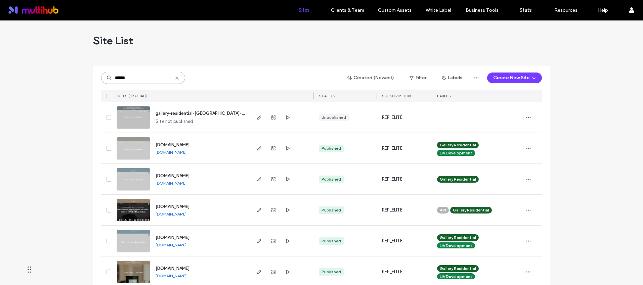
type input "******"
click at [189, 143] on span "[DOMAIN_NAME]" at bounding box center [172, 144] width 34 height 5
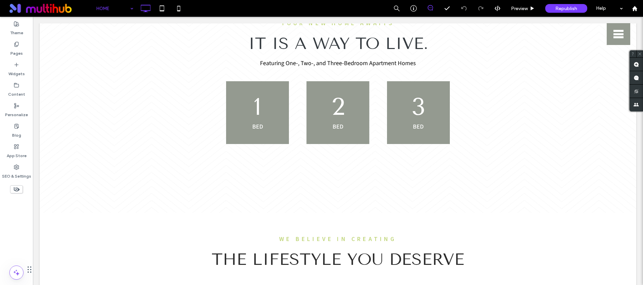
scroll to position [758, 0]
